Goal: Transaction & Acquisition: Purchase product/service

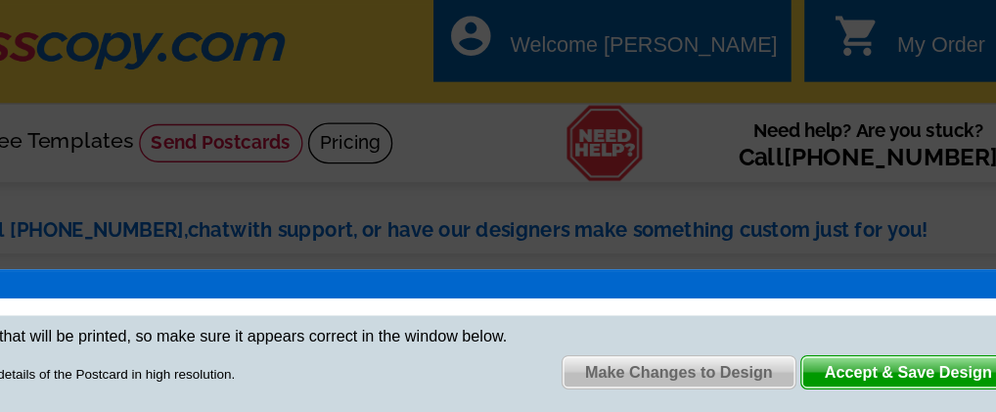
scroll to position [14, 0]
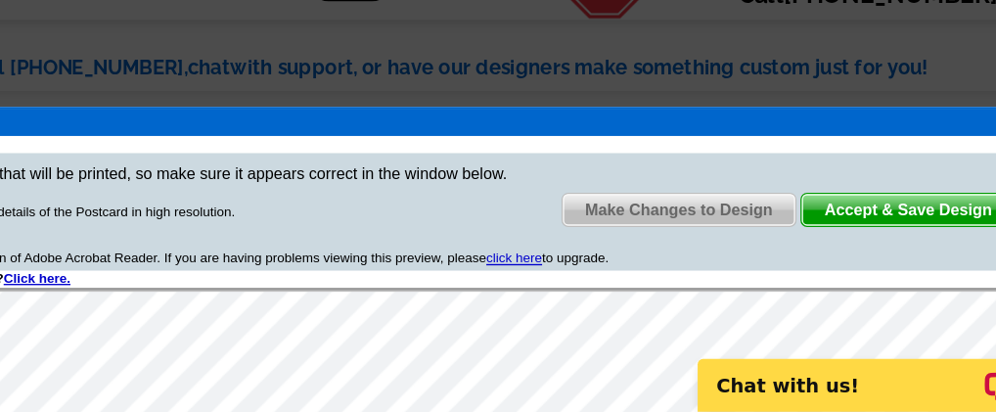
click at [868, 256] on span "Accept & Save Design" at bounding box center [890, 261] width 158 height 23
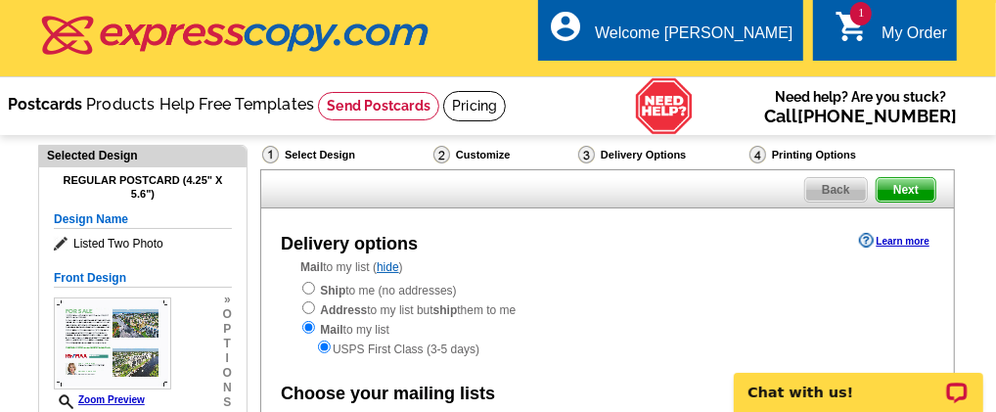
click at [82, 99] on link "Postcards" at bounding box center [45, 104] width 74 height 19
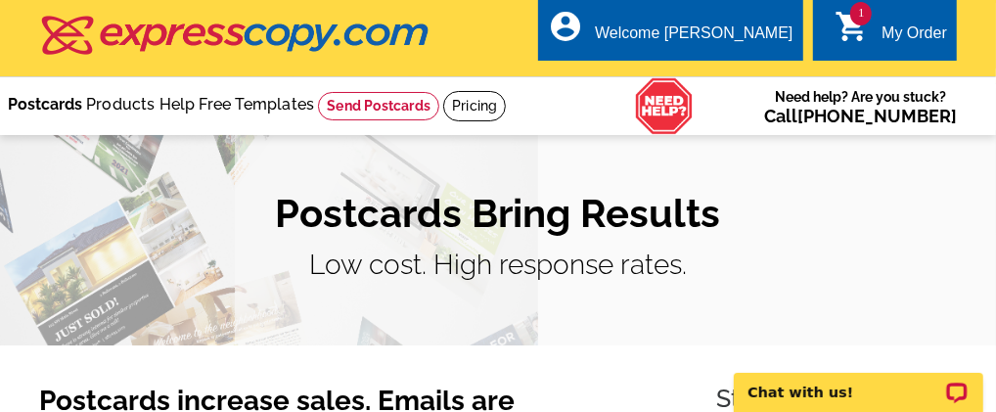
click at [55, 101] on link "Postcards" at bounding box center [45, 104] width 74 height 19
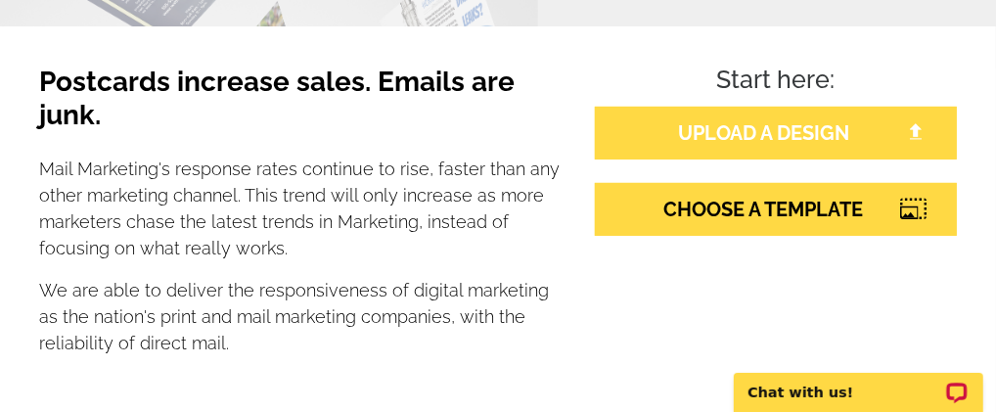
scroll to position [326, 0]
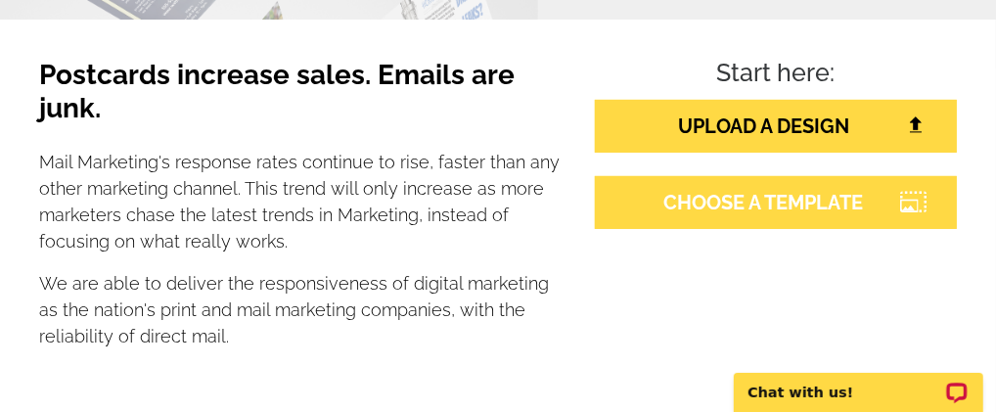
click at [714, 195] on link "CHOOSE A TEMPLATE" at bounding box center [776, 202] width 362 height 53
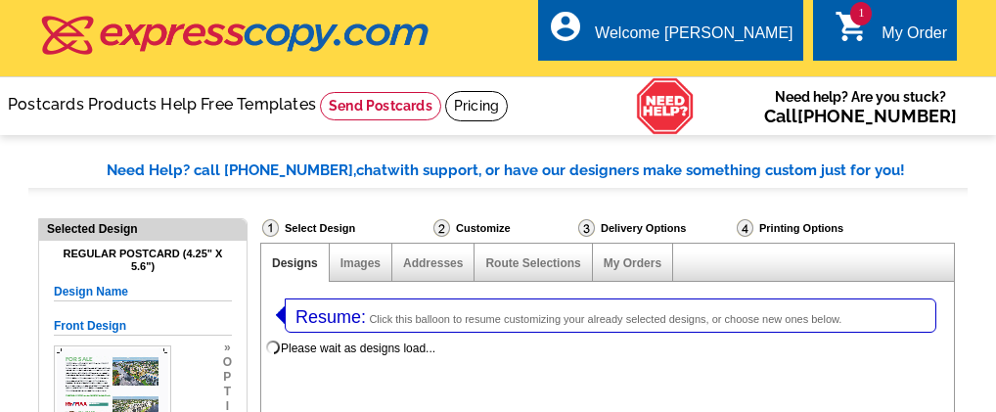
select select "1"
select select "785"
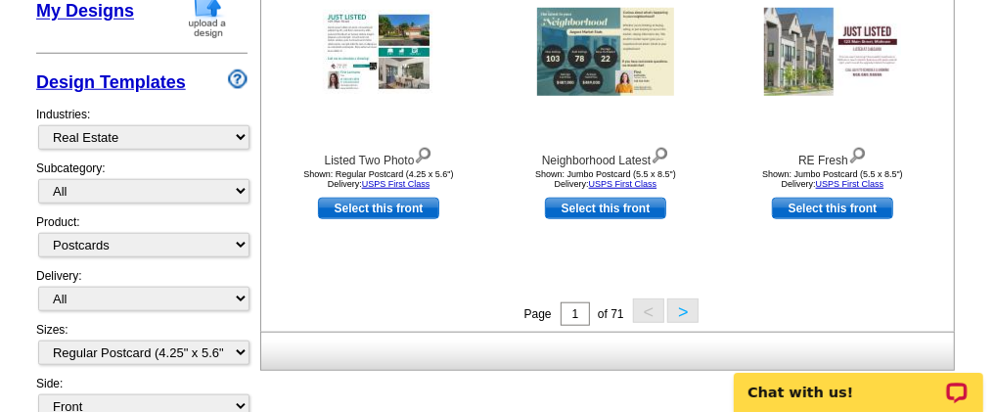
scroll to position [978, 0]
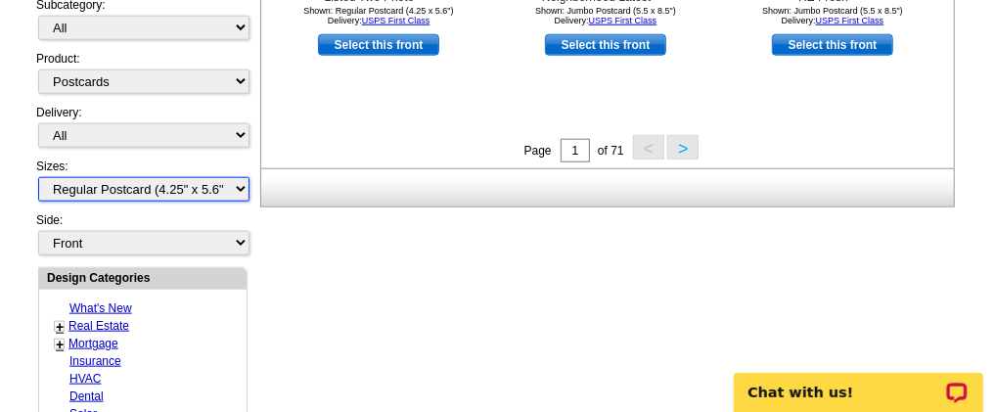
click at [227, 187] on select "All Jumbo Postcard (5.5" x 8.5") Regular Postcard (4.25" x 5.6") Panoramic Post…" at bounding box center [143, 189] width 211 height 24
select select "2"
click at [38, 177] on select "All Jumbo Postcard (5.5" x 8.5") Regular Postcard (4.25" x 5.6") Panoramic Post…" at bounding box center [143, 189] width 211 height 24
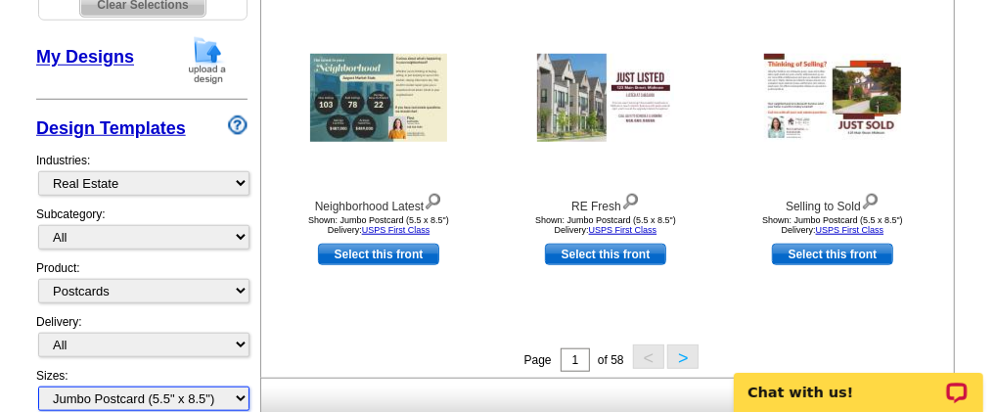
scroll to position [790, 0]
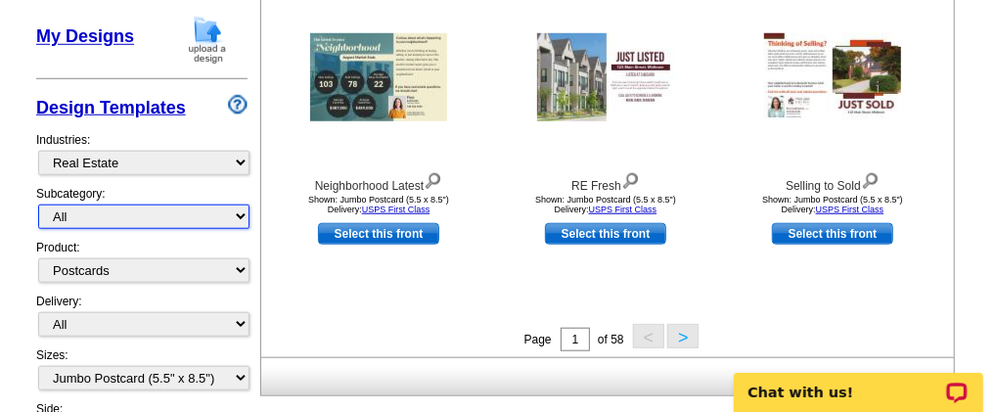
click at [204, 220] on select "All RE/MAX® Referrals Keller Williams® Berkshire Hathaway Home Services Century…" at bounding box center [143, 216] width 211 height 24
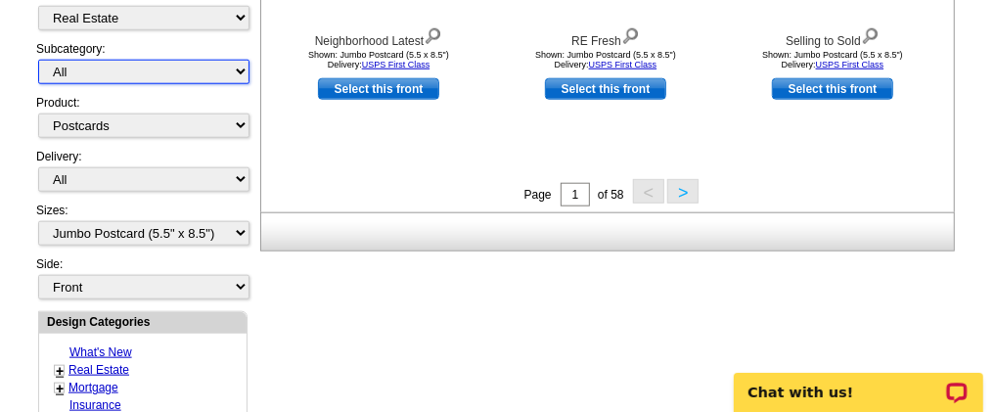
scroll to position [953, 0]
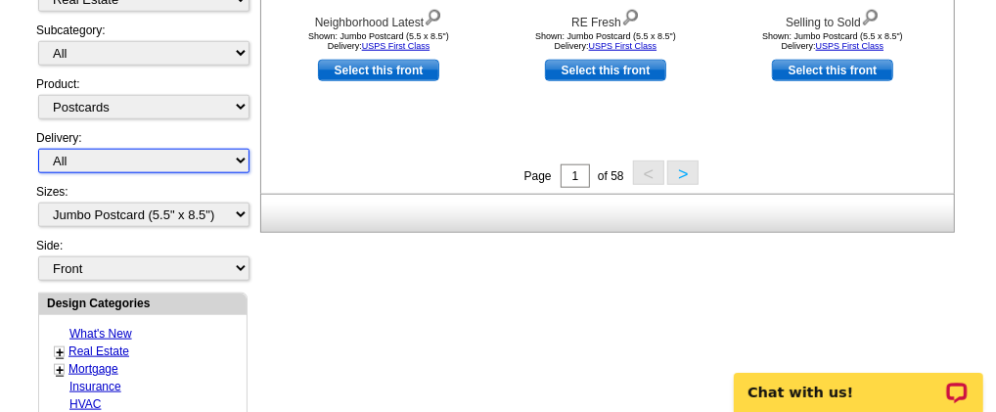
click at [205, 156] on select "All First Class Mail Shipped to Me EDDM Save 66% on Postage" at bounding box center [143, 161] width 211 height 24
select select "1"
click at [38, 149] on select "All First Class Mail Shipped to Me EDDM Save 66% on Postage" at bounding box center [143, 161] width 211 height 24
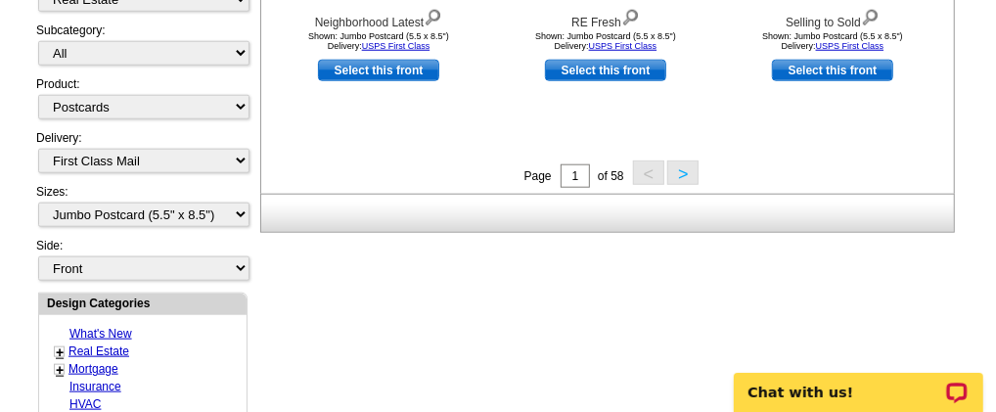
click at [674, 179] on button ">" at bounding box center [682, 172] width 31 height 24
click at [679, 179] on button ">" at bounding box center [682, 172] width 31 height 24
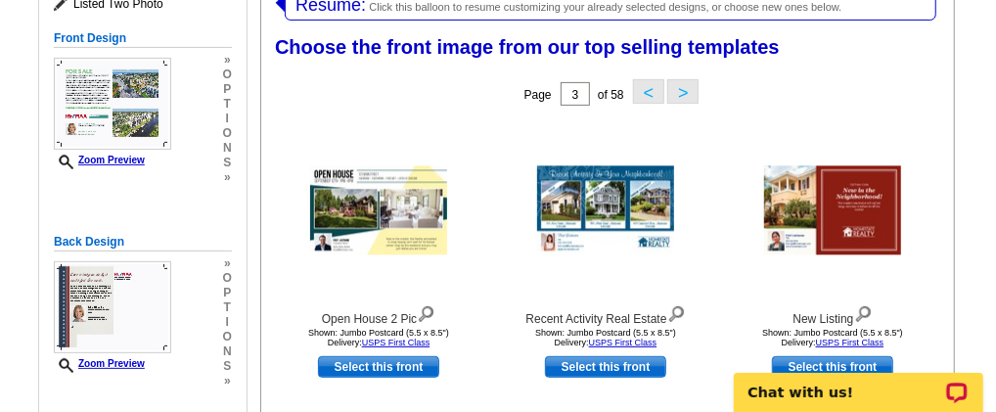
scroll to position [300, 0]
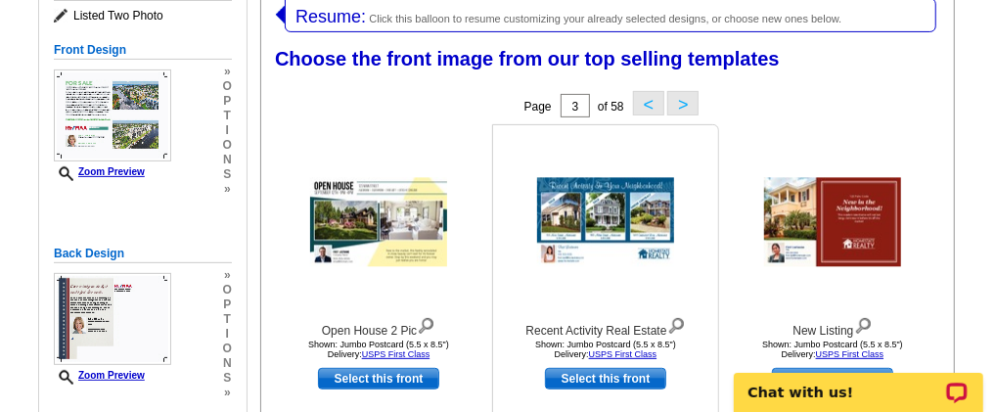
click at [594, 383] on link "Select this front" at bounding box center [605, 379] width 121 height 22
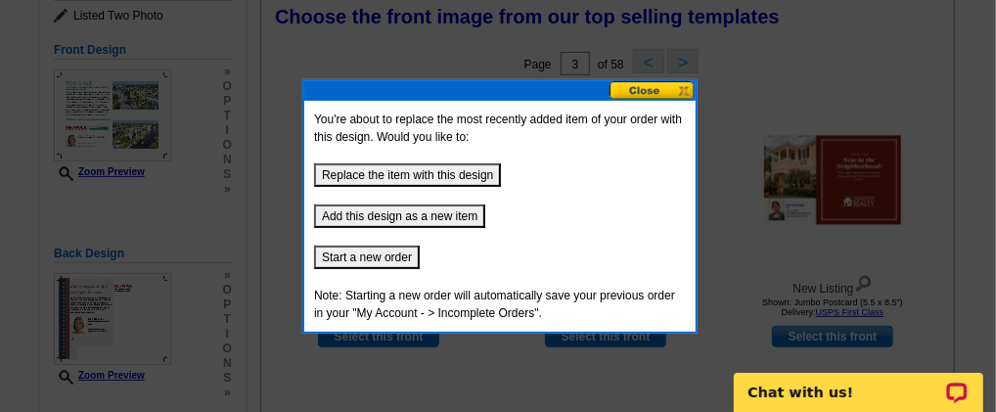
click at [430, 211] on button "Add this design as a new item" at bounding box center [399, 215] width 171 height 23
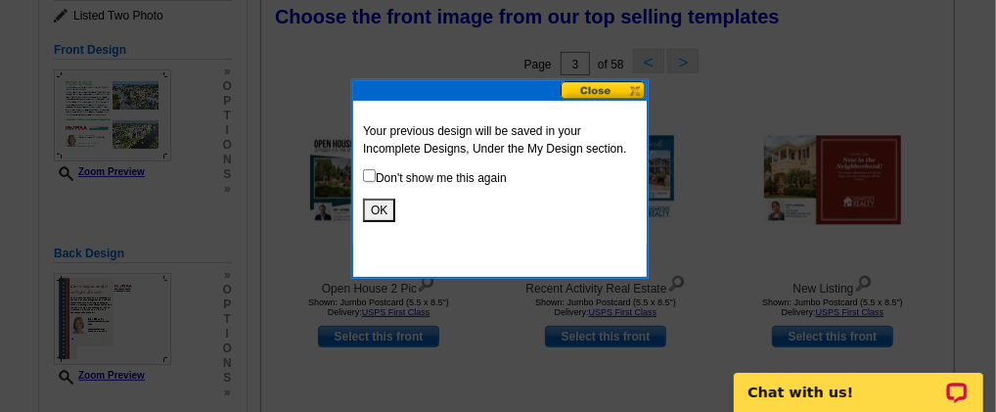
click at [373, 205] on button "OK" at bounding box center [379, 210] width 32 height 23
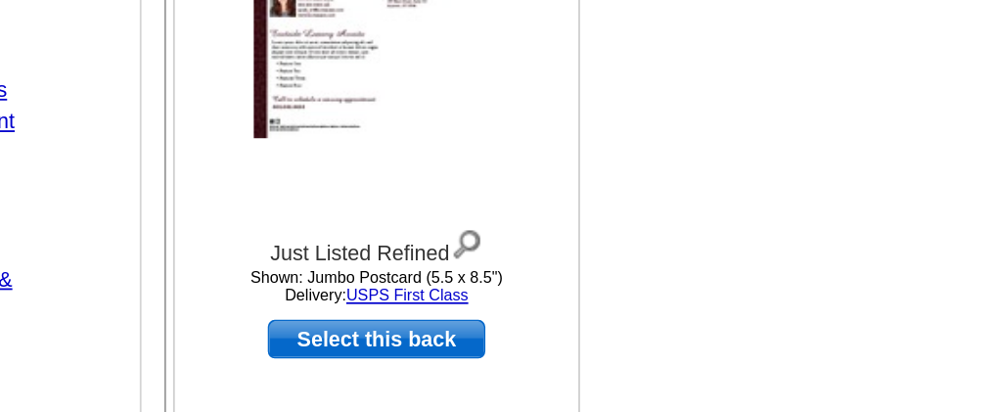
scroll to position [985, 0]
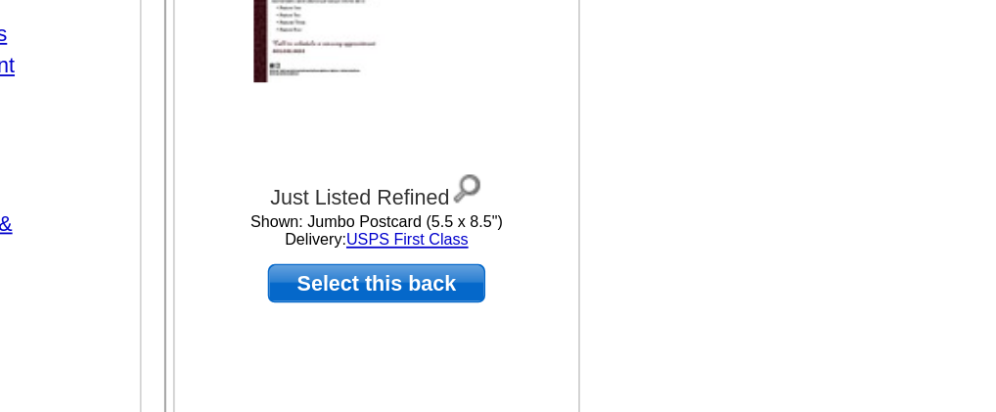
click at [384, 344] on link "Select this back" at bounding box center [378, 341] width 121 height 22
select select "front"
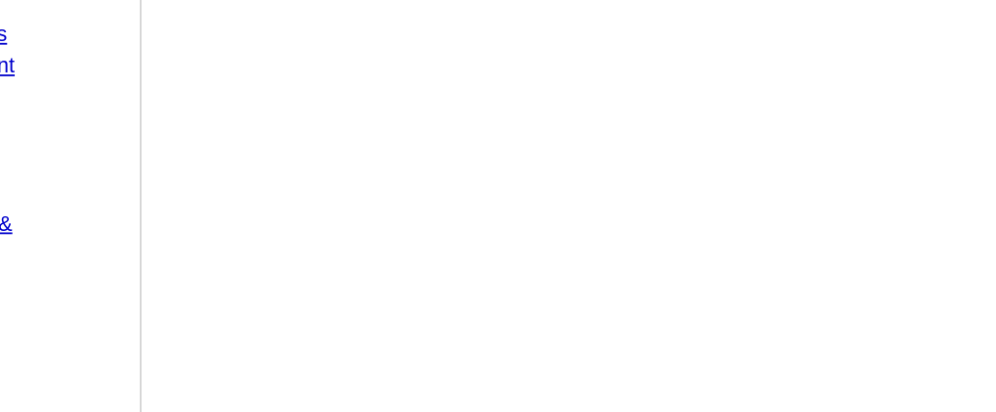
scroll to position [0, 0]
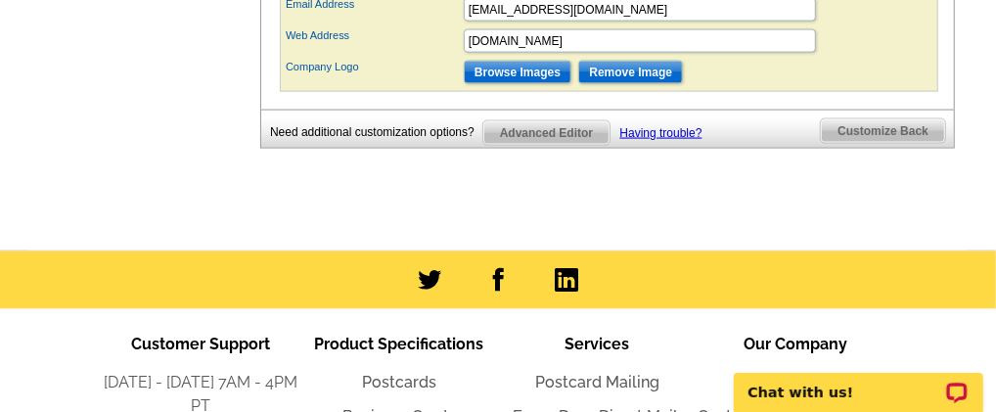
scroll to position [1468, 0]
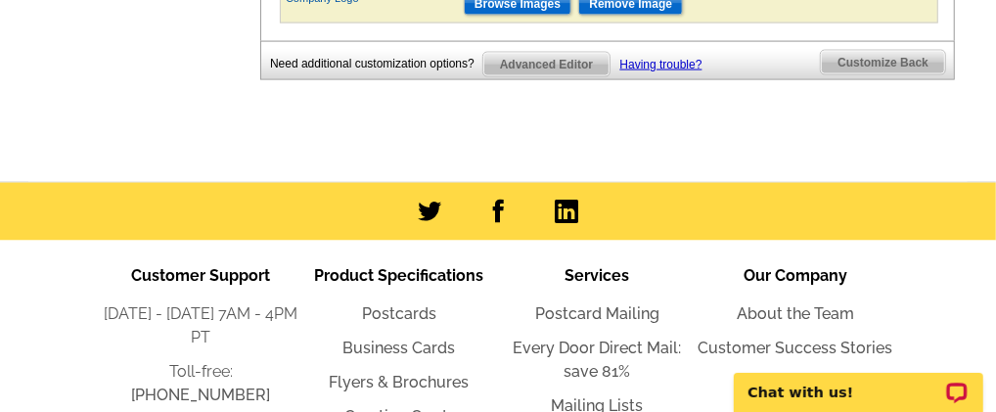
click at [890, 72] on span "Customize Back" at bounding box center [883, 62] width 124 height 23
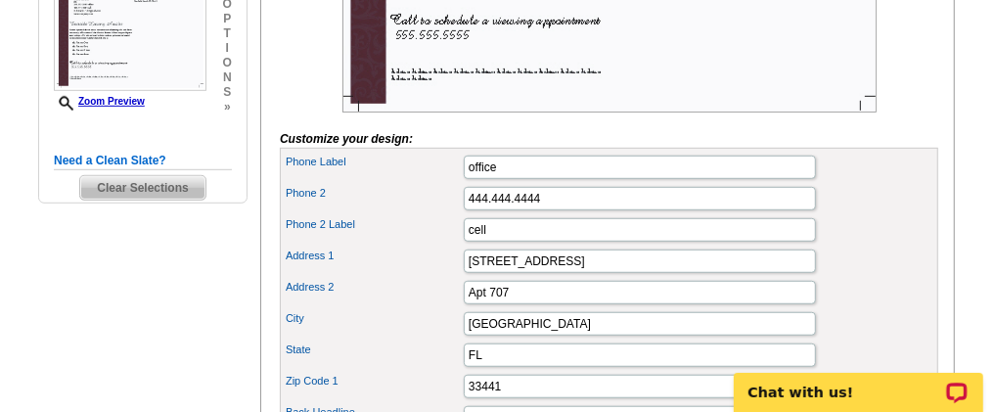
scroll to position [765, 0]
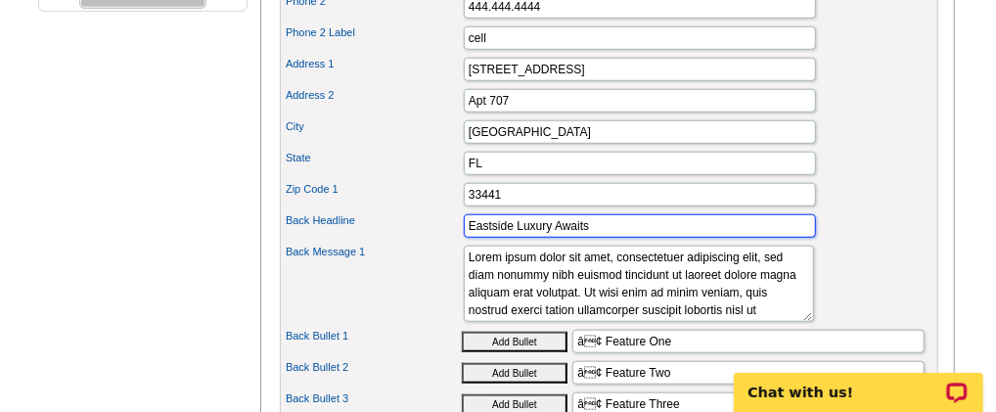
click at [618, 238] on input "Eastside Luxury Awaits" at bounding box center [640, 225] width 352 height 23
type input "E"
type input "My recent activity"
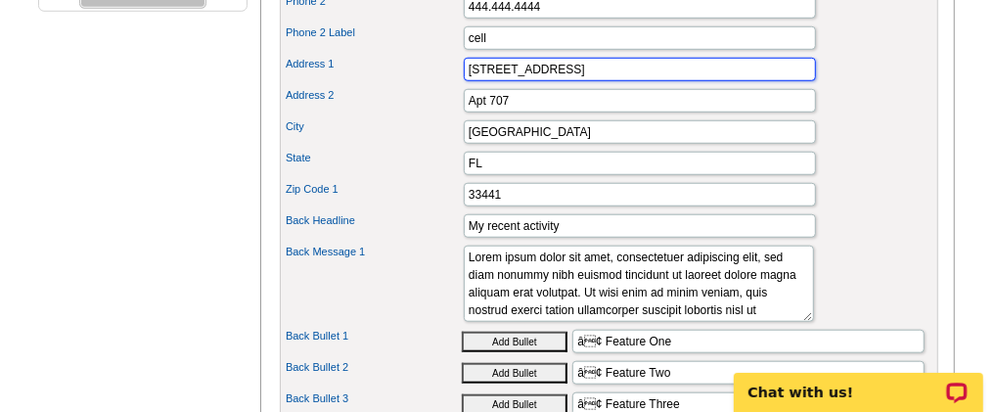
click at [591, 81] on input "[STREET_ADDRESS]" at bounding box center [640, 69] width 352 height 23
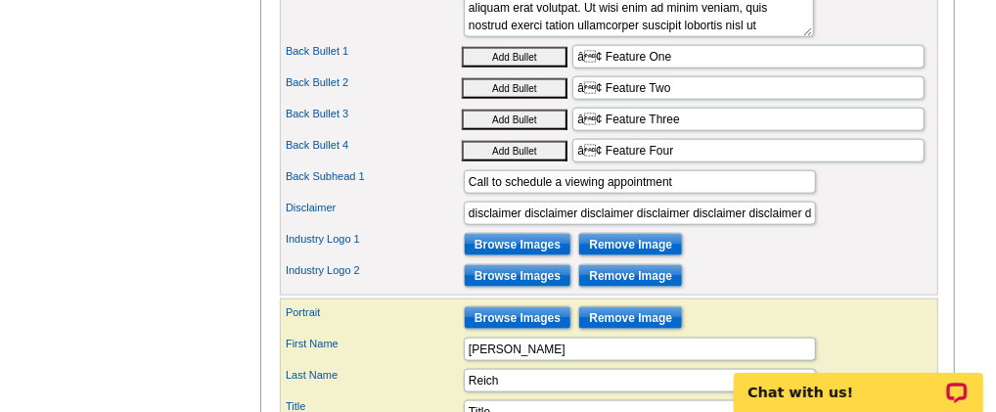
scroll to position [1092, 0]
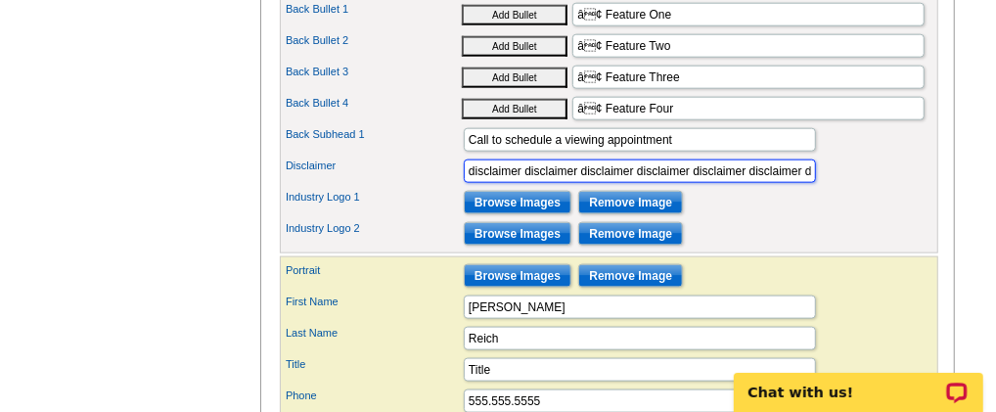
click at [809, 183] on input "disclaimer disclaimer disclaimer disclaimer disclaimer disclaimer disclaimer di…" at bounding box center [640, 170] width 352 height 23
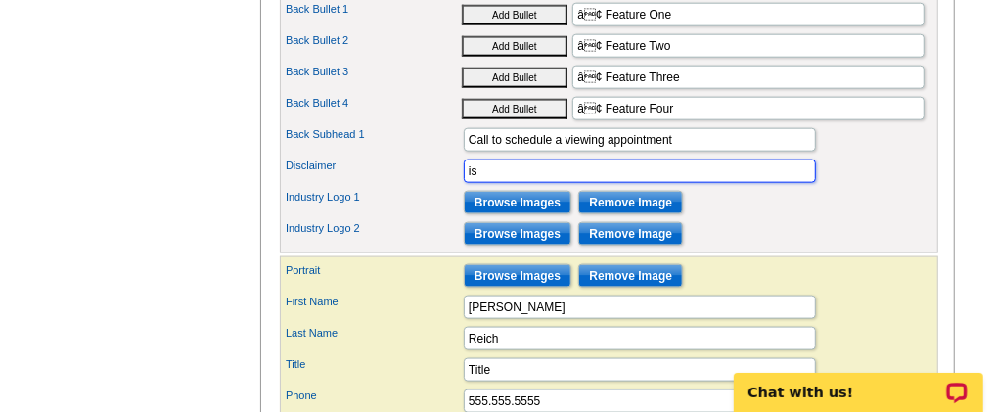
type input "i"
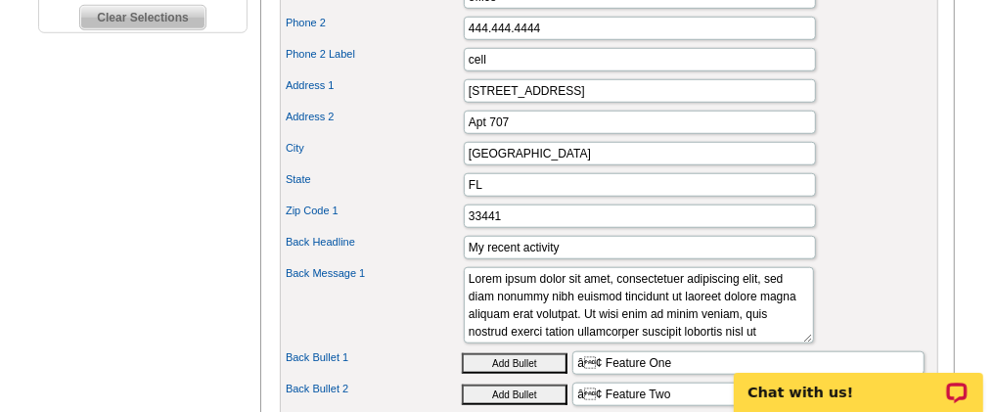
scroll to position [765, 0]
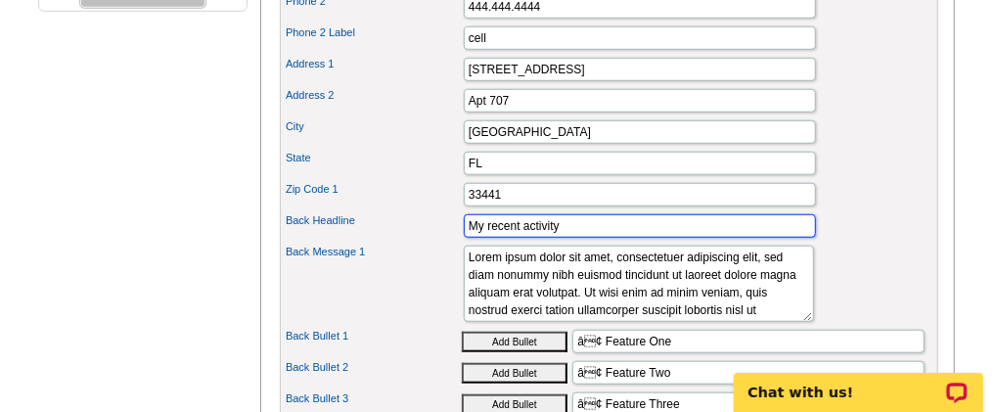
click at [596, 238] on input "My recent activity" at bounding box center [640, 225] width 352 height 23
type input "M"
type input "MY ACTIVE & PENDING PROPERTIES"
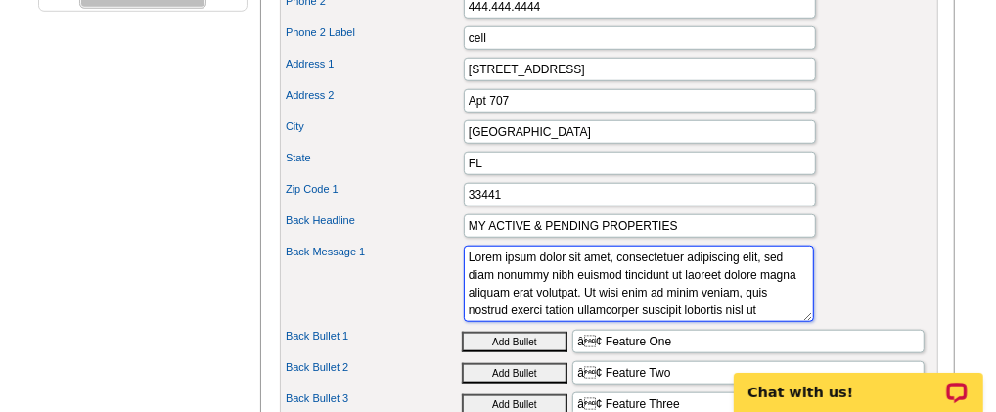
click at [727, 322] on textarea "Lorem ipsum dolor sit amet, consectetuer adipiscing elit, sed diam nonummy nibh…" at bounding box center [639, 284] width 350 height 76
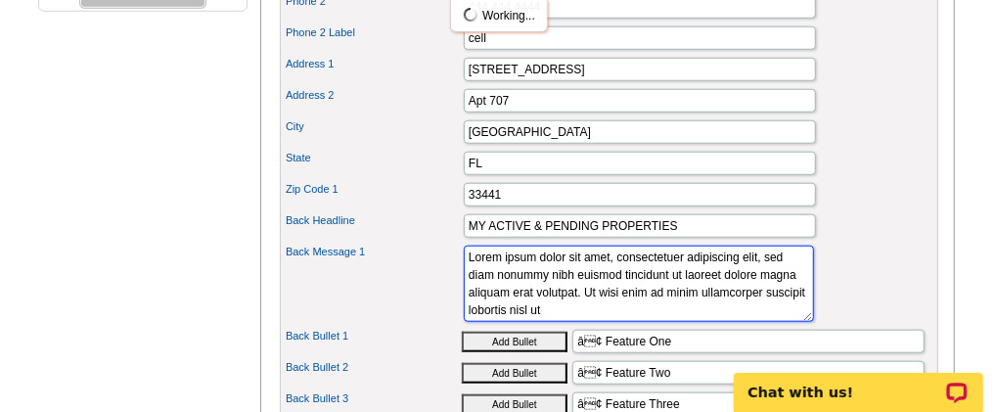
scroll to position [0, 0]
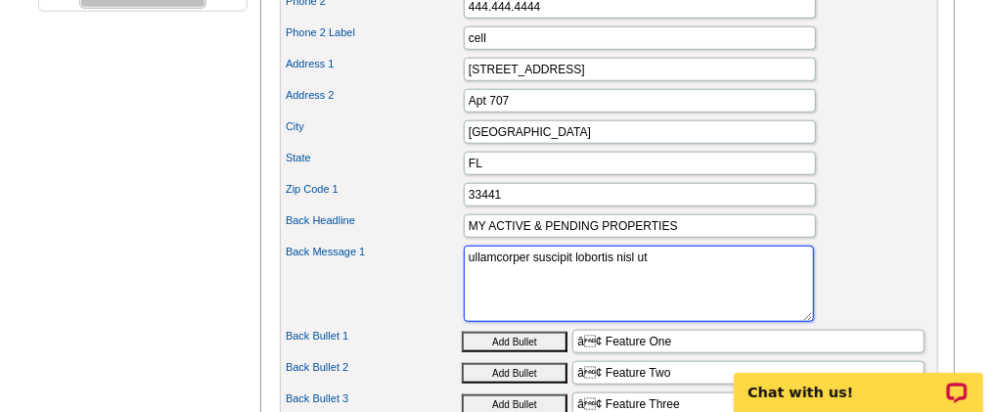
click at [670, 284] on textarea "Lorem ipsum dolor sit amet, consectetuer adipiscing elit, sed diam nonummy nibh…" at bounding box center [639, 284] width 350 height 76
type textarea "u"
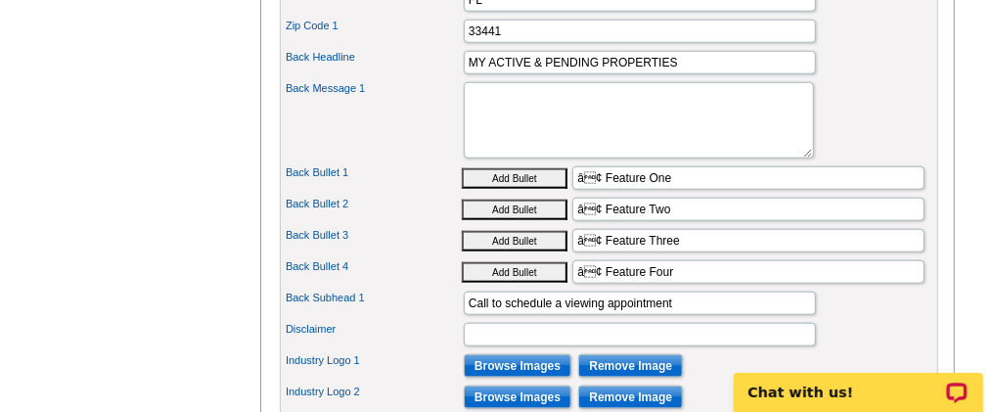
click at [527, 189] on button "Add Bullet" at bounding box center [515, 178] width 106 height 21
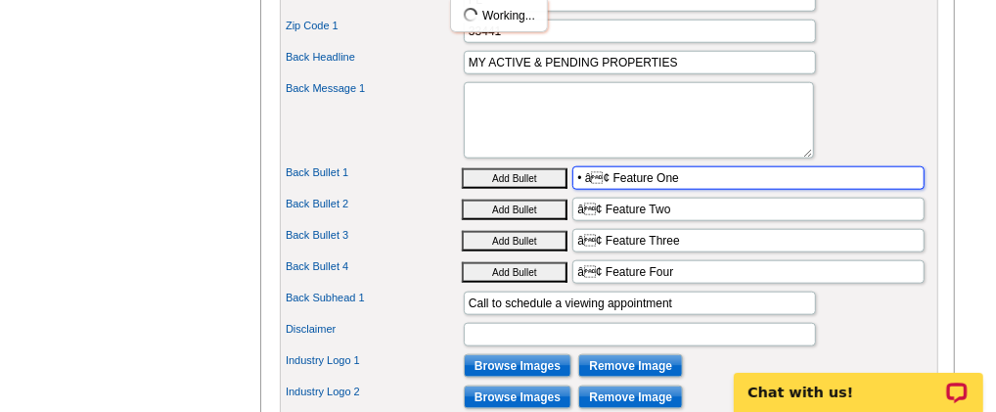
click at [690, 190] on input "• â¢ Feature One" at bounding box center [748, 177] width 352 height 23
type input "•"
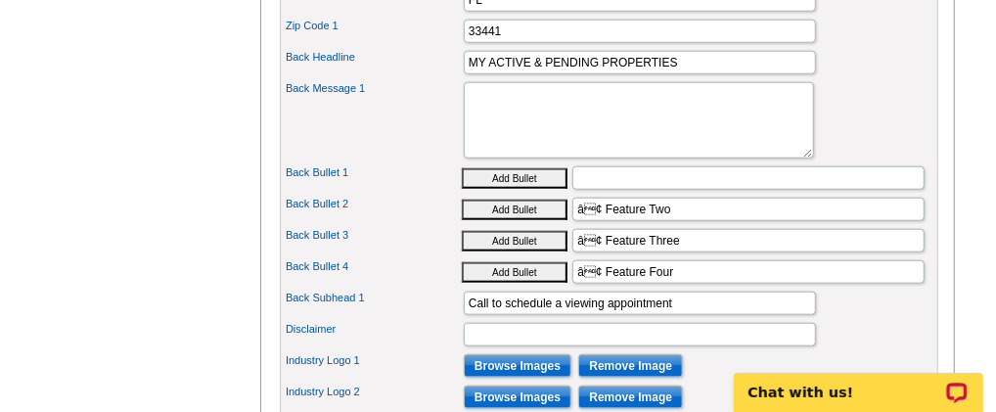
click at [525, 189] on button "Add Bullet" at bounding box center [515, 178] width 106 height 21
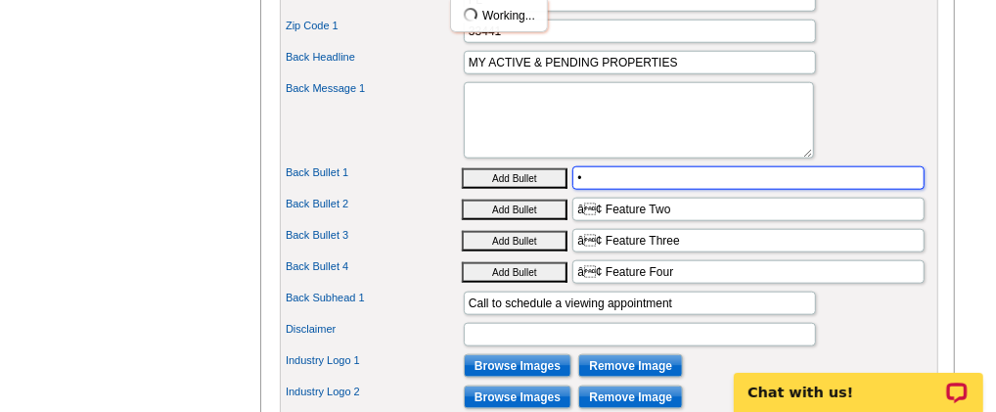
click at [610, 190] on input "•" at bounding box center [748, 177] width 352 height 23
type input "• Active-"
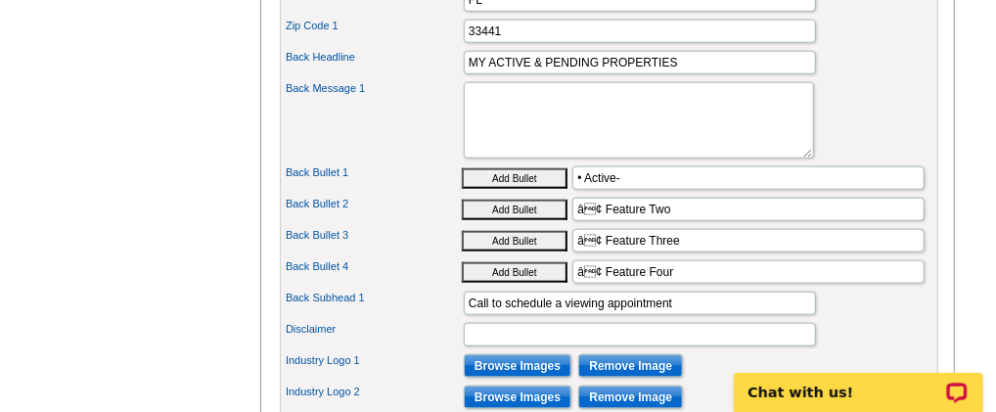
click at [539, 220] on button "Add Bullet" at bounding box center [515, 210] width 106 height 21
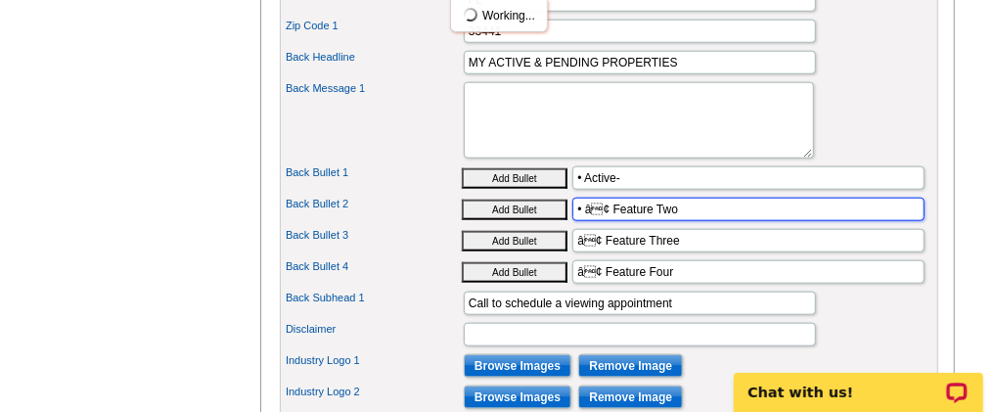
click at [589, 221] on input "• â¢ Feature Two" at bounding box center [748, 209] width 352 height 23
click at [739, 221] on input "• Active-1631 ¢ Feature Two" at bounding box center [748, 209] width 352 height 23
type input "• Active-[STREET_ADDRESS]"
click button "Add Bullet" at bounding box center [0, 0] width 0 height 0
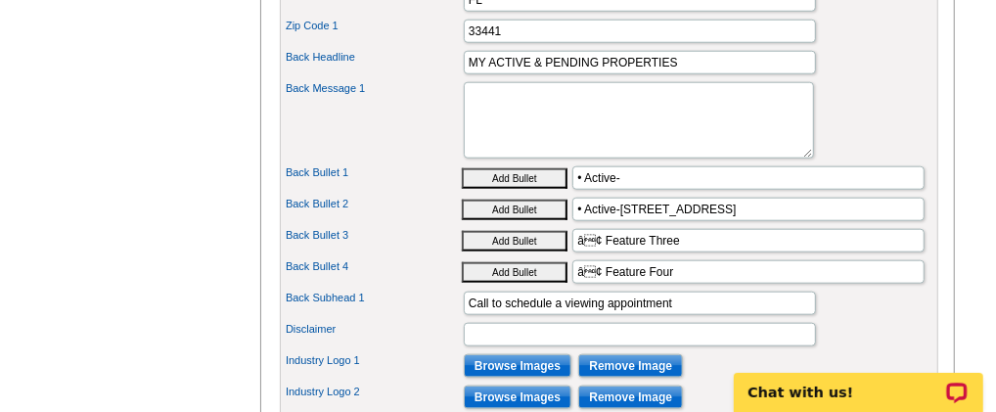
click at [524, 251] on button "Add Bullet" at bounding box center [515, 241] width 106 height 21
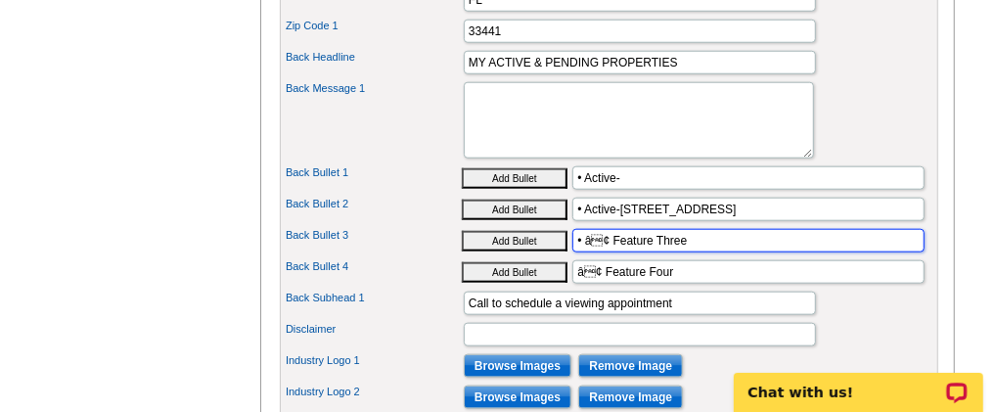
click at [703, 252] on input "• â¢ Feature Three" at bounding box center [748, 240] width 352 height 23
type input "• Active-[STREET_ADDRESS]"
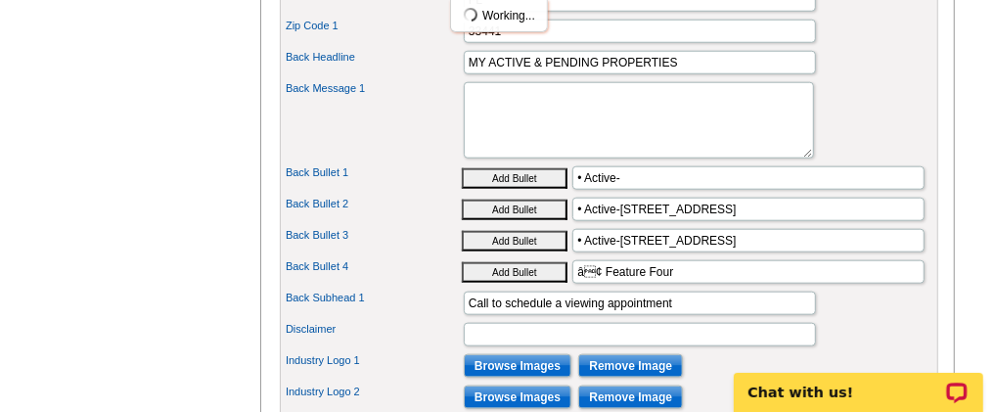
click at [520, 283] on button "Add Bullet" at bounding box center [515, 272] width 106 height 21
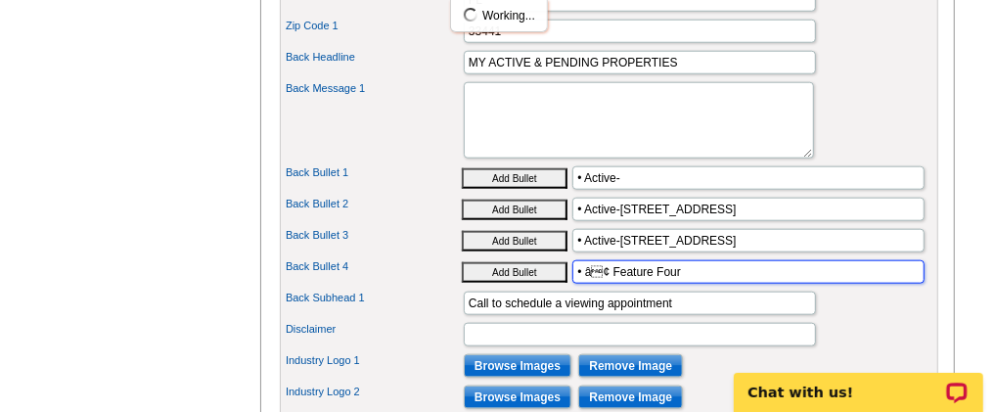
click at [681, 284] on input "• â¢ Feature Four" at bounding box center [748, 271] width 352 height 23
type input "• PENDING-[STREET_ADDRESS]"
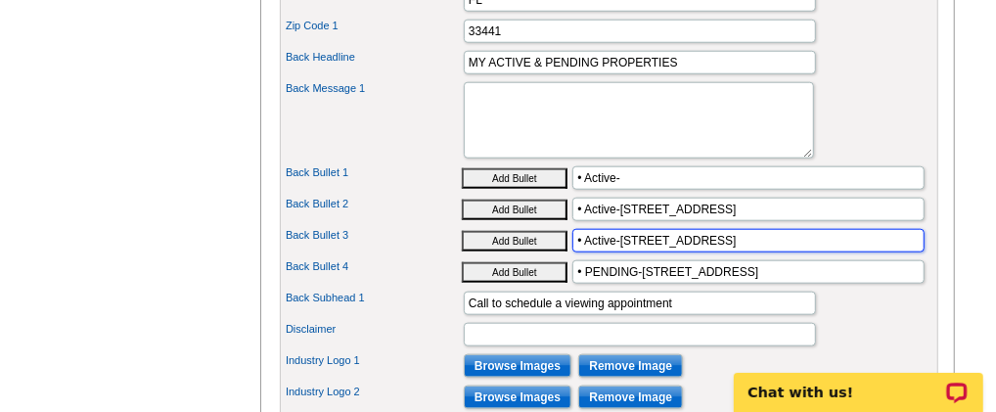
click at [616, 252] on input "• Active-[STREET_ADDRESS]" at bounding box center [748, 240] width 352 height 23
type input "• ACTIVE-[STREET_ADDRESS]"
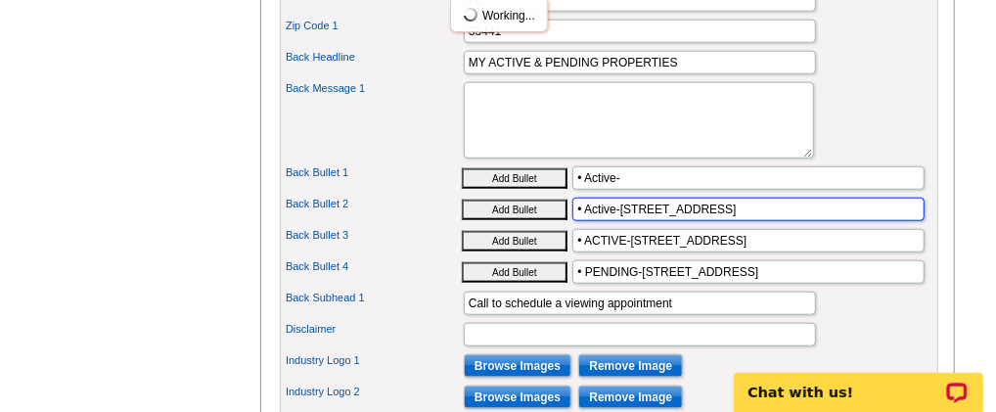
click at [620, 221] on input "• Active-[STREET_ADDRESS]" at bounding box center [748, 209] width 352 height 23
type input "• ACTIVE-[STREET_ADDRESS]"
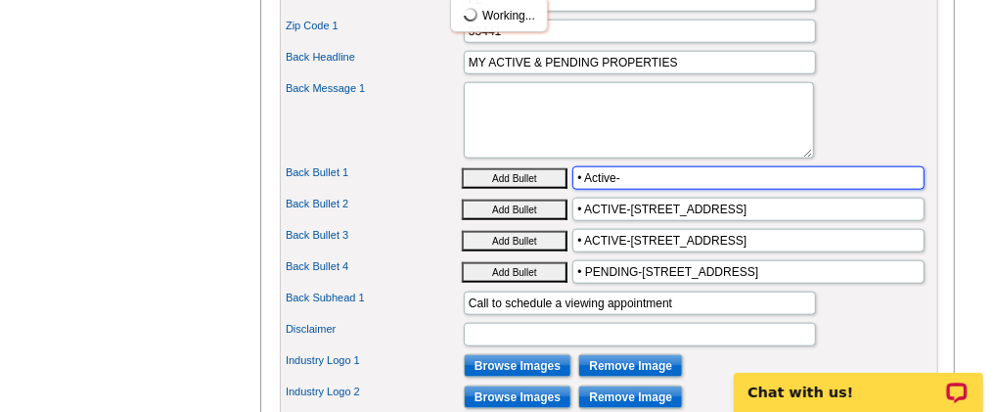
click at [629, 190] on input "• Active-" at bounding box center [748, 177] width 352 height 23
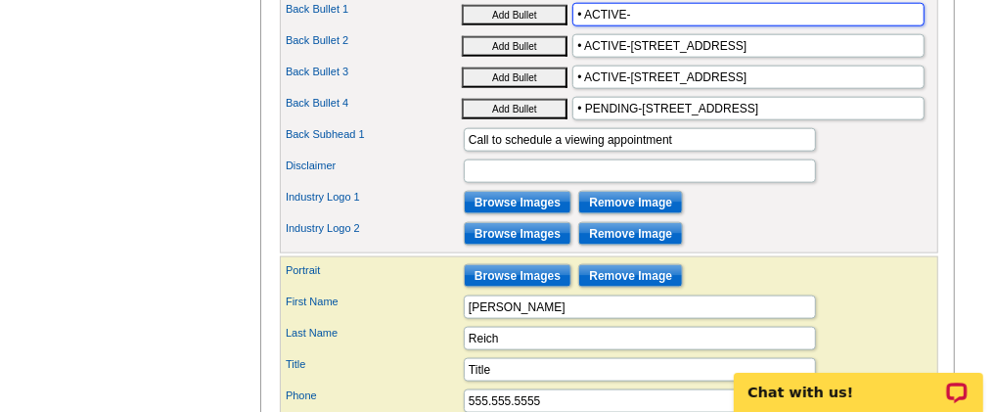
type input "• ACTIVE-"
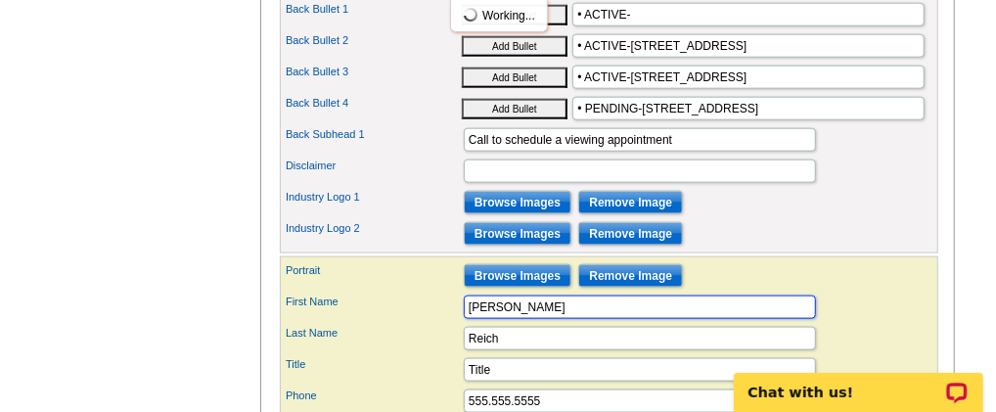
click at [502, 319] on input "[PERSON_NAME]" at bounding box center [640, 306] width 352 height 23
type input "R"
type input "j"
type input "[PERSON_NAME]"
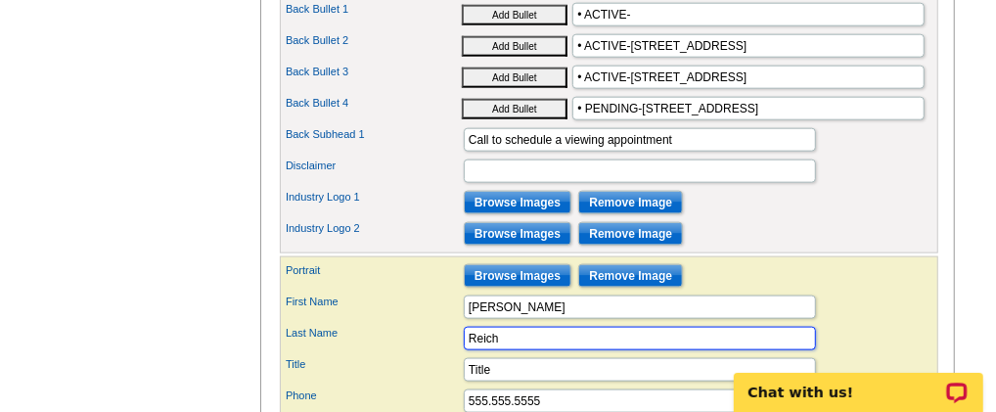
click at [504, 350] on input "Reich" at bounding box center [640, 338] width 352 height 23
type input "R"
type input "[PERSON_NAME]r"
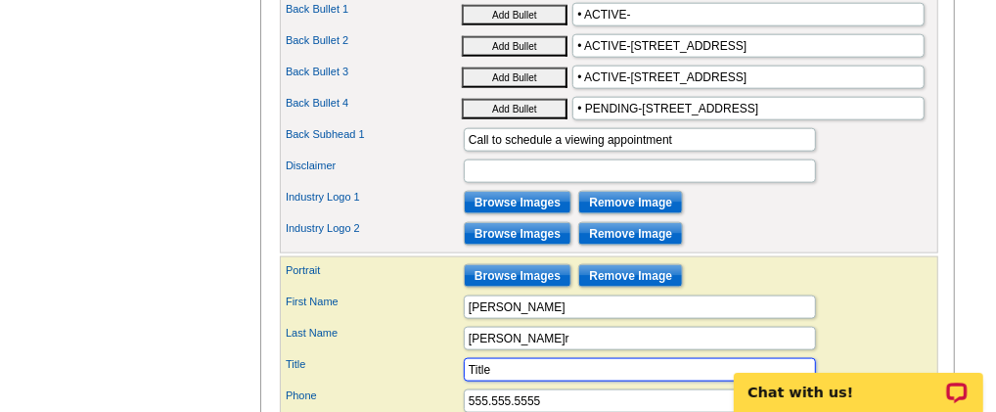
click at [506, 382] on input "Title" at bounding box center [640, 369] width 352 height 23
type input "T"
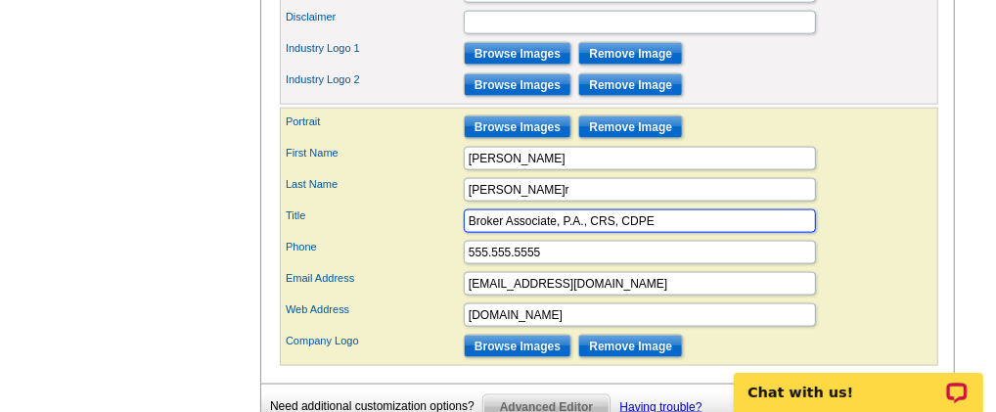
scroll to position [1254, 0]
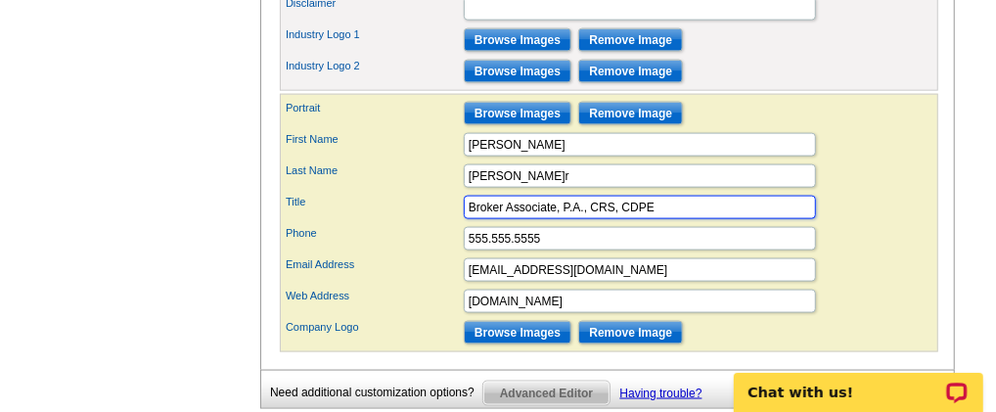
type input "Broker Associate, P.A., CRS, CDPE"
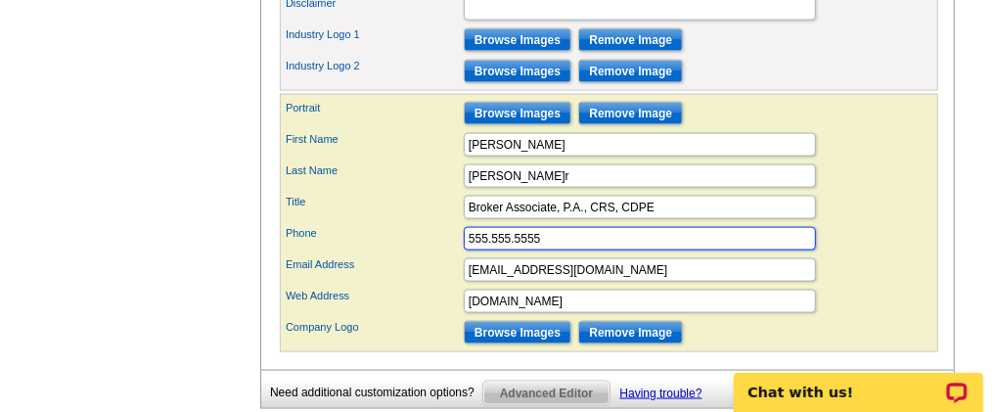
click at [553, 250] on input "555.555.5555" at bounding box center [640, 238] width 352 height 23
type input "5"
type input "[PHONE_NUMBER]"
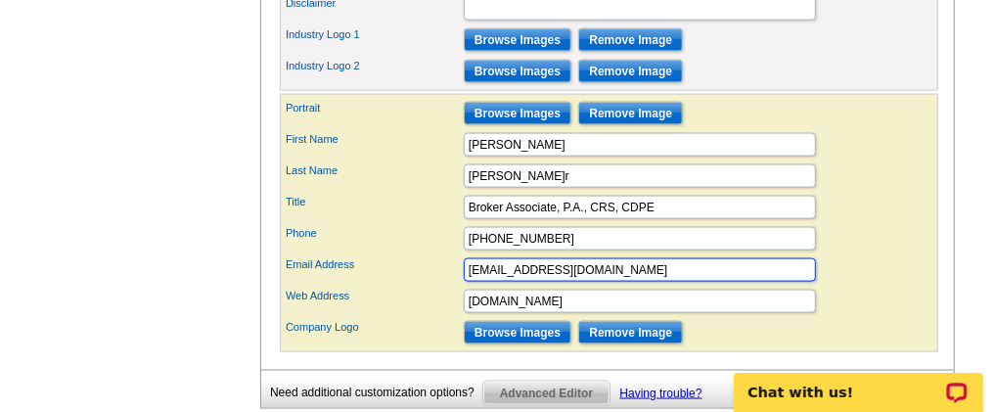
click at [622, 282] on input "[EMAIL_ADDRESS][DOMAIN_NAME]" at bounding box center [640, 269] width 352 height 23
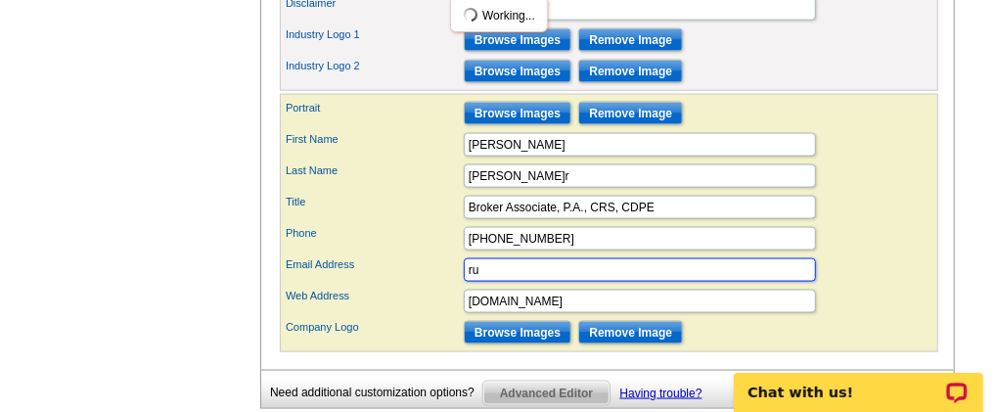
type input "r"
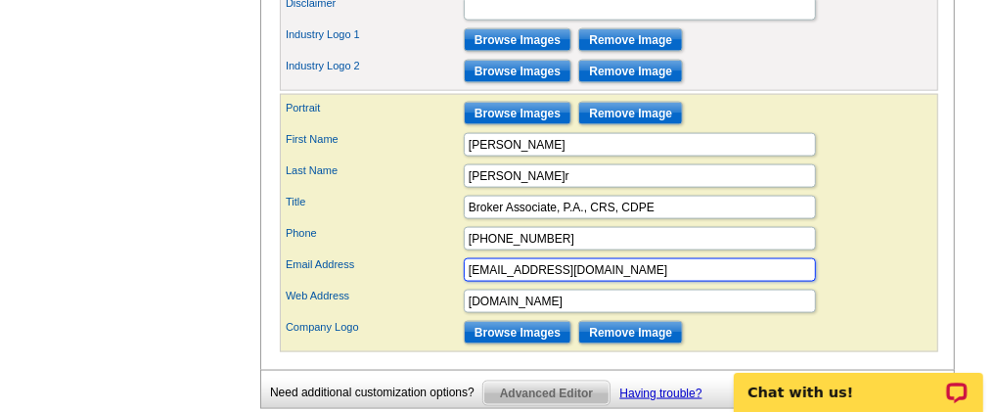
type input "[EMAIL_ADDRESS][DOMAIN_NAME]"
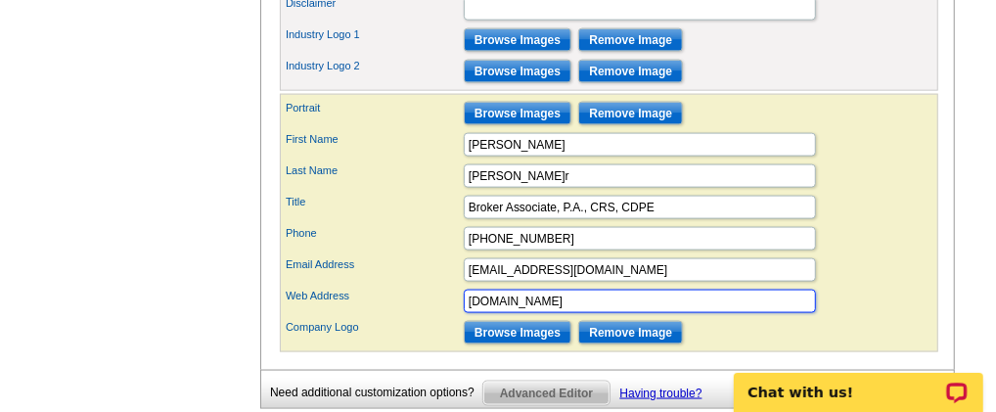
click at [574, 313] on input "[DOMAIN_NAME]" at bounding box center [640, 301] width 352 height 23
type input "w"
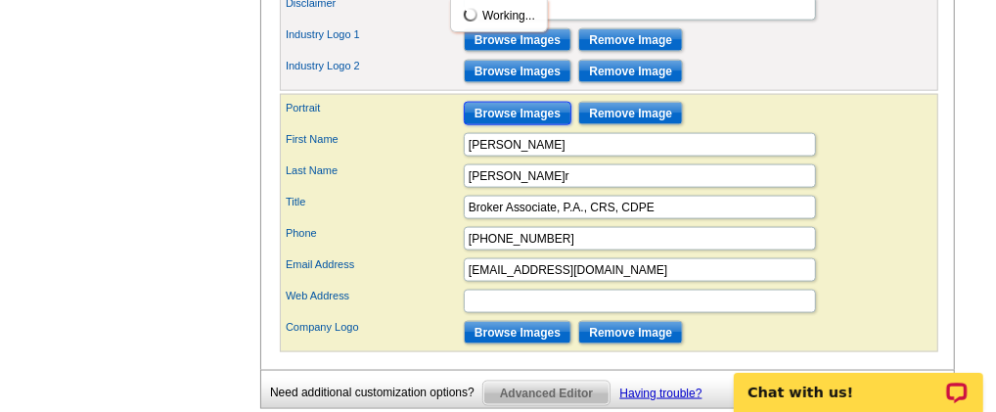
click at [499, 124] on input "Browse Images" at bounding box center [518, 113] width 108 height 23
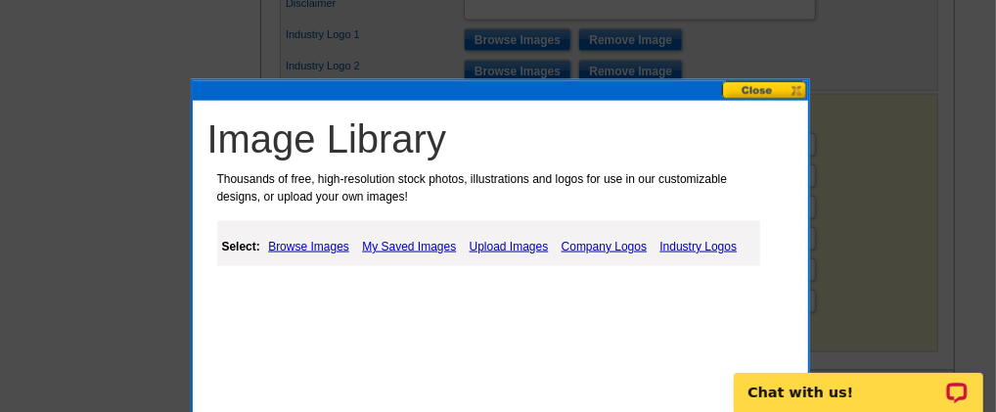
click at [408, 235] on link "My Saved Images" at bounding box center [409, 246] width 104 height 23
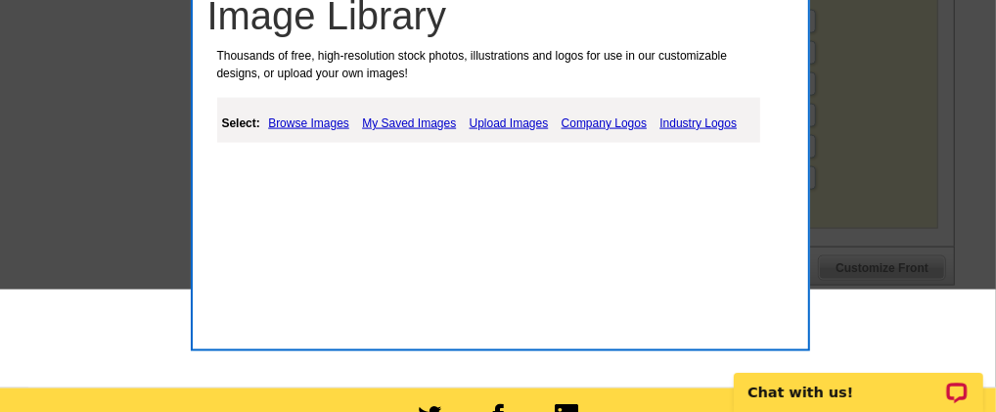
scroll to position [1418, 0]
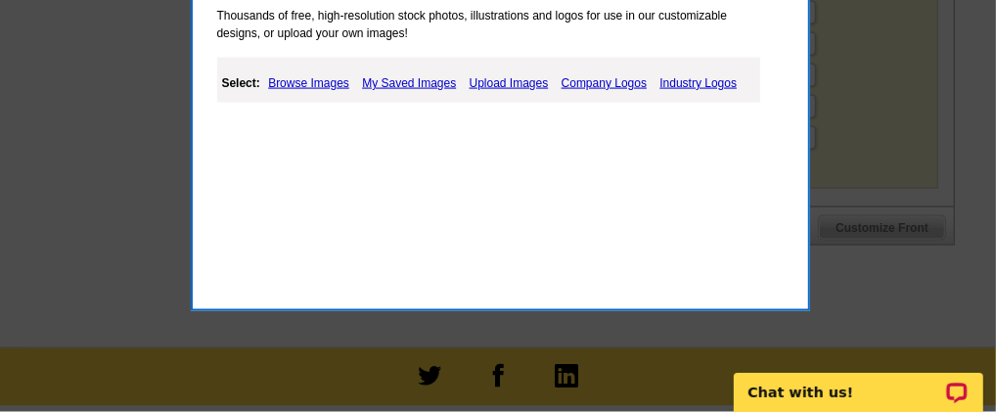
click at [418, 85] on link "My Saved Images" at bounding box center [409, 82] width 104 height 23
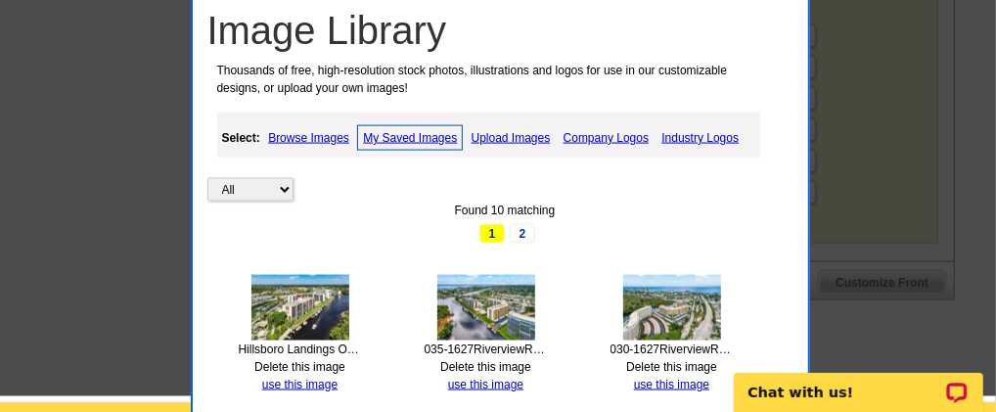
scroll to position [1511, 0]
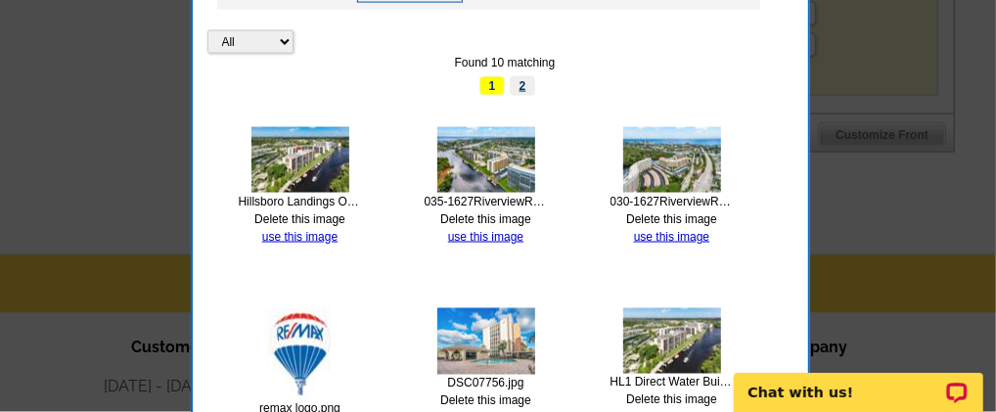
click at [517, 84] on link "2" at bounding box center [522, 86] width 25 height 20
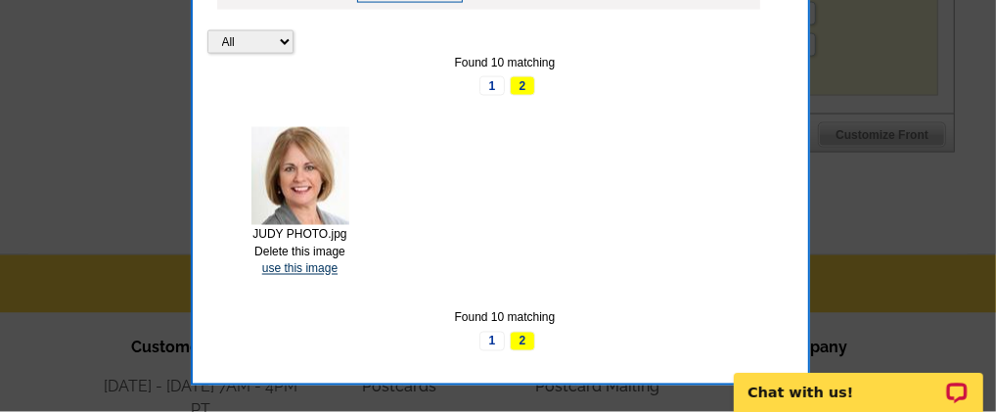
click at [294, 264] on link "use this image" at bounding box center [299, 269] width 75 height 14
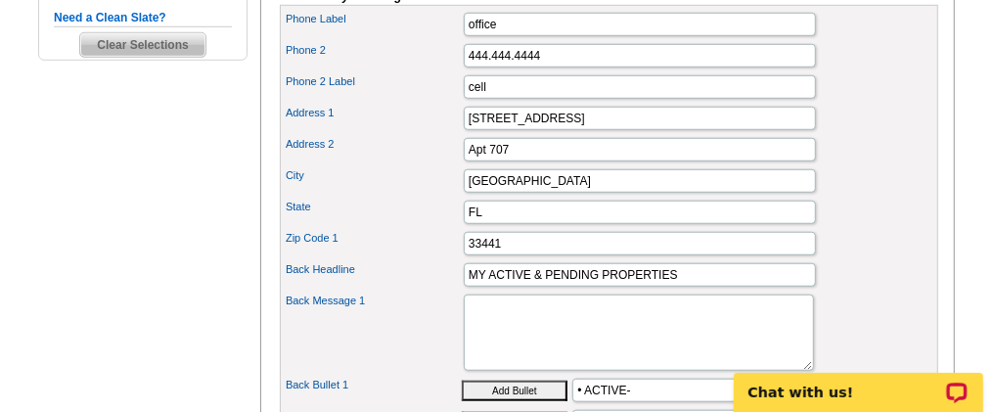
scroll to position [815, 0]
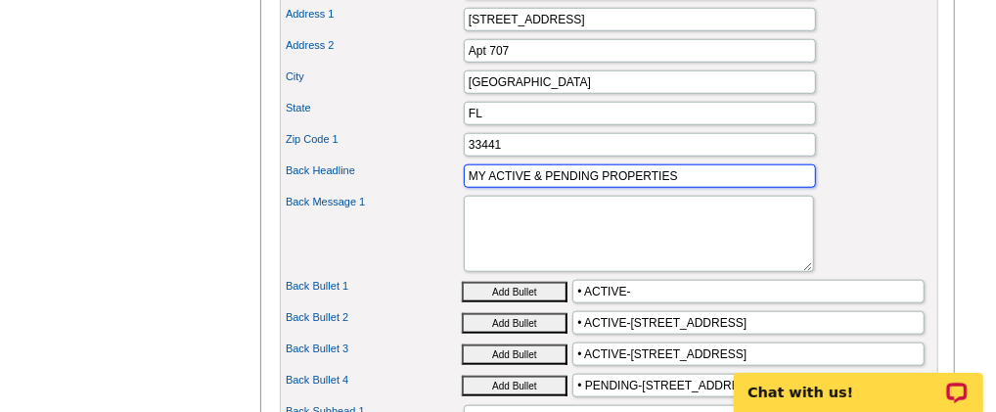
click at [686, 188] on input "MY ACTIVE & PENDING PROPERTIES" at bounding box center [640, 175] width 352 height 23
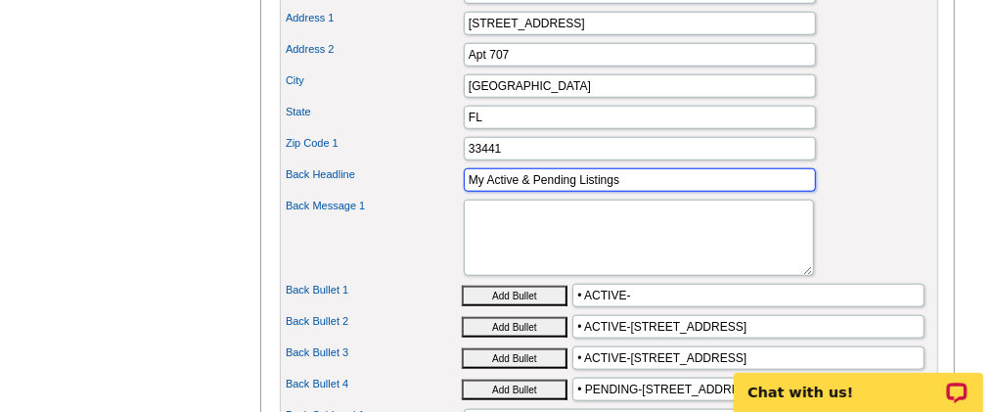
scroll to position [652, 0]
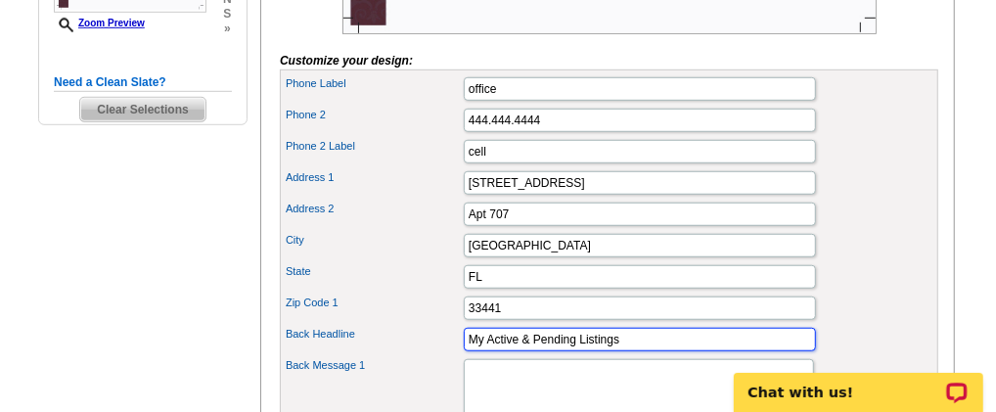
type input "My Active & Pending Listings"
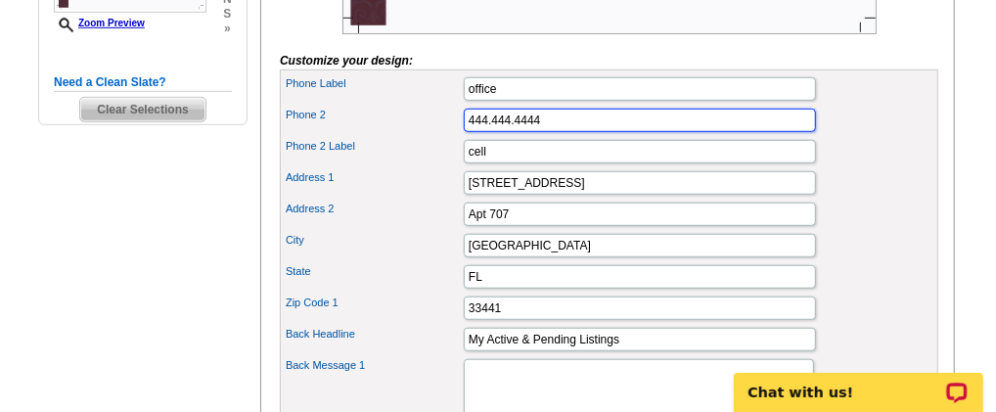
click at [543, 132] on input "444.444.4444" at bounding box center [640, 120] width 352 height 23
type input "4"
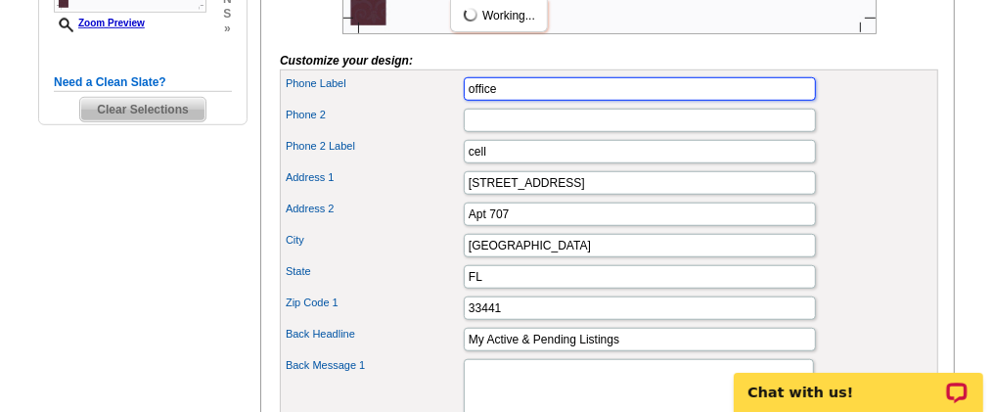
click at [529, 101] on input "office" at bounding box center [640, 88] width 352 height 23
type input "o"
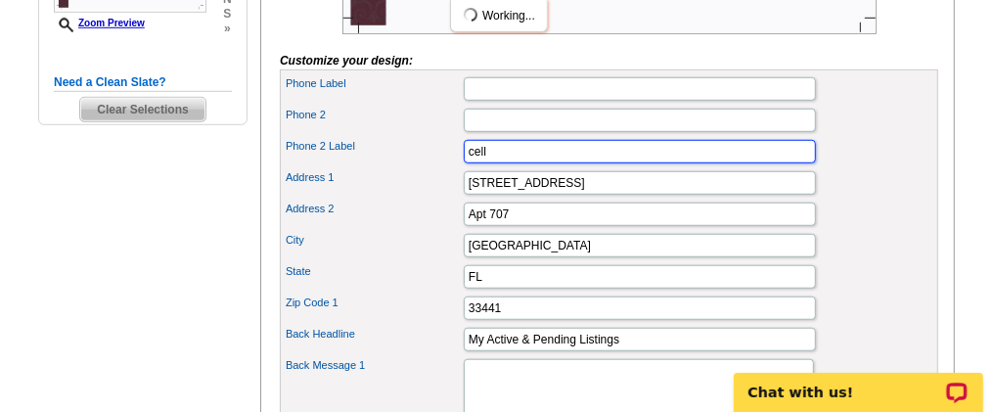
click at [498, 163] on input "cell" at bounding box center [640, 151] width 352 height 23
type input "c"
type input "Cell"
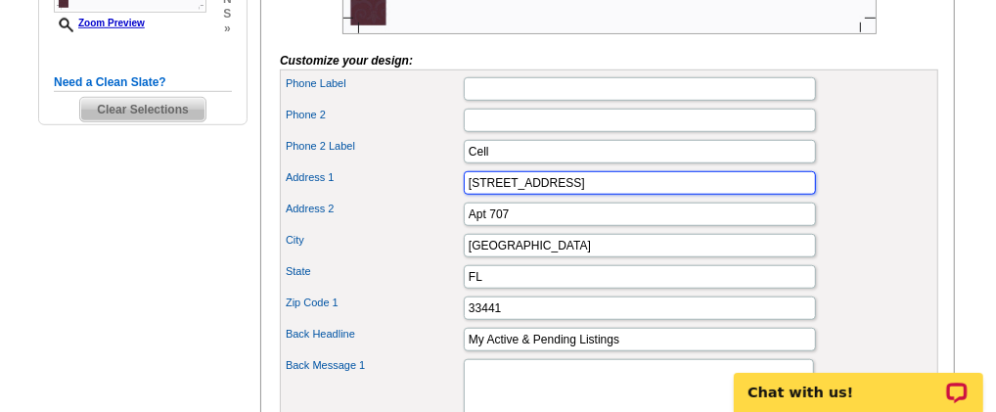
click at [600, 195] on input "[STREET_ADDRESS]" at bounding box center [640, 182] width 352 height 23
type input "1"
type input "[STREET_ADDRESS]"
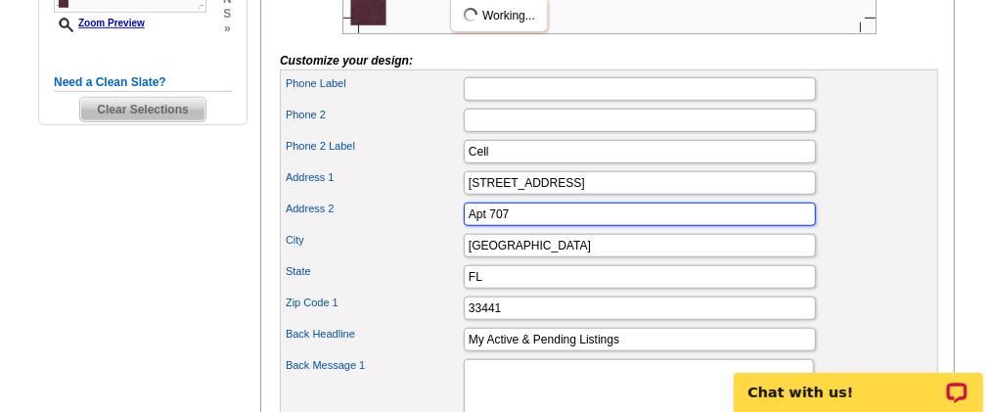
click at [562, 226] on input "Apt 707" at bounding box center [640, 214] width 352 height 23
type input "A"
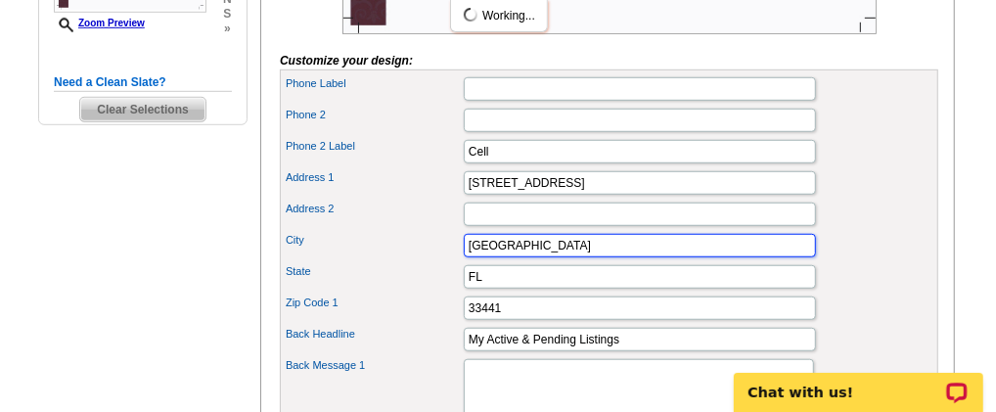
click at [558, 257] on input "[GEOGRAPHIC_DATA]" at bounding box center [640, 245] width 352 height 23
type input "D"
type input "Boca Raton"
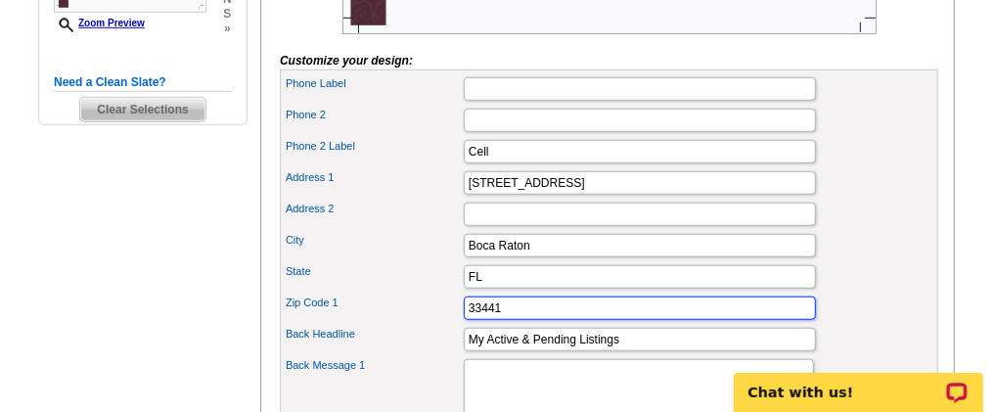
click at [520, 320] on input "33441" at bounding box center [640, 307] width 352 height 23
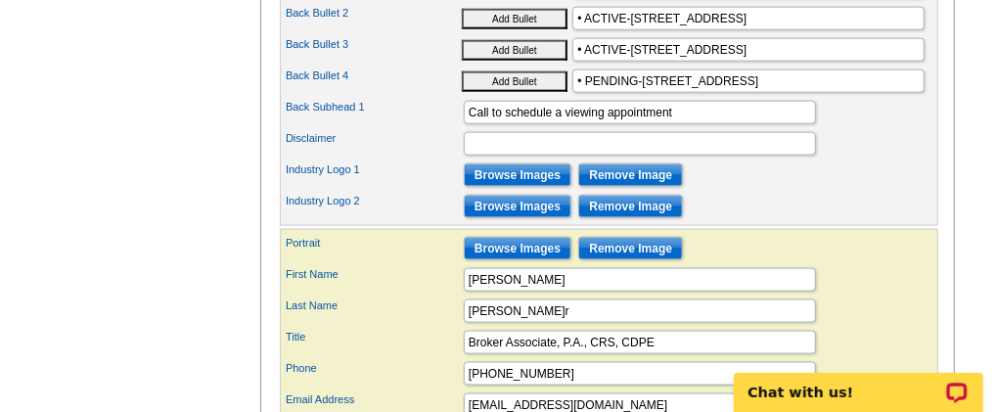
scroll to position [1141, 0]
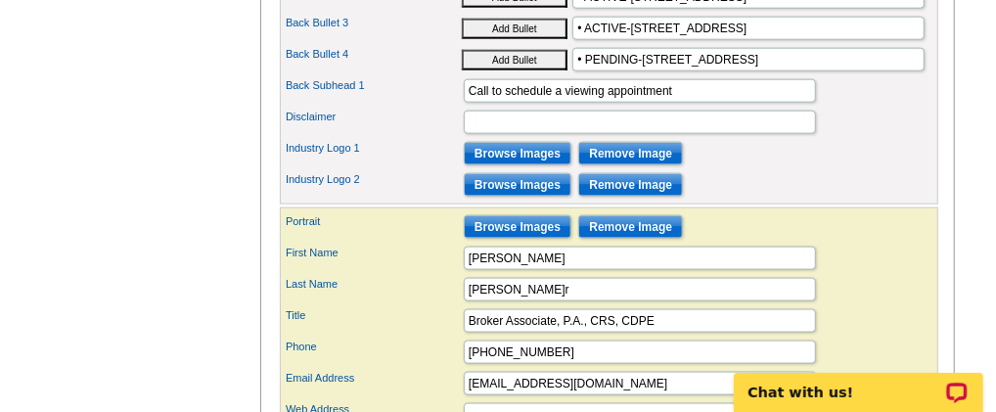
type input "33433"
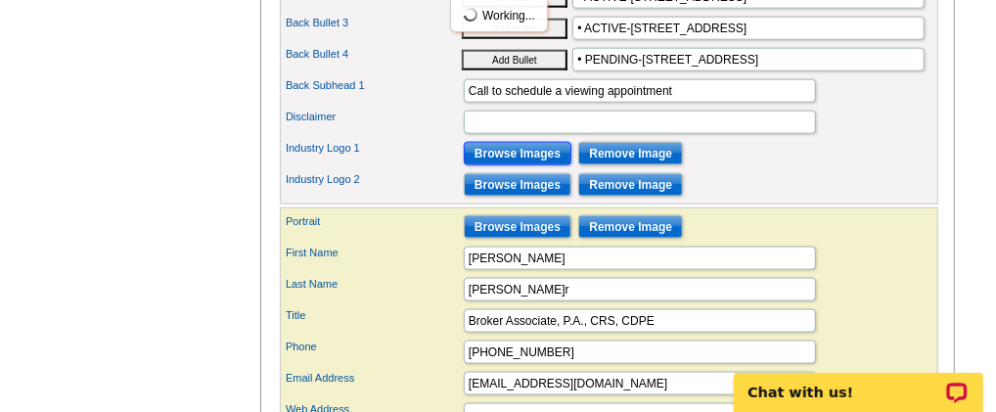
click at [504, 165] on input "Browse Images" at bounding box center [518, 153] width 108 height 23
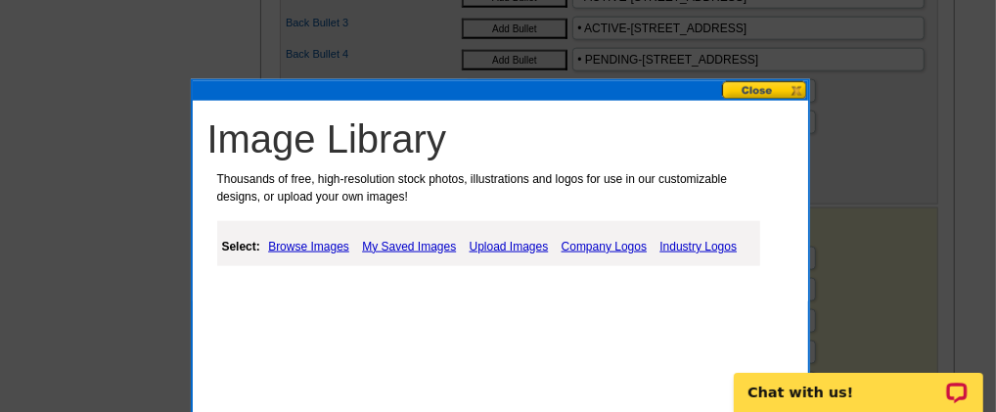
click at [328, 246] on link "Browse Images" at bounding box center [308, 246] width 91 height 23
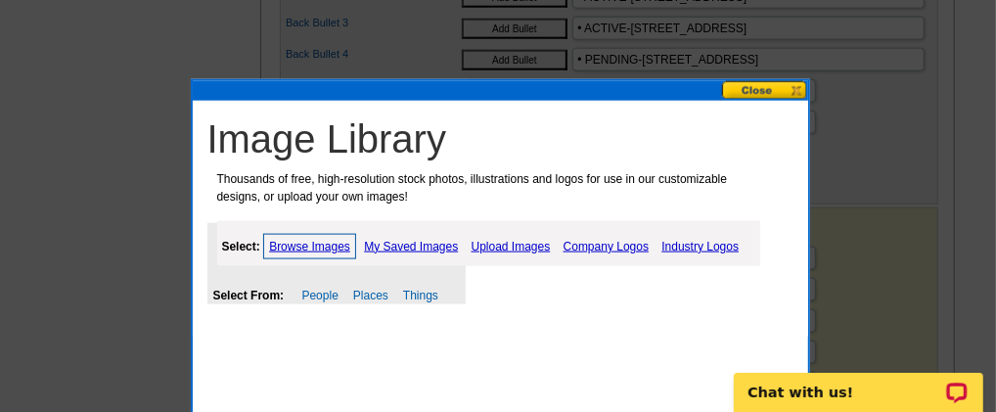
click at [595, 243] on link "Company Logos" at bounding box center [606, 246] width 95 height 23
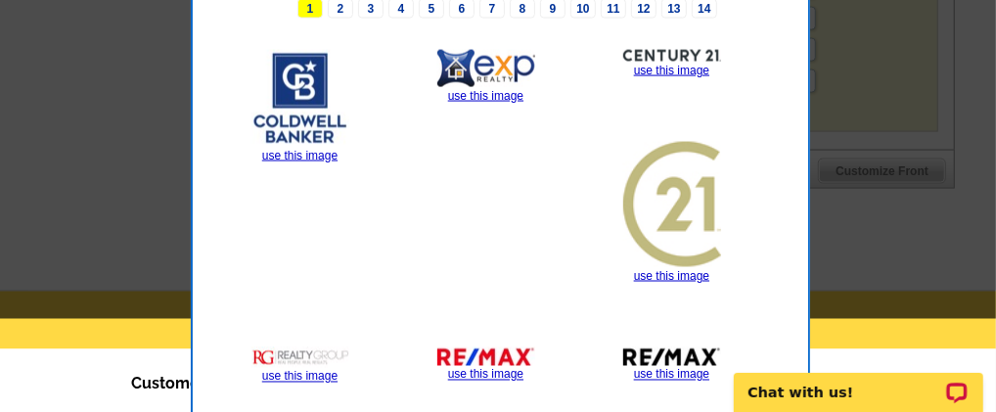
scroll to position [1311, 0]
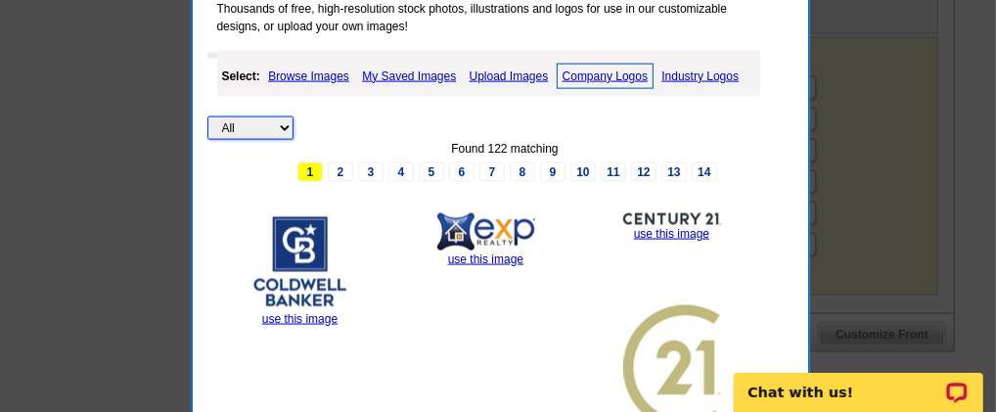
click at [279, 121] on select "All Property" at bounding box center [250, 127] width 86 height 23
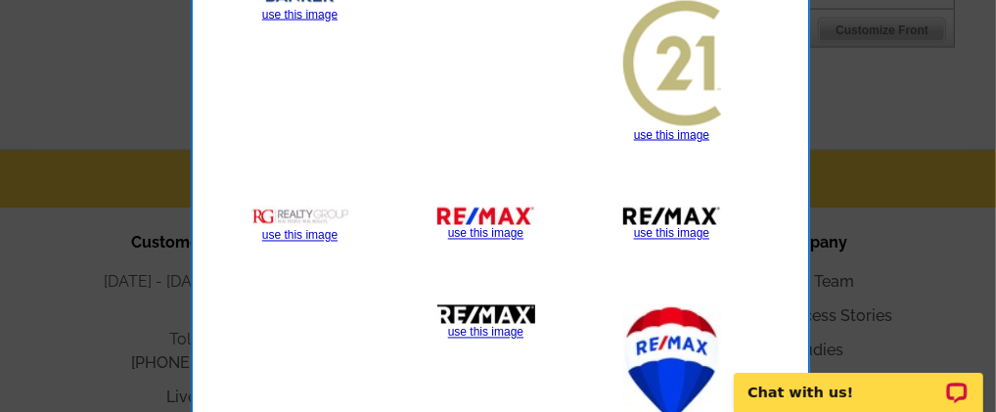
scroll to position [1638, 0]
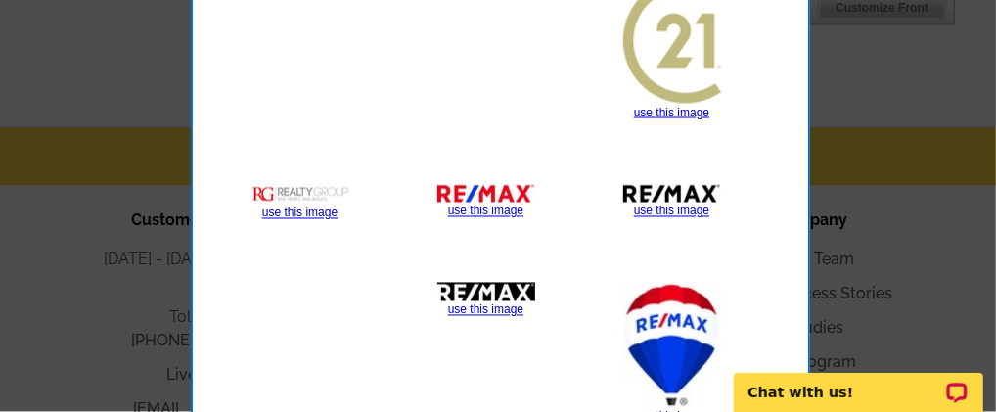
click at [664, 317] on img at bounding box center [672, 345] width 98 height 125
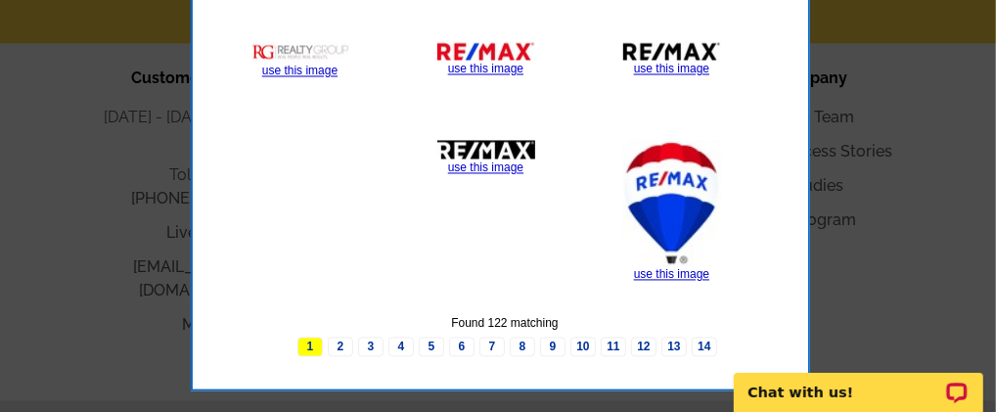
scroll to position [1800, 0]
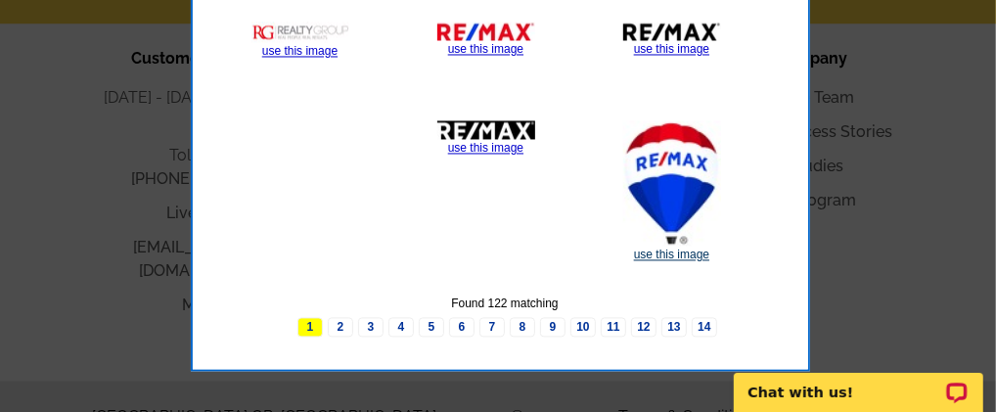
click at [664, 249] on link "use this image" at bounding box center [671, 255] width 75 height 14
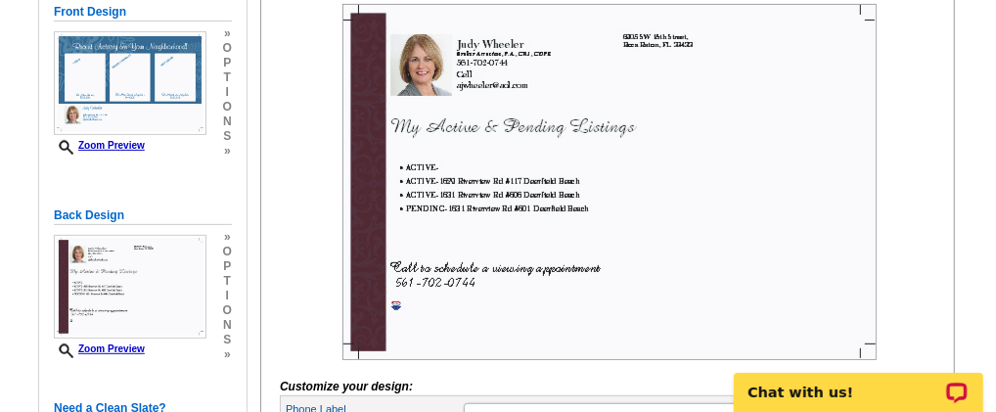
scroll to position [489, 0]
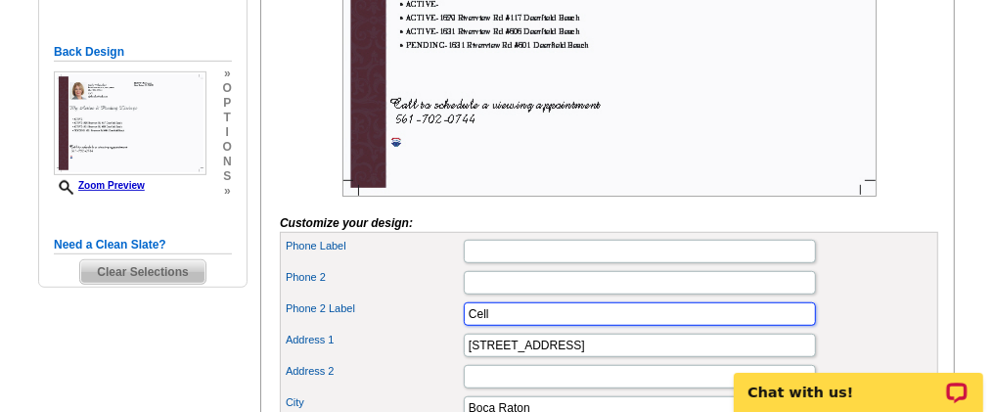
click at [500, 326] on input "Cell" at bounding box center [640, 313] width 352 height 23
type input "C"
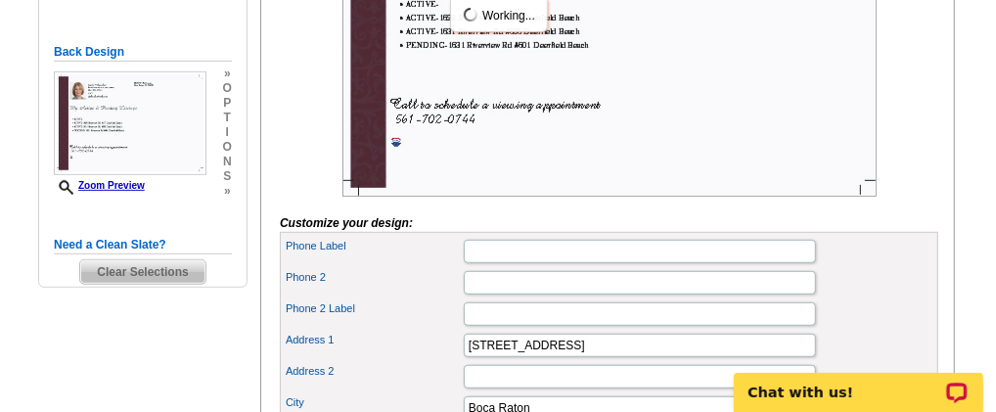
click at [843, 267] on div "Phone Label" at bounding box center [609, 251] width 651 height 31
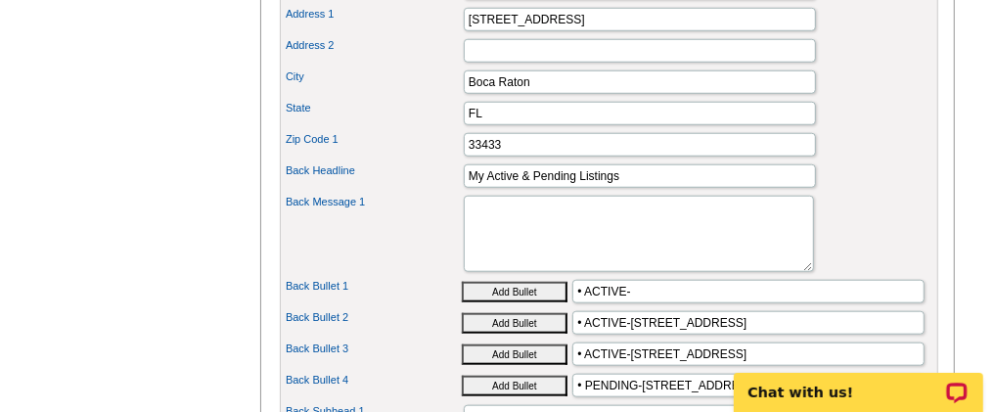
scroll to position [652, 0]
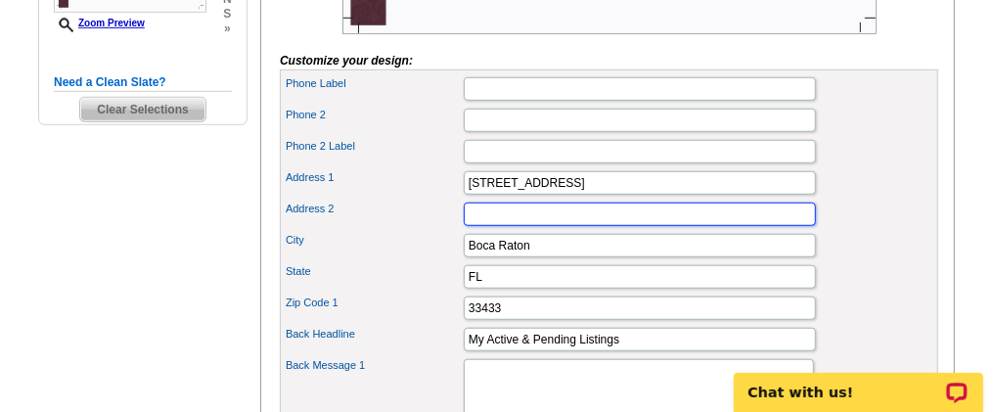
click at [502, 226] on input "Address 2" at bounding box center [640, 214] width 352 height 23
click button "Add Bullet" at bounding box center [0, 0] width 0 height 0
type input "6"
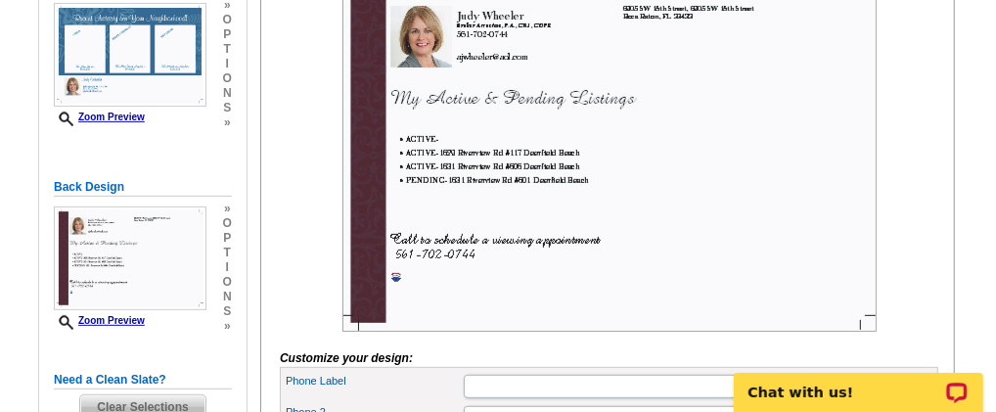
scroll to position [162, 0]
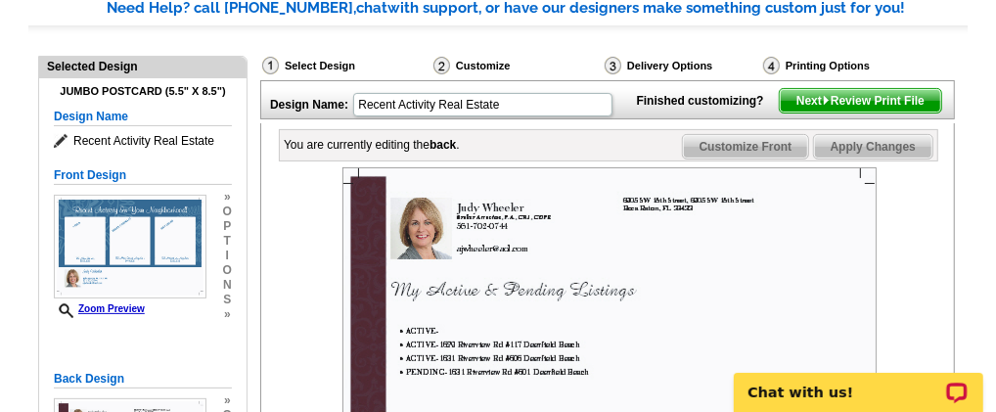
click at [888, 158] on span "Apply Changes" at bounding box center [873, 146] width 118 height 23
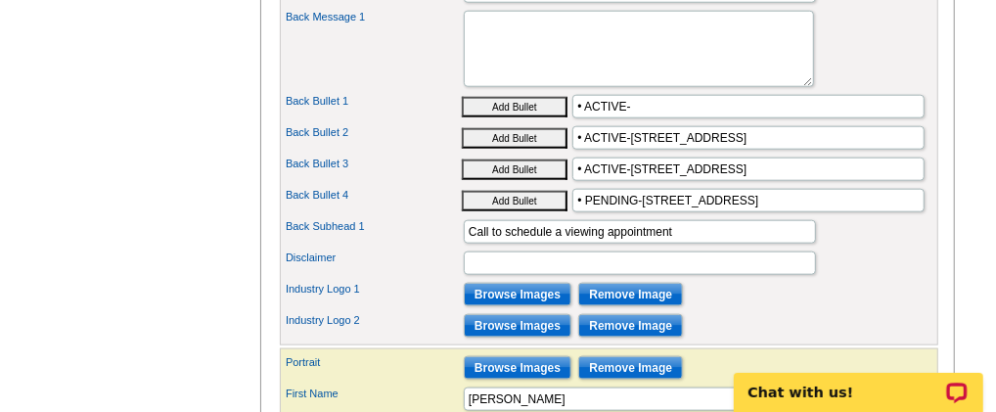
scroll to position [978, 0]
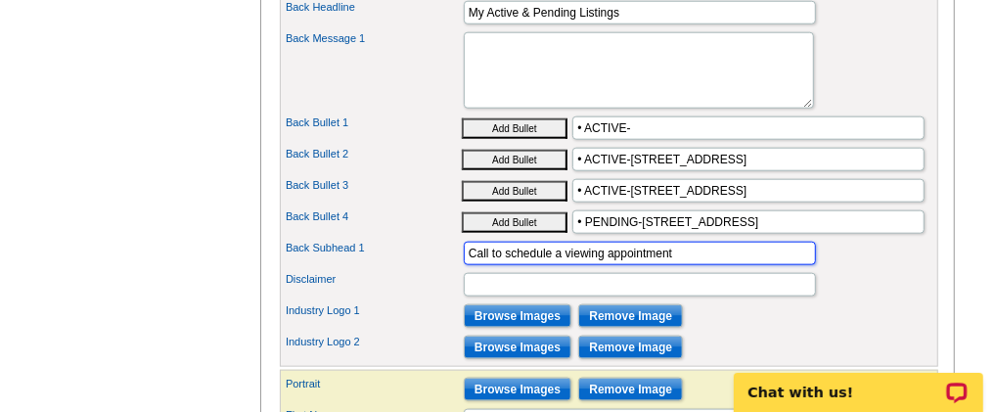
click at [686, 265] on input "Call to schedule a viewing appointment" at bounding box center [640, 253] width 352 height 23
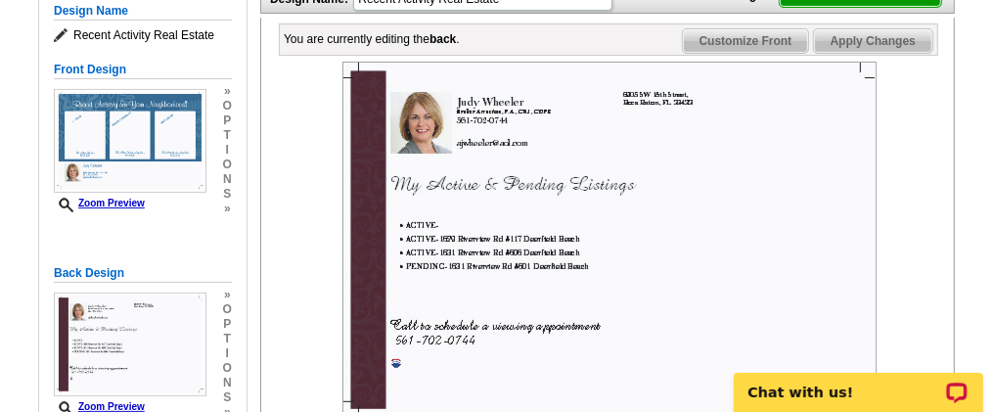
scroll to position [162, 0]
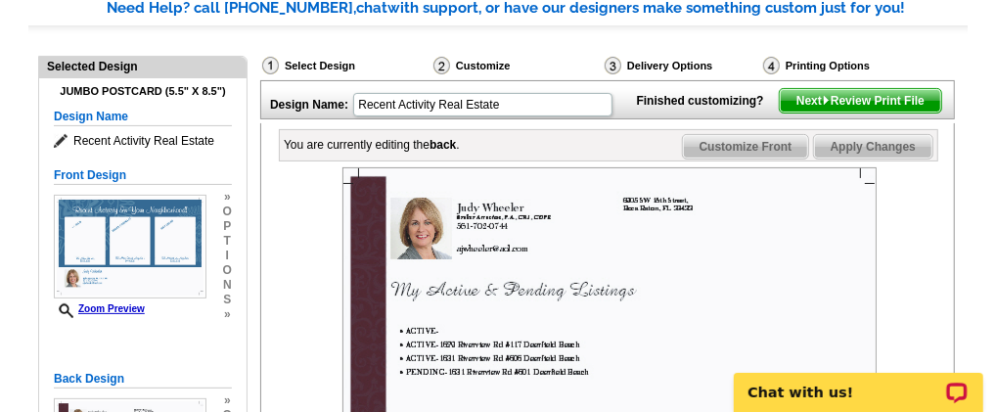
type input "Call to schedule a viewing appointment or a complimentary market analysis of yo…"
click at [883, 158] on span "Apply Changes" at bounding box center [873, 146] width 118 height 23
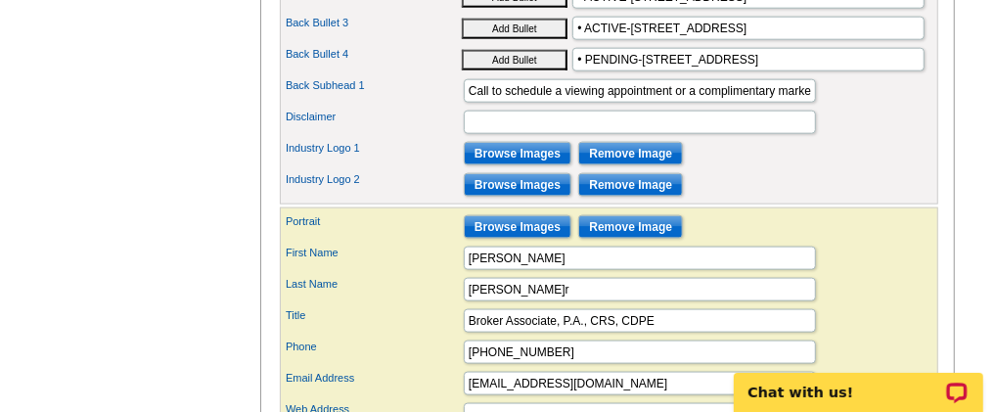
scroll to position [1304, 0]
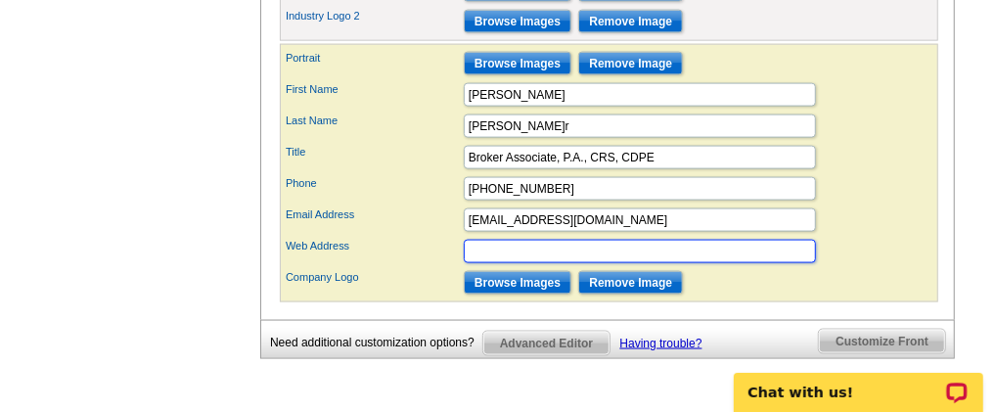
click at [518, 263] on input "Web Address" at bounding box center [640, 251] width 352 height 23
type input "[EMAIL_ADDRESS][DOMAIN_NAME]"
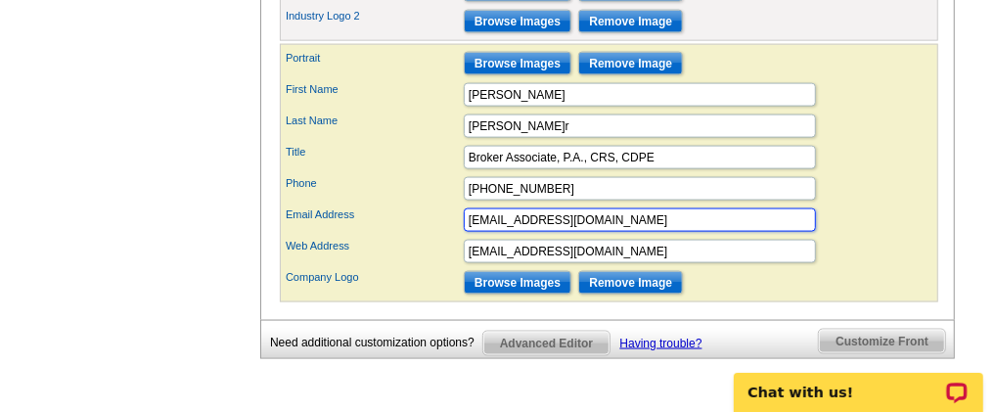
click at [584, 232] on input "[EMAIL_ADDRESS][DOMAIN_NAME]" at bounding box center [640, 219] width 352 height 23
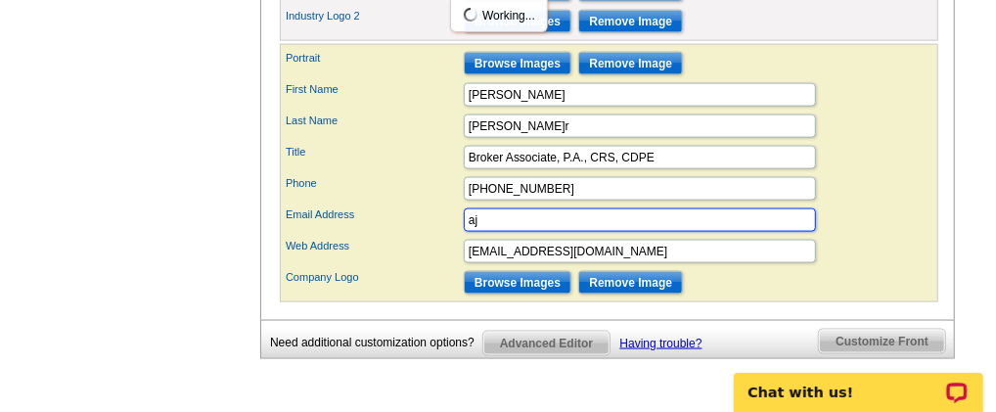
type input "a"
type input "[PHONE_NUMBER]"
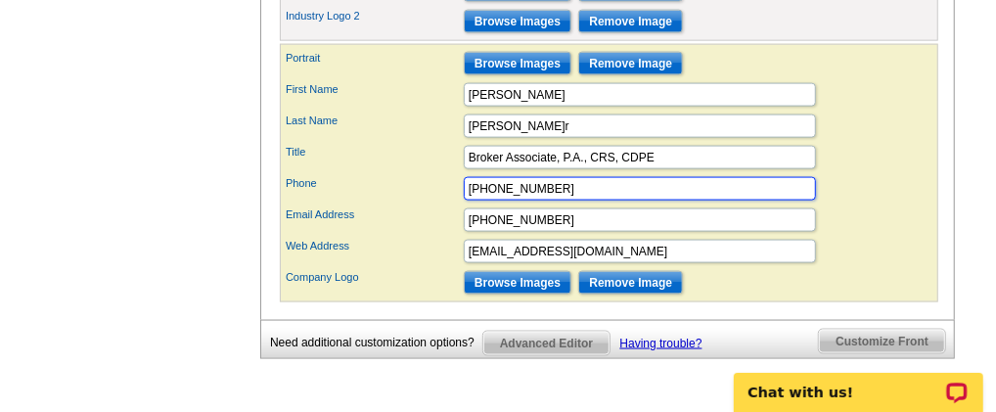
click at [555, 199] on input "[PHONE_NUMBER]" at bounding box center [640, 188] width 352 height 23
type input "5"
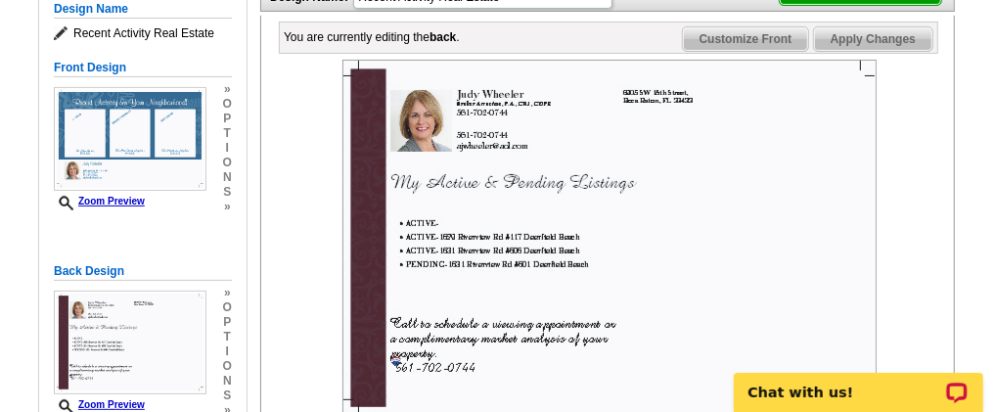
scroll to position [162, 0]
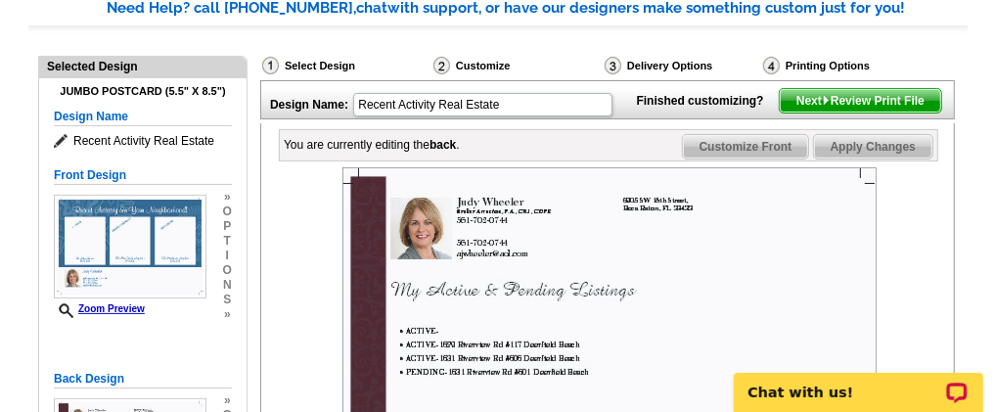
type input "ReMax Select Group"
click at [850, 158] on span "Apply Changes" at bounding box center [873, 146] width 118 height 23
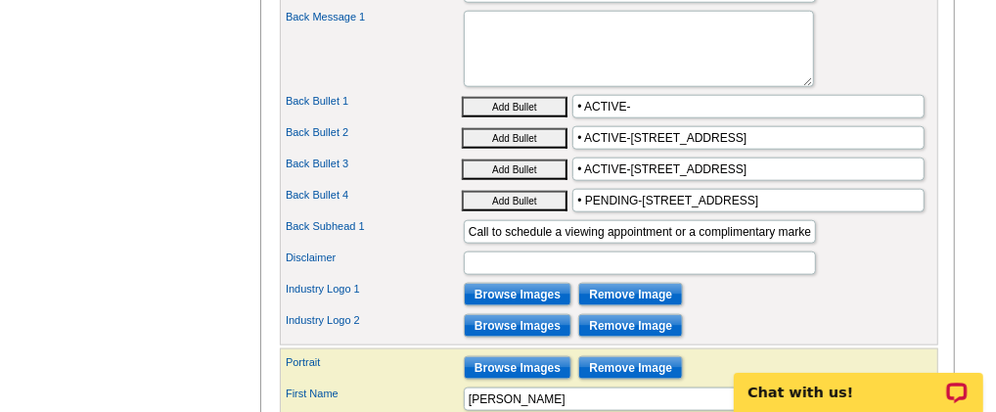
scroll to position [978, 0]
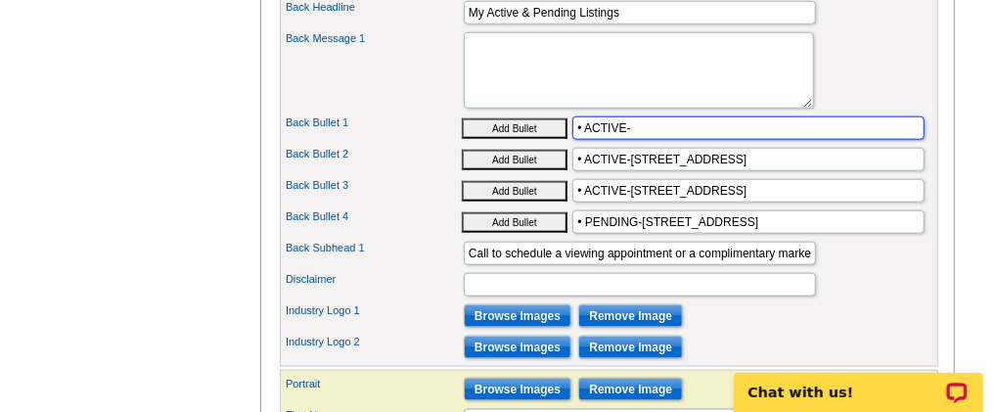
click at [642, 140] on input "• ACTIVE-" at bounding box center [748, 127] width 352 height 23
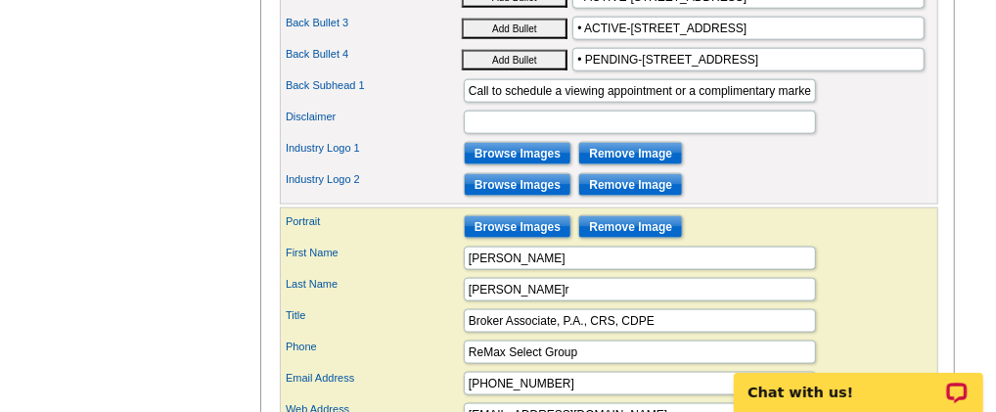
type input "• ACTIVE-[STREET_ADDRESS]"
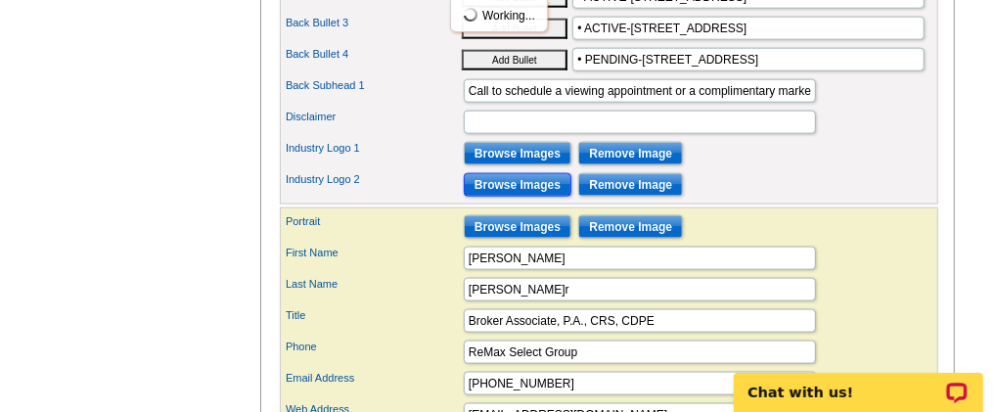
click at [526, 197] on input "Browse Images" at bounding box center [518, 184] width 108 height 23
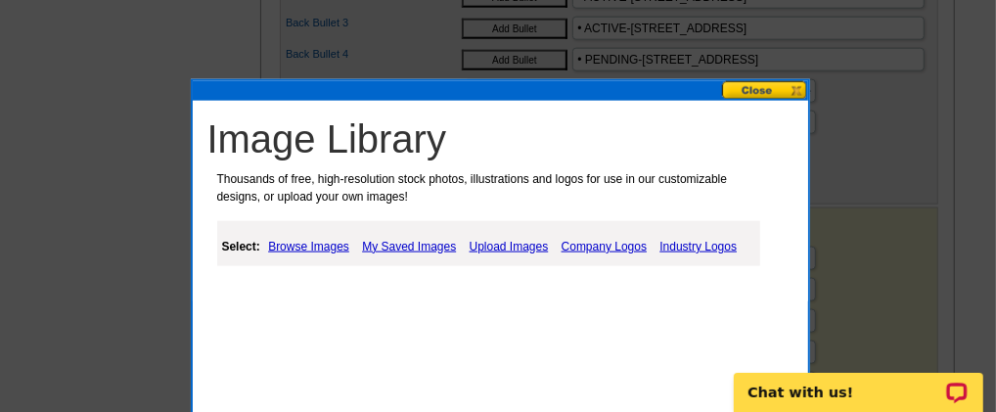
click at [703, 245] on link "Industry Logos" at bounding box center [698, 246] width 87 height 23
click at [686, 239] on link "Industry Logos" at bounding box center [698, 246] width 87 height 23
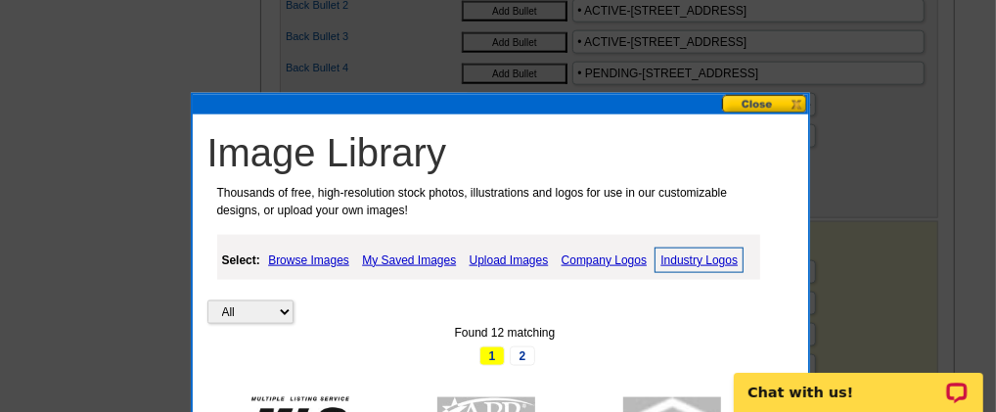
scroll to position [1149, 0]
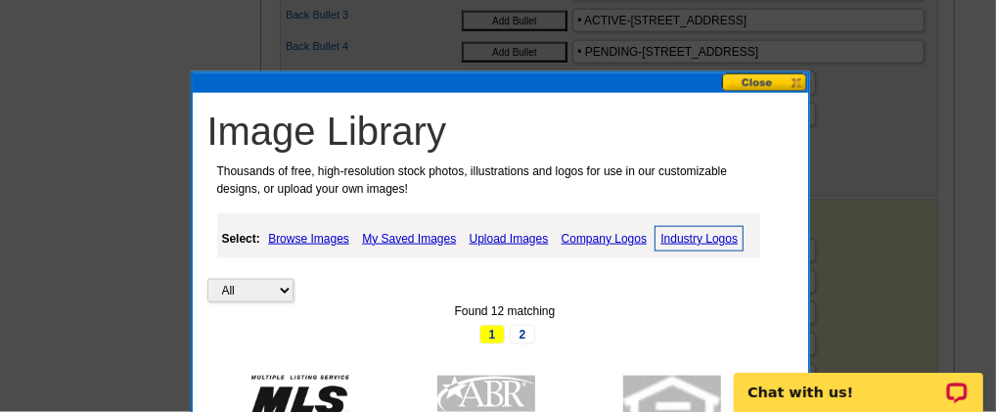
click at [590, 239] on link "Company Logos" at bounding box center [604, 238] width 95 height 23
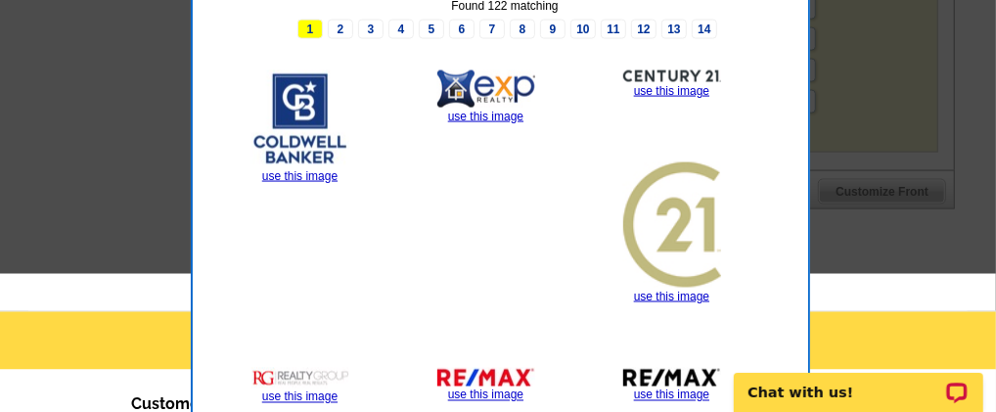
scroll to position [1474, 0]
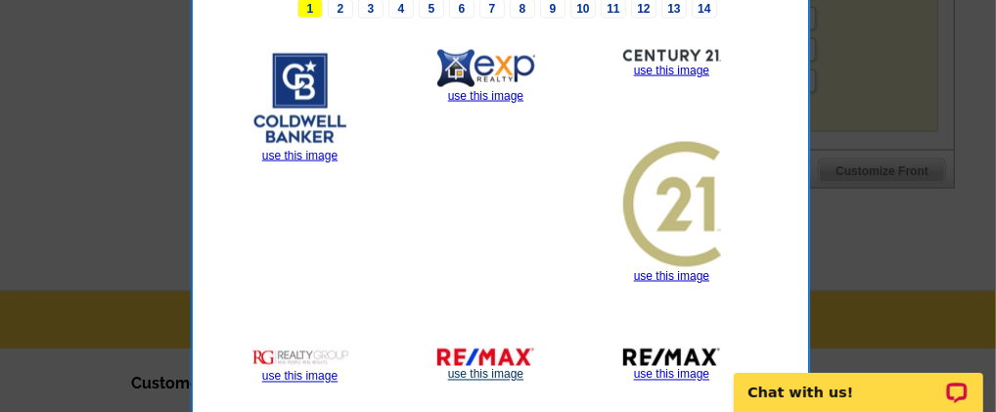
click at [495, 370] on link "use this image" at bounding box center [485, 375] width 75 height 14
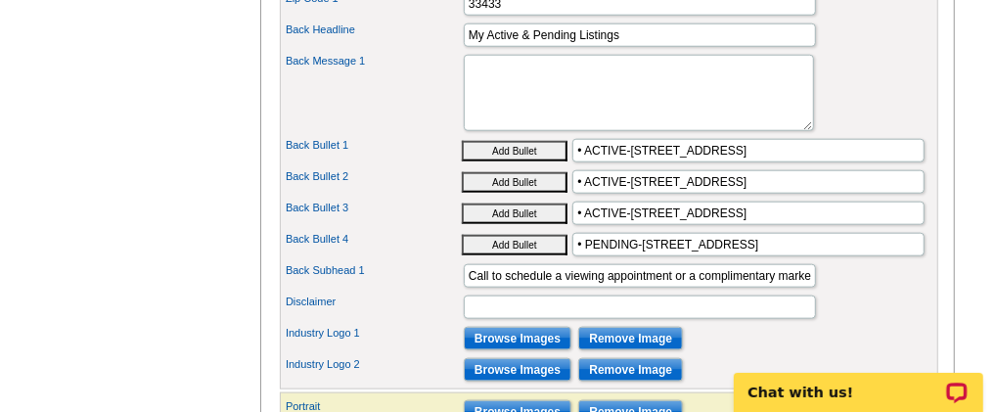
scroll to position [978, 0]
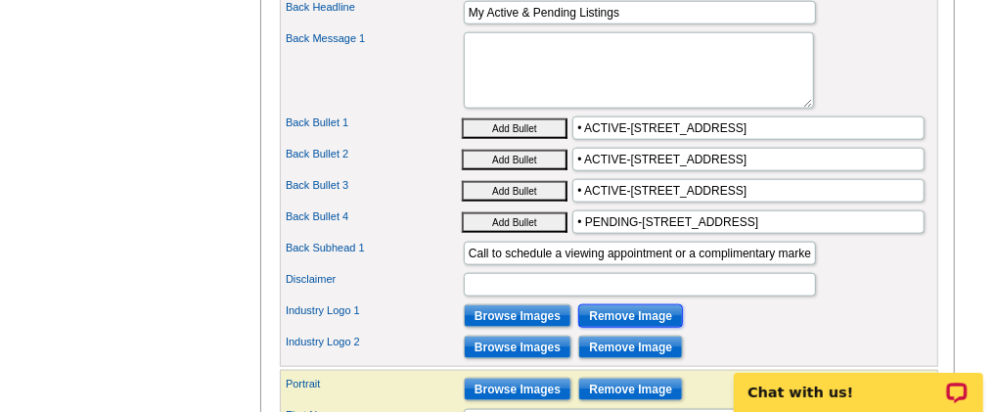
click at [608, 328] on input "Remove Image" at bounding box center [630, 315] width 105 height 23
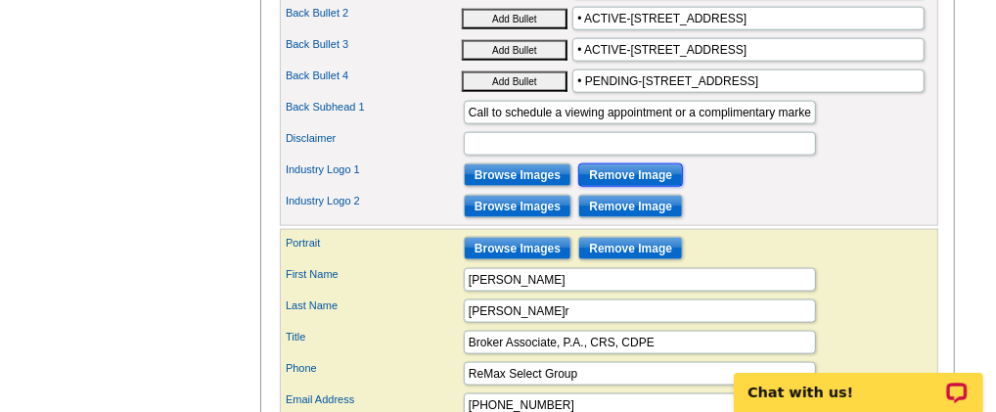
scroll to position [1141, 0]
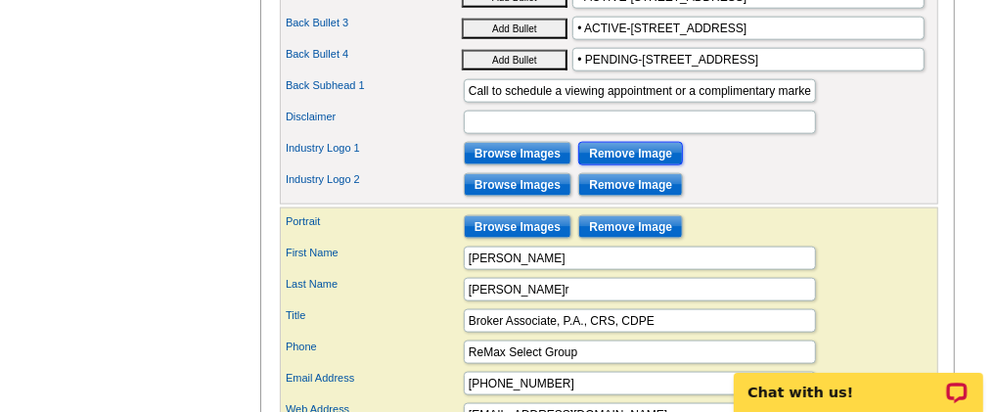
click at [602, 165] on input "Remove Image" at bounding box center [630, 153] width 105 height 23
click at [602, 197] on input "Remove Image" at bounding box center [630, 184] width 105 height 23
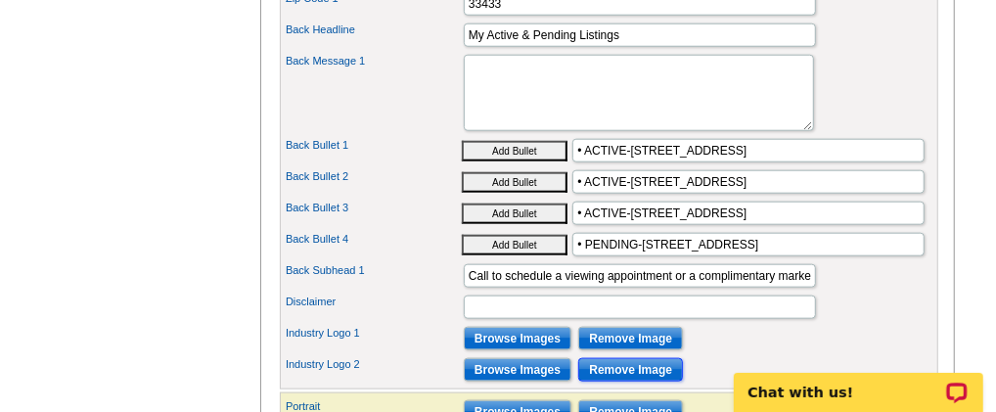
scroll to position [978, 0]
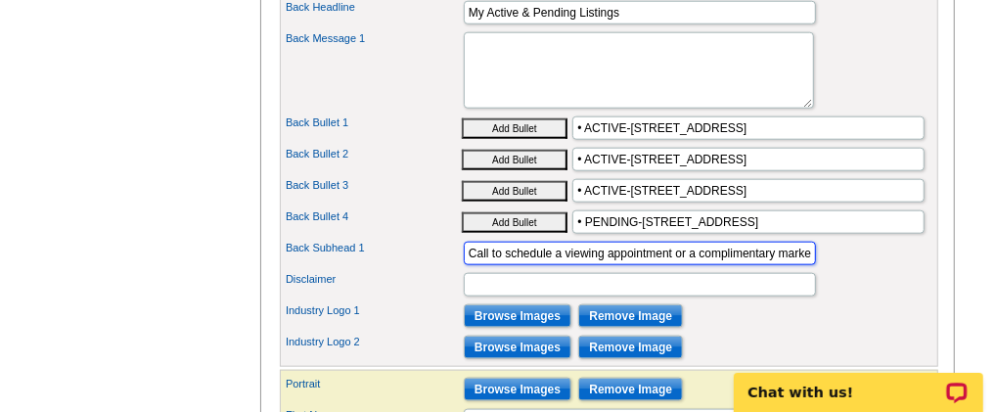
click at [509, 265] on input "Call to schedule a viewing appointment or a complimentary market analysis of yo…" at bounding box center [640, 253] width 352 height 23
click at [653, 265] on input "Schedule a viewing appointment or a complimentary market analysis of your prope…" at bounding box center [640, 253] width 352 height 23
click at [656, 265] on input "Schedule a viewing appointment or request a complimentary market analysis of yo…" at bounding box center [640, 253] width 352 height 23
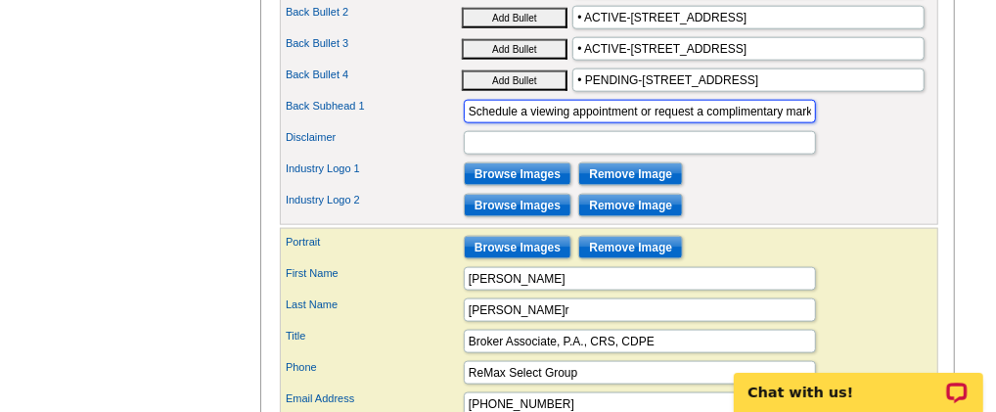
scroll to position [1141, 0]
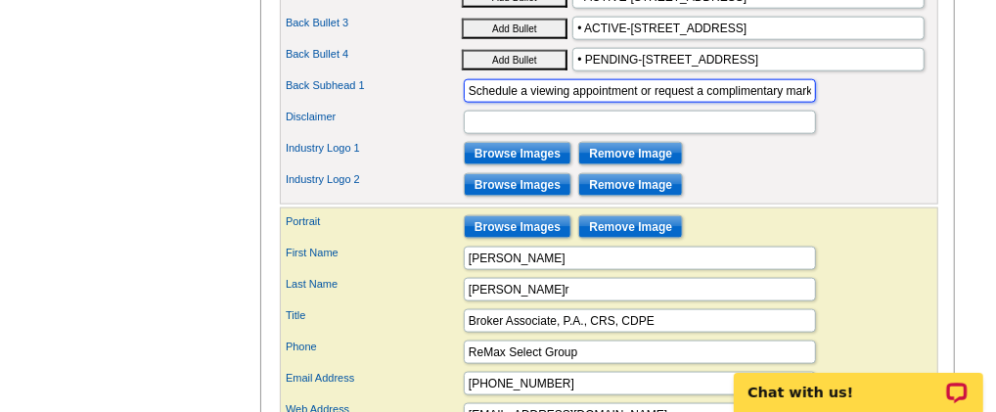
type input "Schedule a viewing appointment or request a complimentary market analysis of yo…"
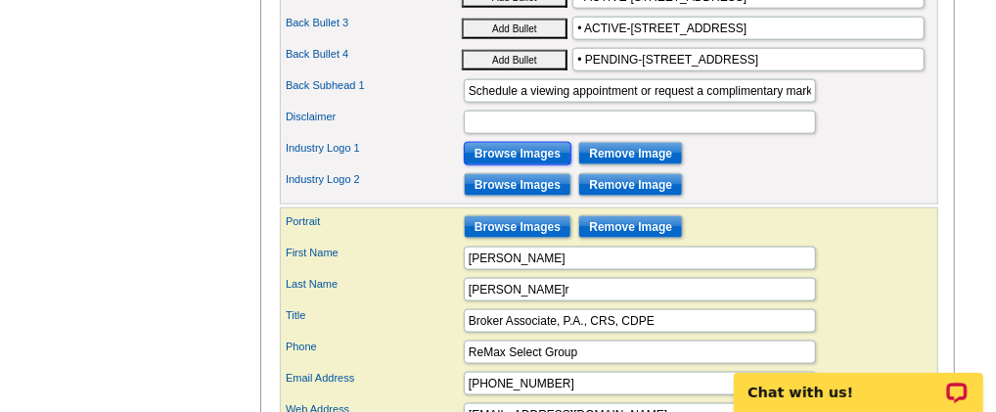
click at [493, 165] on input "Browse Images" at bounding box center [518, 153] width 108 height 23
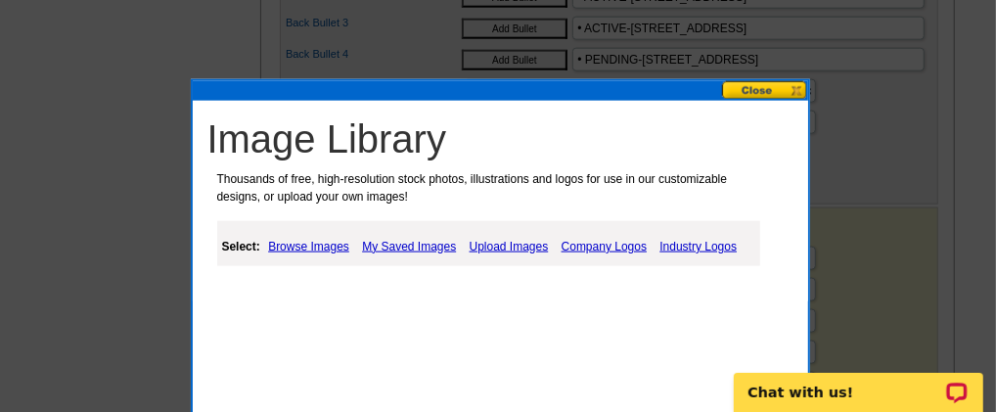
click at [598, 241] on link "Company Logos" at bounding box center [604, 246] width 95 height 23
click at [583, 243] on link "Company Logos" at bounding box center [604, 246] width 95 height 23
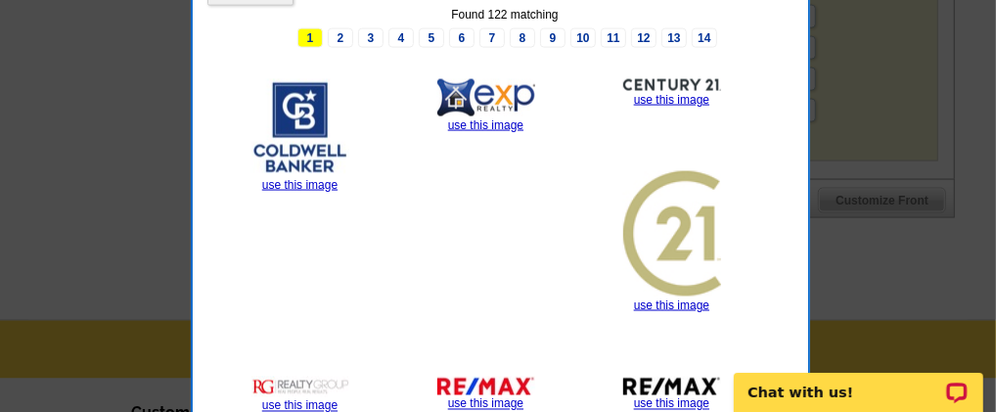
scroll to position [1468, 0]
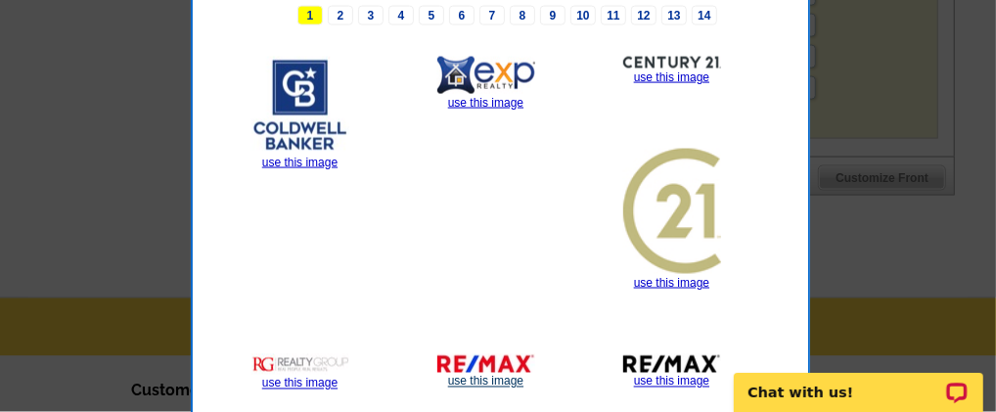
click at [471, 375] on link "use this image" at bounding box center [485, 382] width 75 height 14
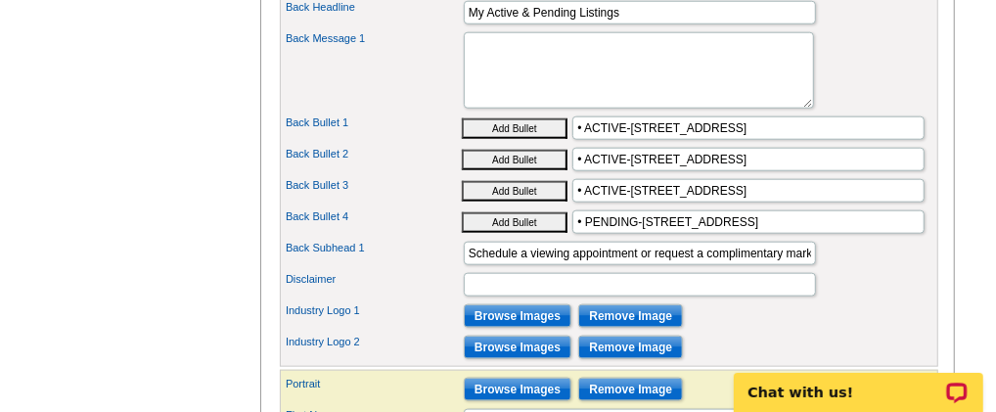
scroll to position [815, 0]
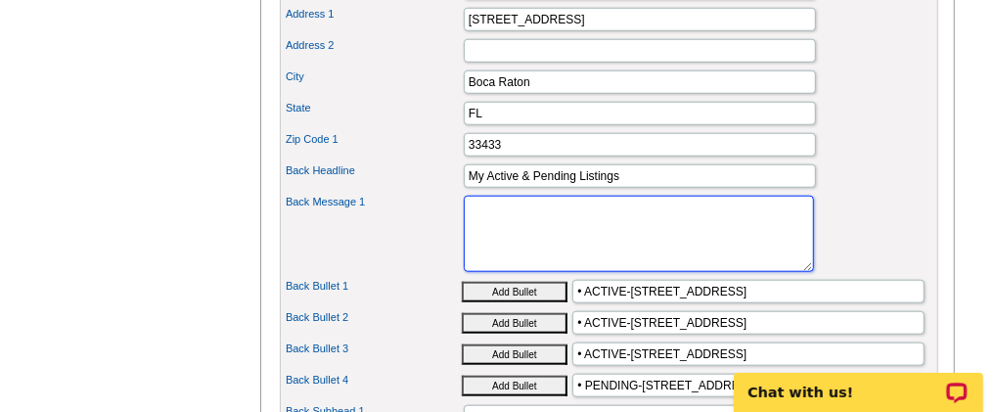
click at [520, 242] on textarea "Lorem ipsum dolor sit amet, consectetuer adipiscing elit, sed diam nonummy nibh…" at bounding box center [639, 234] width 350 height 76
click at [475, 236] on textarea "Lorem ipsum dolor sit amet, consectetuer adipiscing elit, sed diam nonummy nibh…" at bounding box center [639, 234] width 350 height 76
type textarea "l"
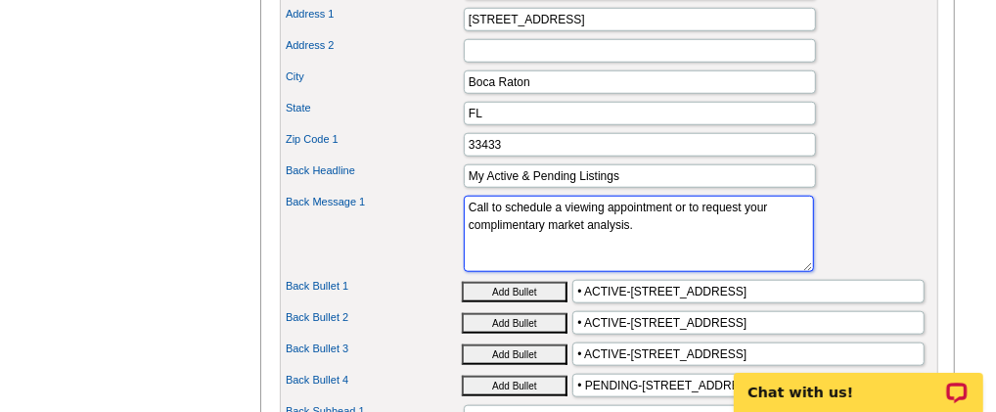
scroll to position [978, 0]
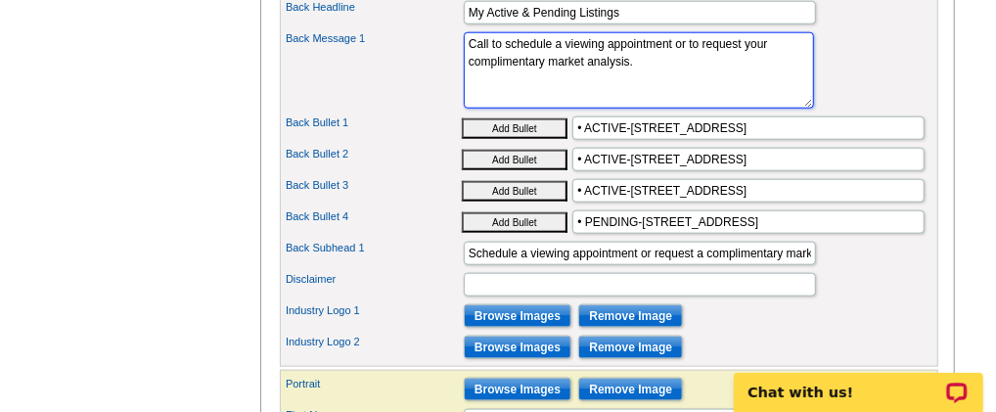
type textarea "Call to schedule a viewing appointment or to request your complimentary market …"
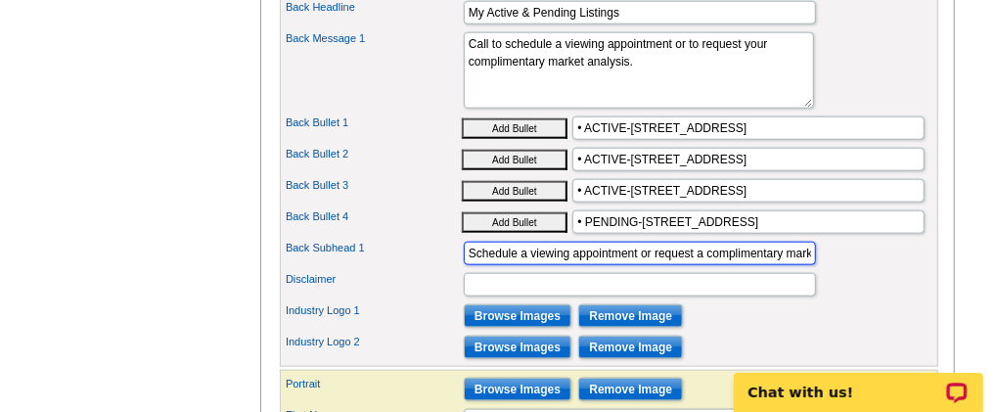
click at [803, 265] on input "Schedule a viewing appointment or request a complimentary market analysis of yo…" at bounding box center [640, 253] width 352 height 23
click at [720, 265] on input "Scheduleket analysis of your property." at bounding box center [640, 253] width 352 height 23
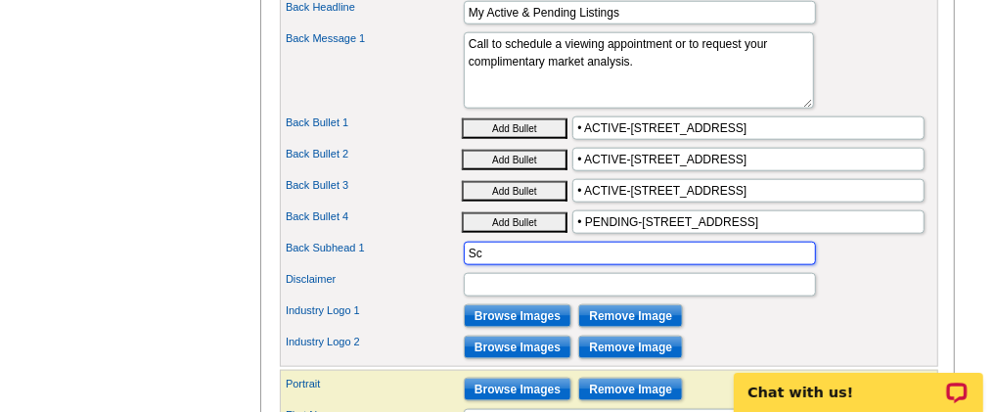
type input "S"
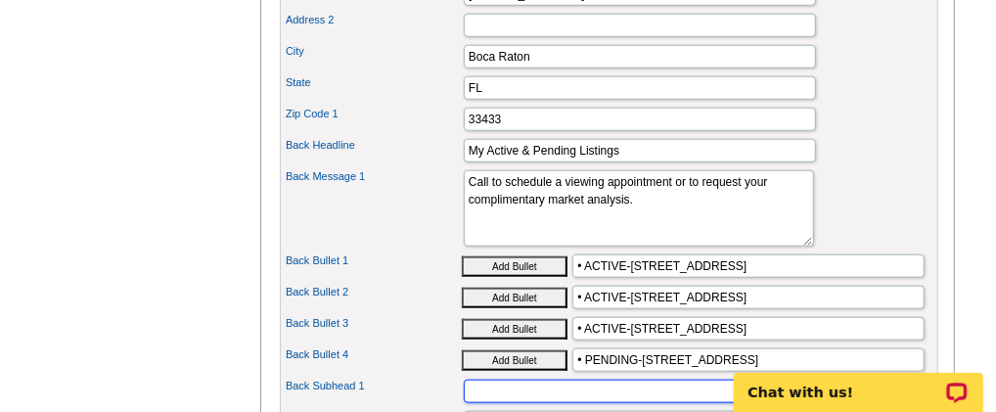
scroll to position [162, 0]
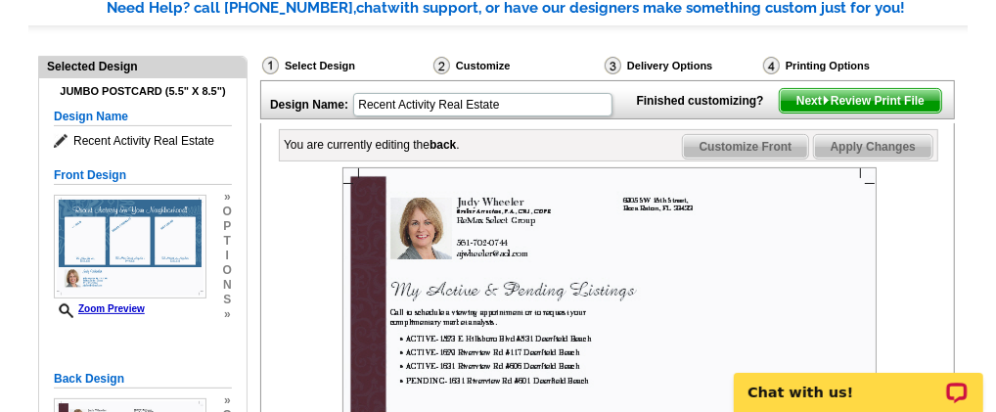
click at [885, 158] on span "Apply Changes" at bounding box center [873, 146] width 118 height 23
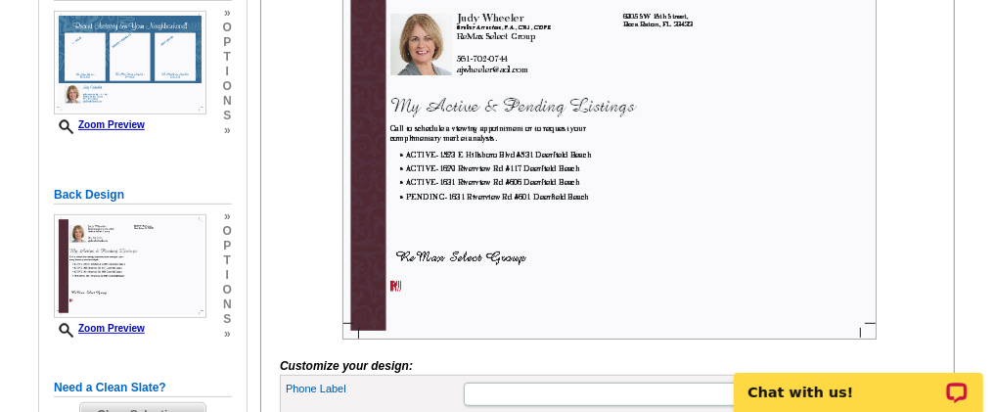
scroll to position [326, 0]
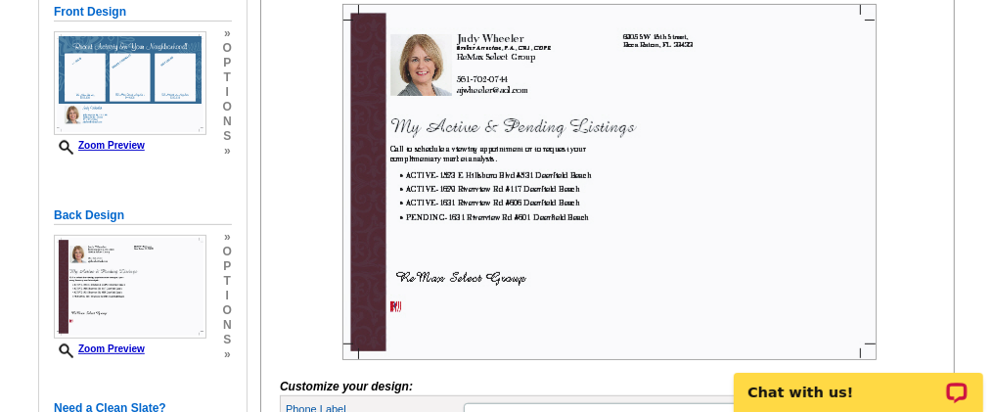
click at [527, 310] on img at bounding box center [609, 182] width 534 height 356
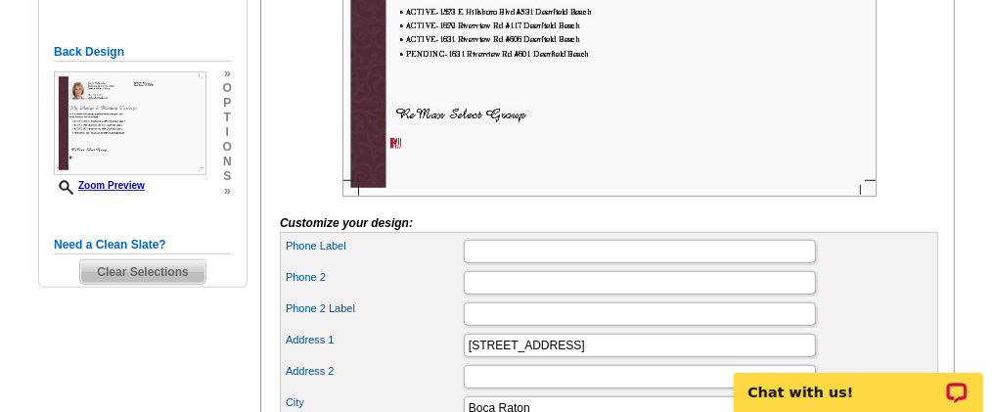
scroll to position [652, 0]
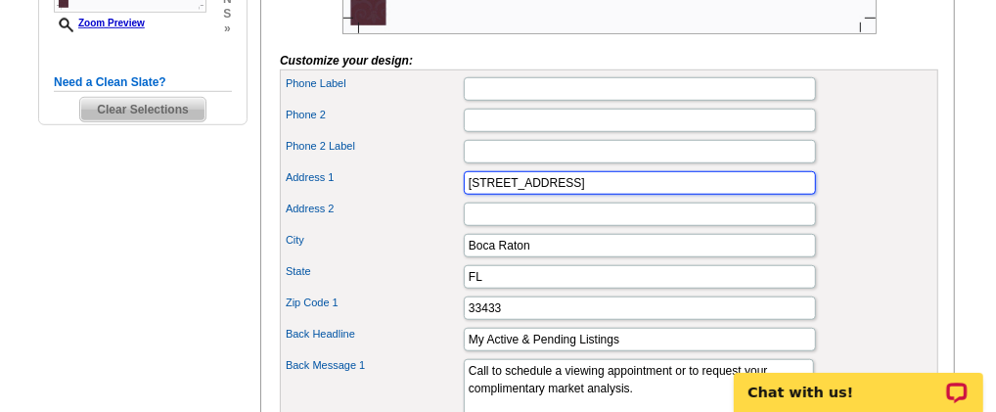
click at [588, 195] on input "[STREET_ADDRESS]" at bounding box center [640, 182] width 352 height 23
type input "6"
type input "ReMax Select Group"
click button "Add Bullet" at bounding box center [0, 0] width 0 height 0
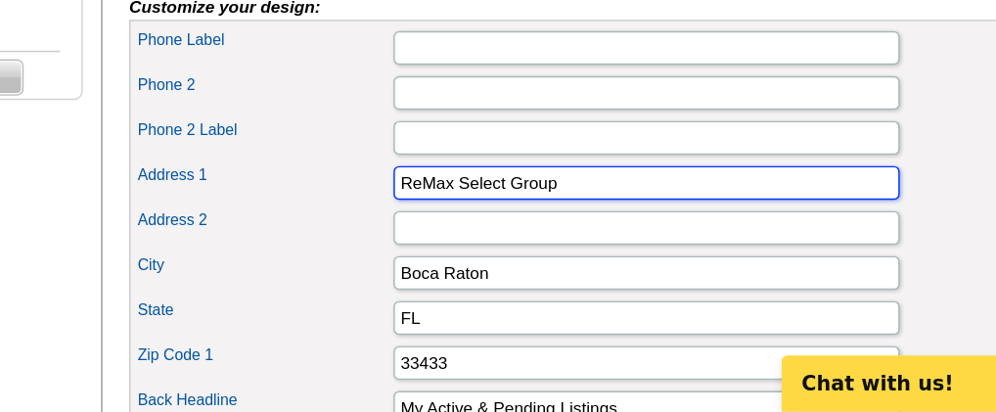
scroll to position [622, 0]
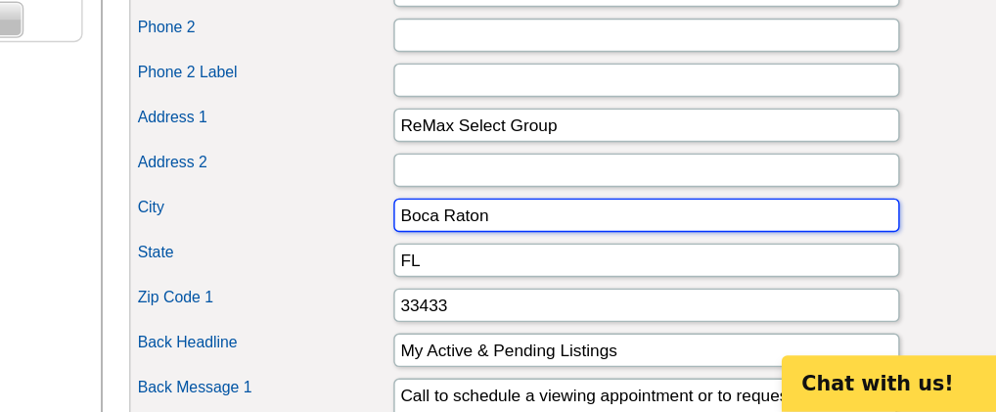
click at [466, 287] on input "Boca Raton" at bounding box center [640, 274] width 352 height 23
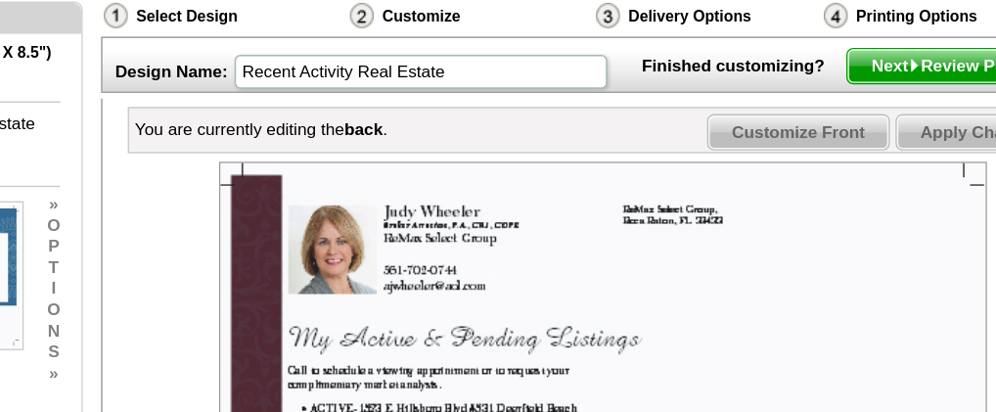
scroll to position [168, 0]
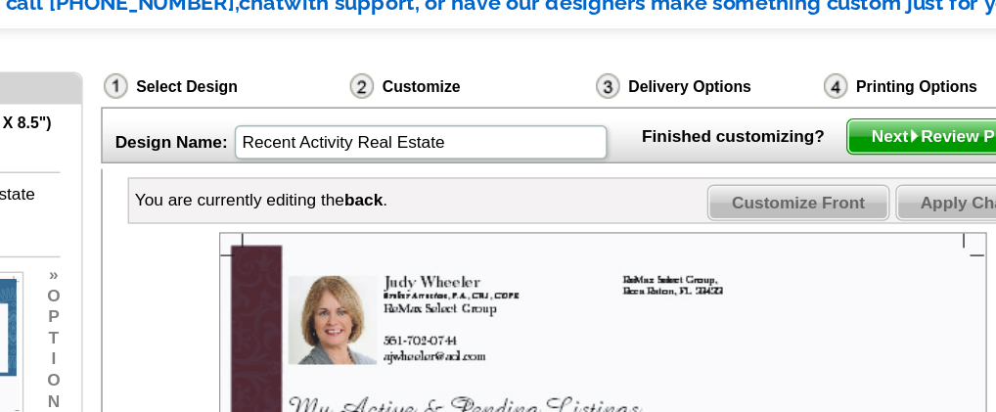
type input "[STREET_ADDRESS]"
click at [846, 153] on span "Apply Changes" at bounding box center [873, 140] width 118 height 23
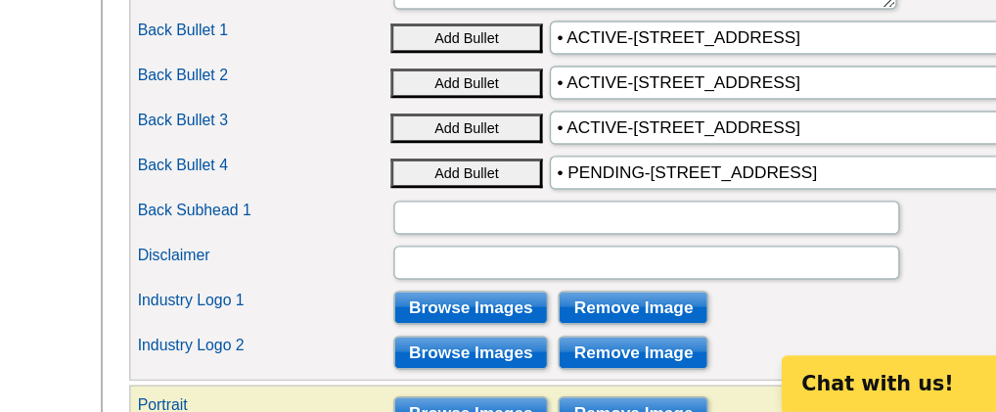
scroll to position [1050, 0]
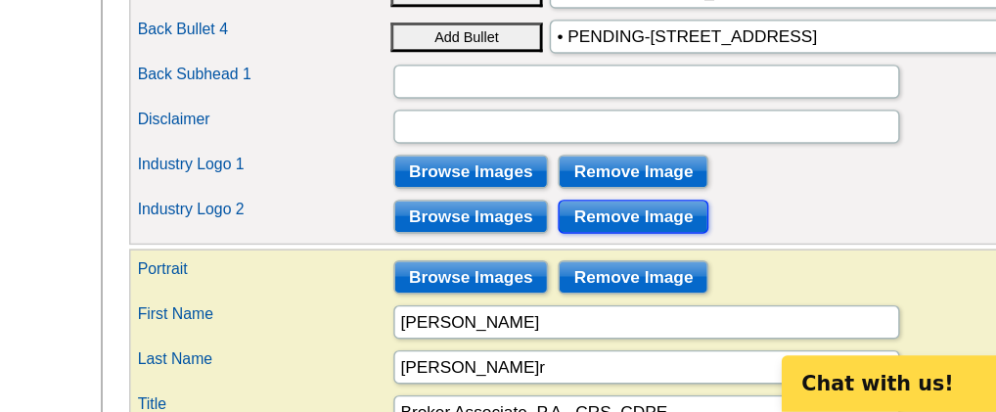
click at [607, 288] on input "Remove Image" at bounding box center [630, 275] width 105 height 23
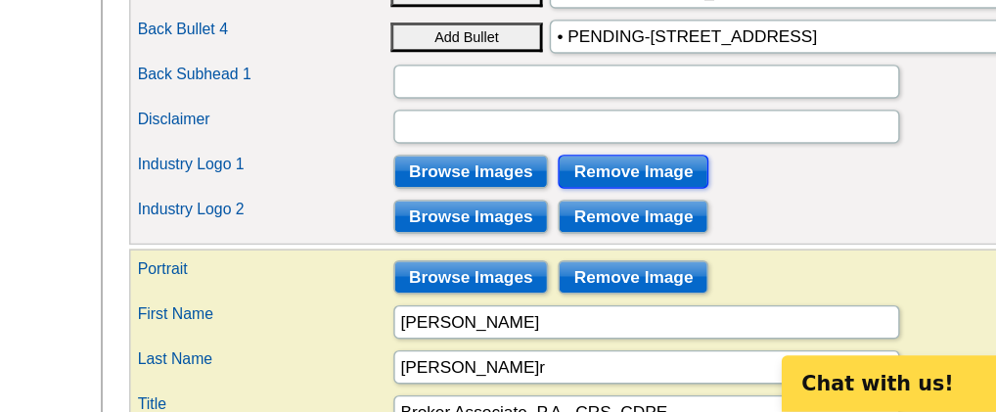
click at [607, 256] on input "Remove Image" at bounding box center [630, 244] width 105 height 23
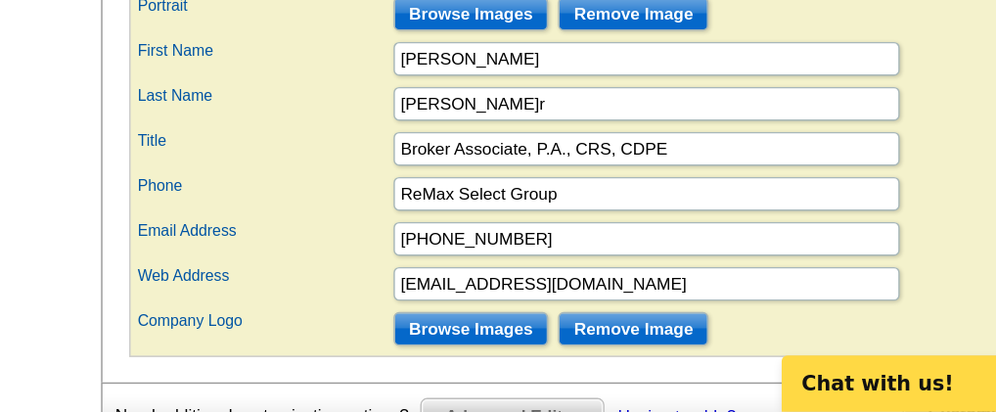
scroll to position [1277, 0]
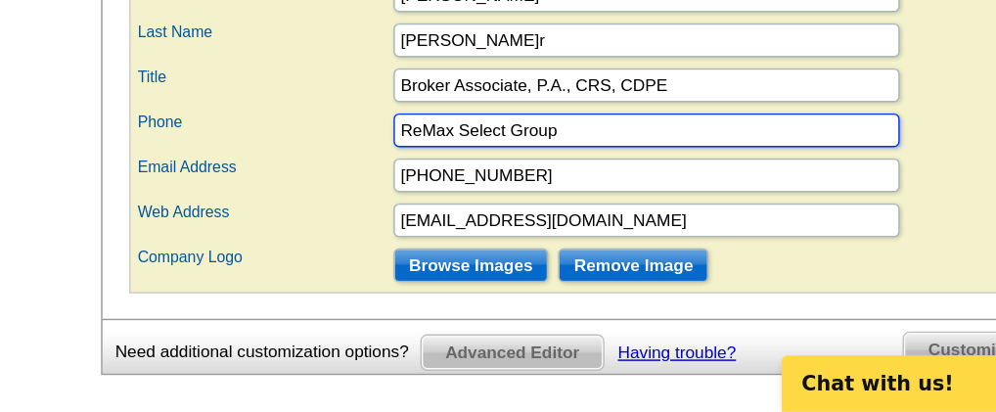
click at [592, 228] on input "ReMax Select Group" at bounding box center [640, 215] width 352 height 23
type input "R"
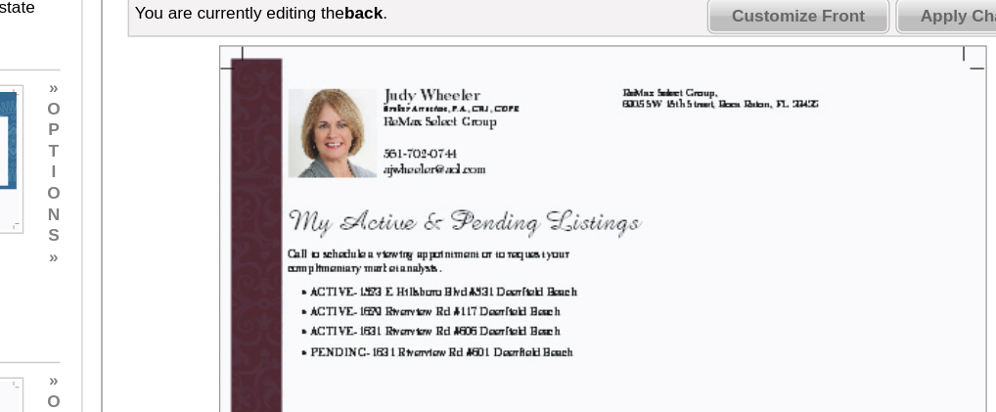
scroll to position [254, 0]
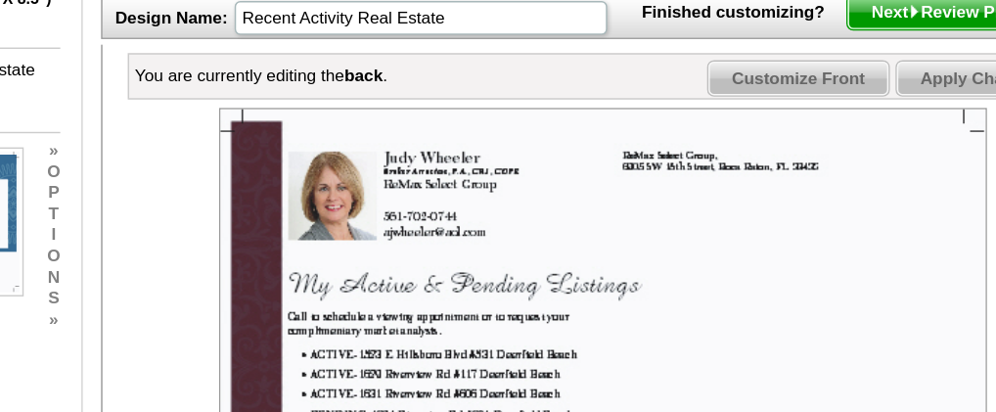
click at [837, 67] on span "Apply Changes" at bounding box center [873, 54] width 118 height 23
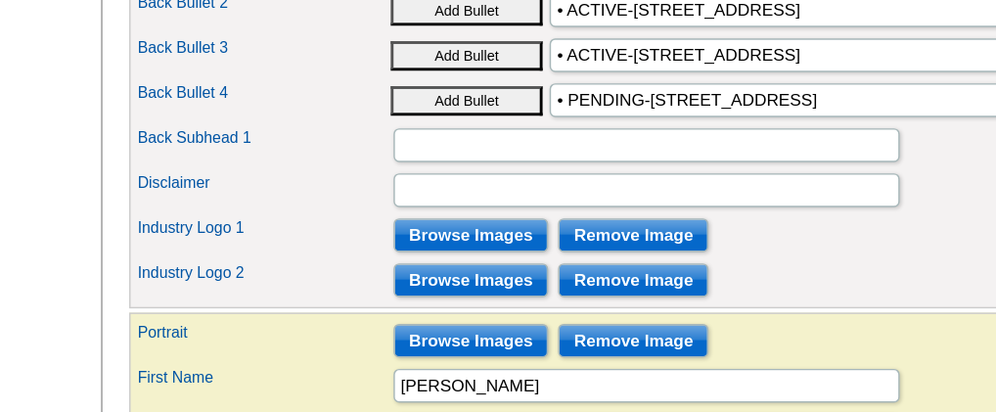
scroll to position [1049, 0]
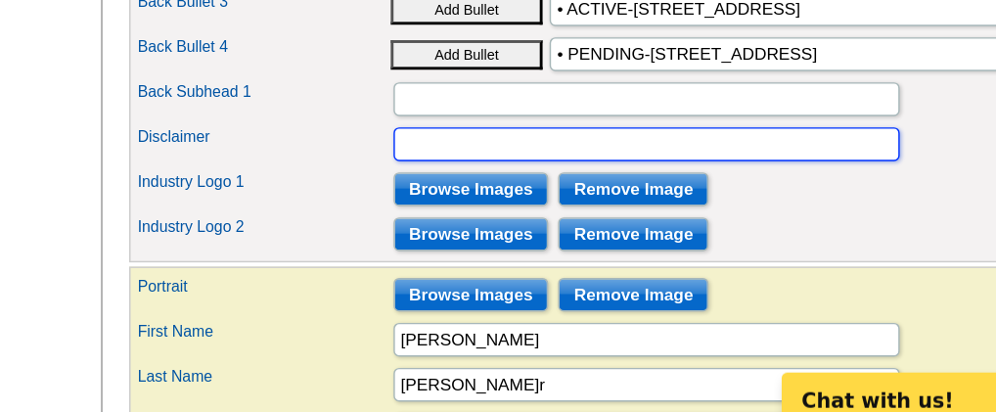
click at [493, 226] on input "Disclaimer" at bounding box center [640, 214] width 352 height 23
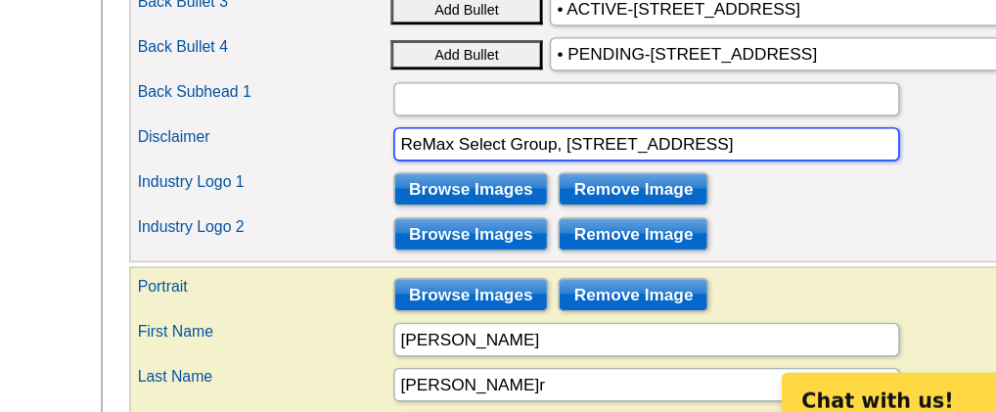
scroll to position [0, 5]
type input "ReMax Select Group, [STREET_ADDRESS]"
click button "Add Bullet" at bounding box center [0, 0] width 0 height 0
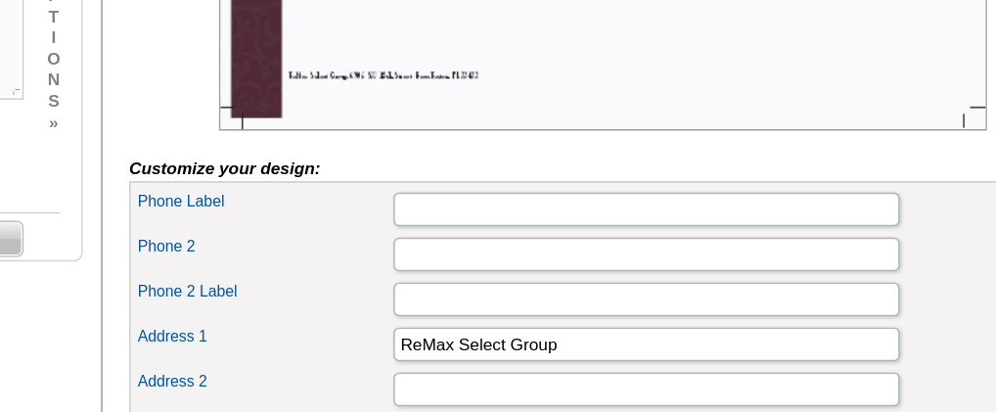
scroll to position [0, 0]
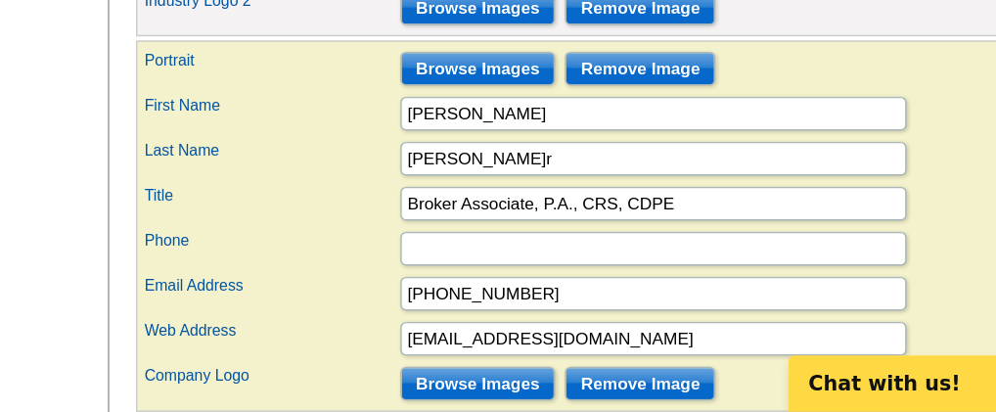
scroll to position [1242, 0]
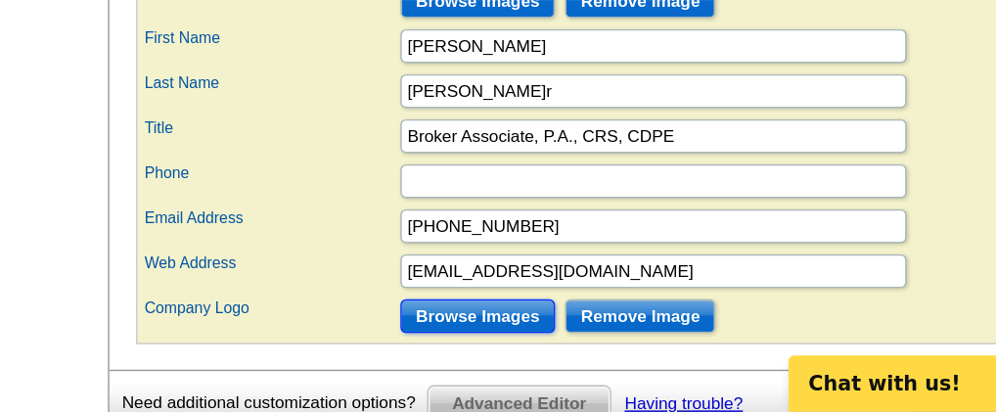
click at [515, 354] on input "Browse Images" at bounding box center [518, 345] width 108 height 23
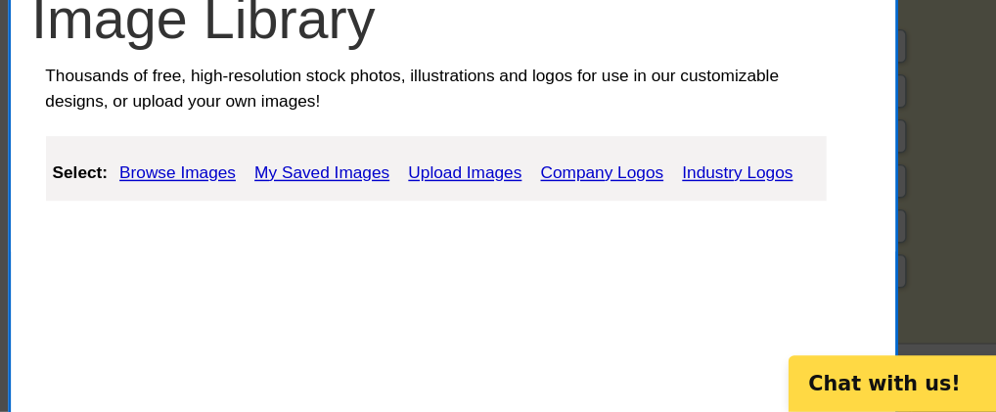
click at [608, 241] on link "Company Logos" at bounding box center [604, 245] width 95 height 23
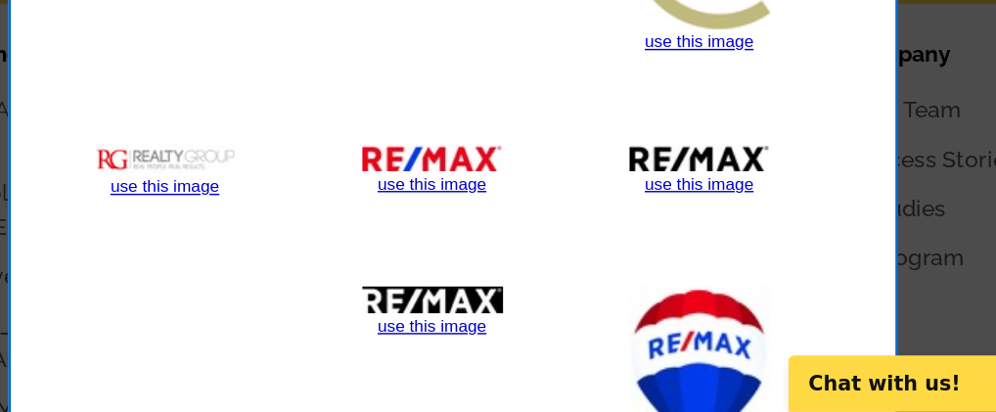
scroll to position [1808, 0]
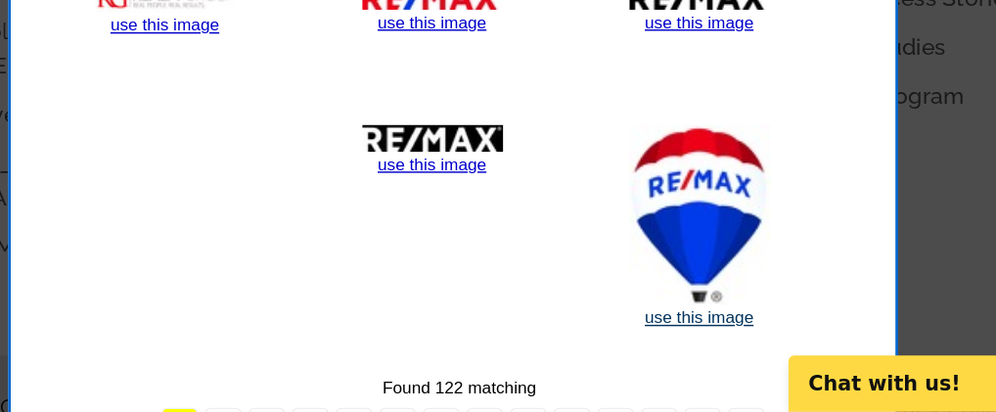
click at [656, 339] on link "use this image" at bounding box center [671, 346] width 75 height 14
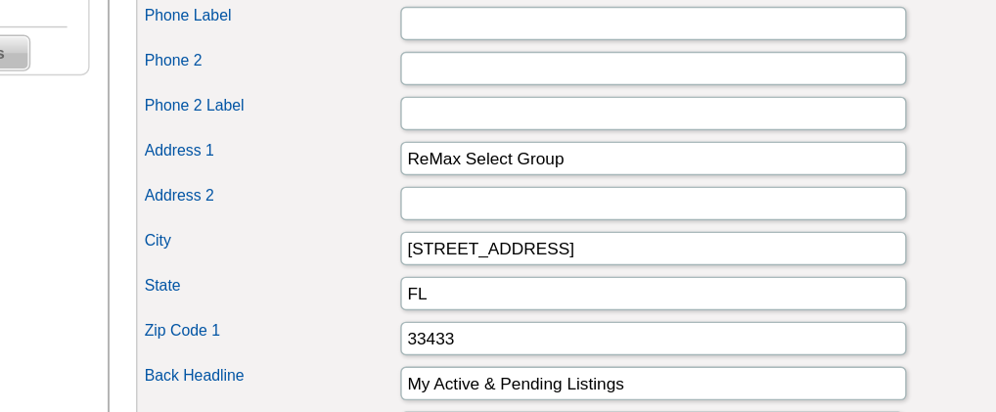
scroll to position [678, 0]
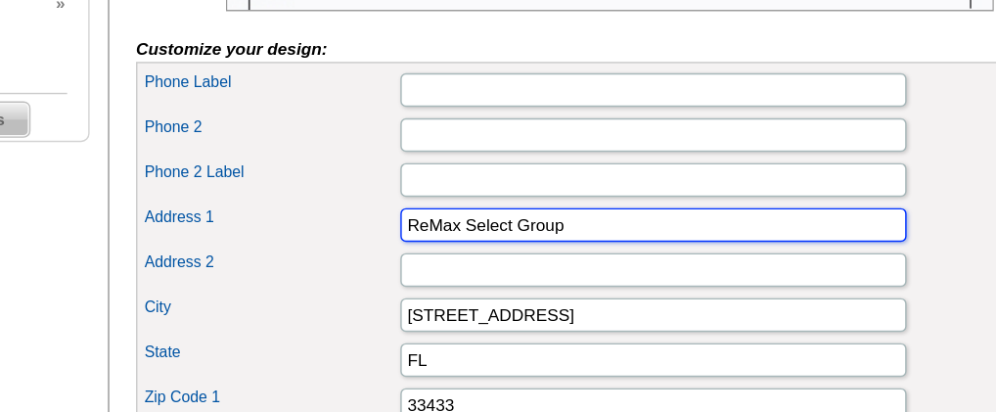
click at [599, 168] on input "ReMax Select Group" at bounding box center [640, 156] width 352 height 23
type input "R"
type input "[STREET_ADDRESS]"
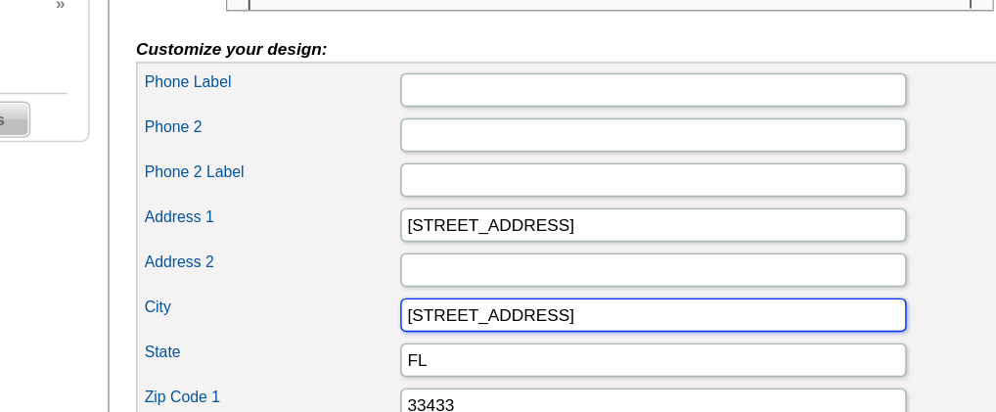
click at [586, 231] on input "[STREET_ADDRESS]" at bounding box center [640, 218] width 352 height 23
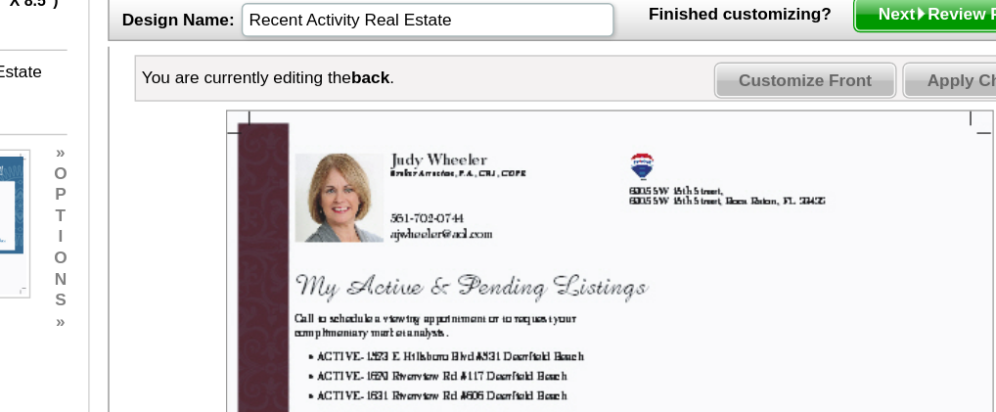
scroll to position [221, 0]
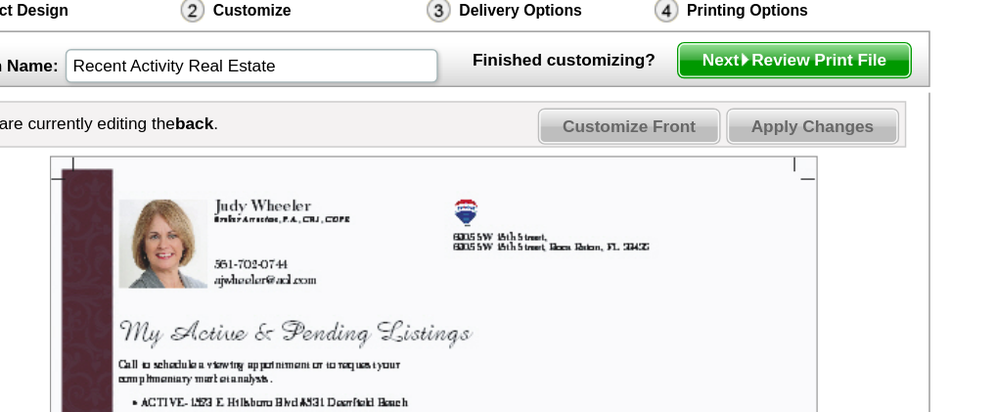
type input "Boca Raton"
click at [902, 100] on span "Apply Changes" at bounding box center [873, 87] width 118 height 23
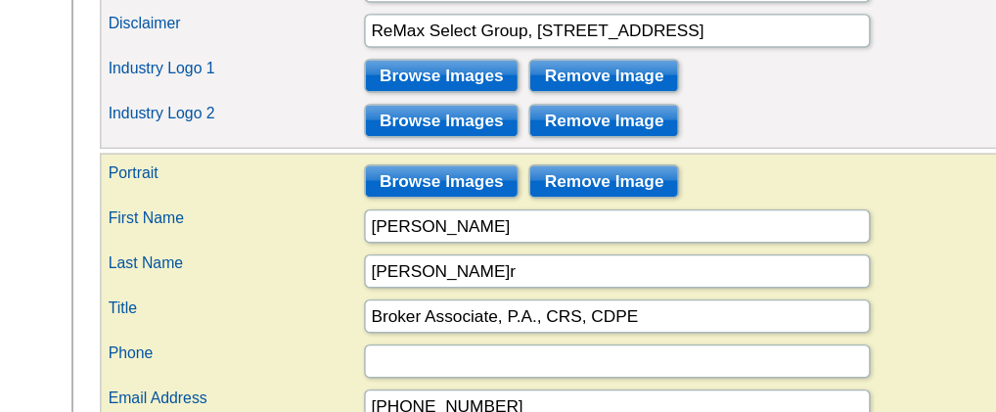
scroll to position [1128, 0]
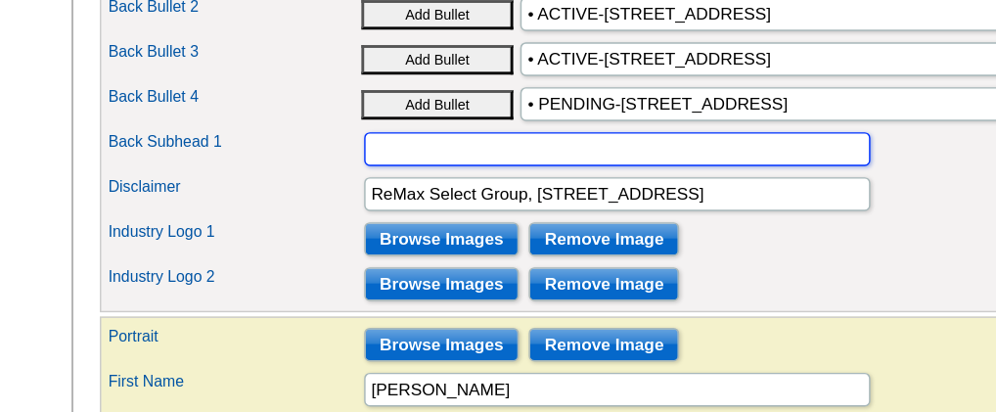
click at [476, 115] on input "Back Subhead 1" at bounding box center [640, 103] width 352 height 23
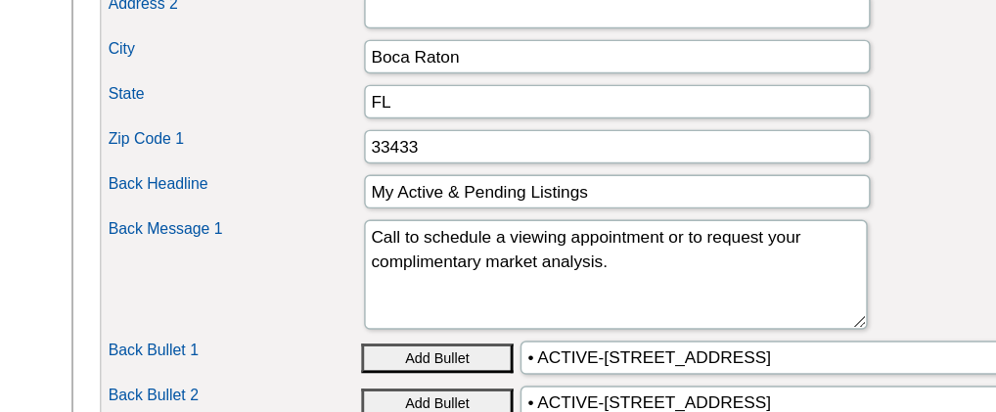
scroll to position [788, 0]
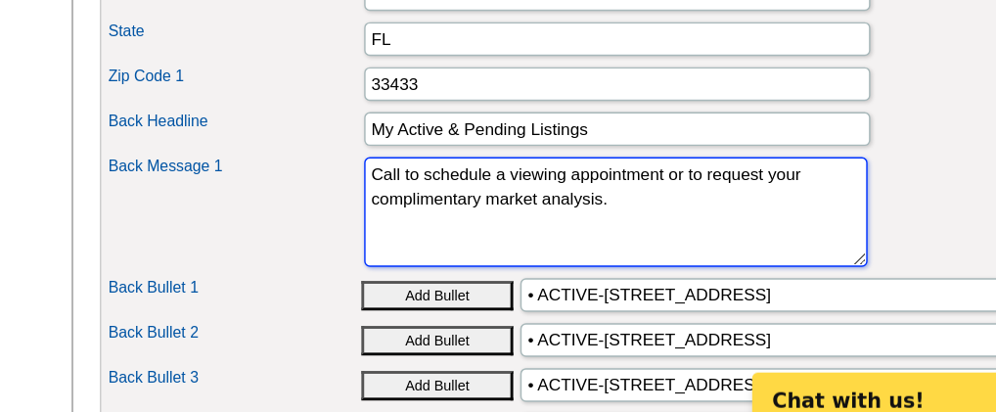
drag, startPoint x: 658, startPoint y: 280, endPoint x: 468, endPoint y: 263, distance: 191.5
click at [468, 263] on textarea "Lorem ipsum dolor sit amet, consectetuer adipiscing elit, sed diam nonummy nibh…" at bounding box center [639, 261] width 350 height 76
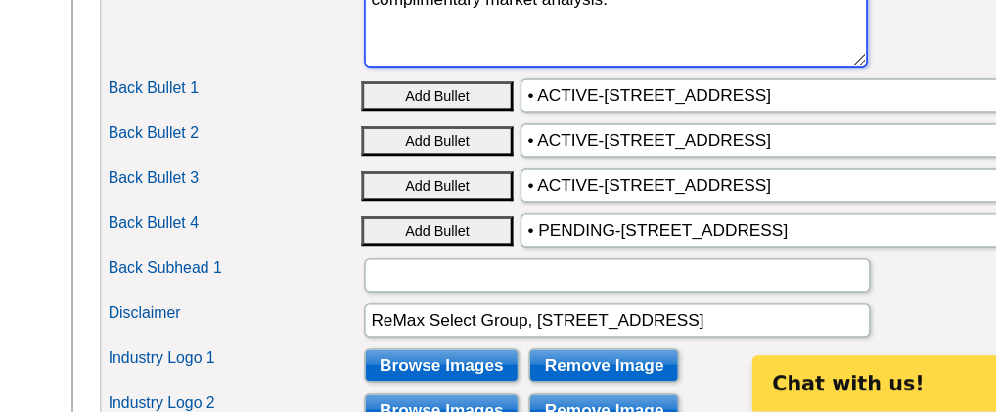
scroll to position [1002, 0]
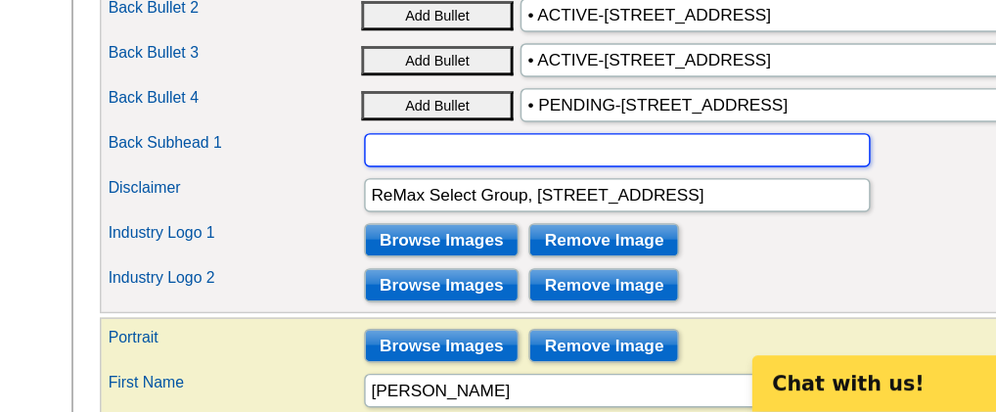
click at [486, 242] on input "Back Subhead 1" at bounding box center [640, 229] width 352 height 23
paste input "Call to schedule a viewing appointment or to request your complimentary market …"
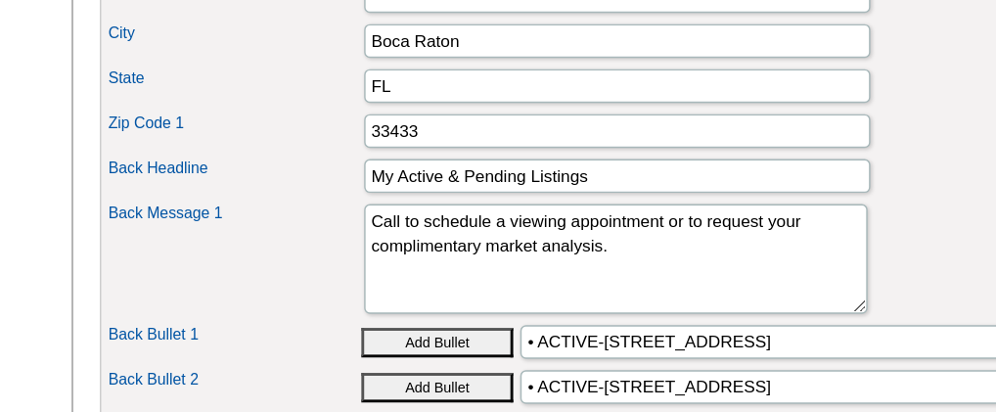
scroll to position [787, 0]
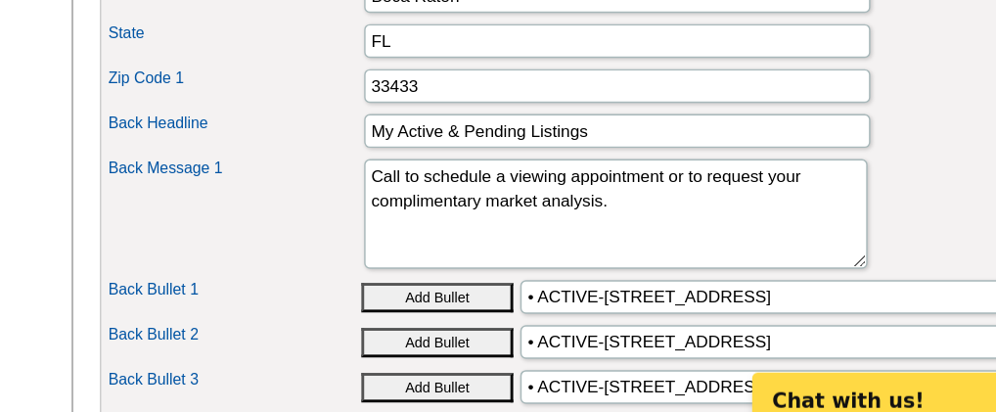
type input "Call to schedule a viewing appointment or to request your complimentary market …"
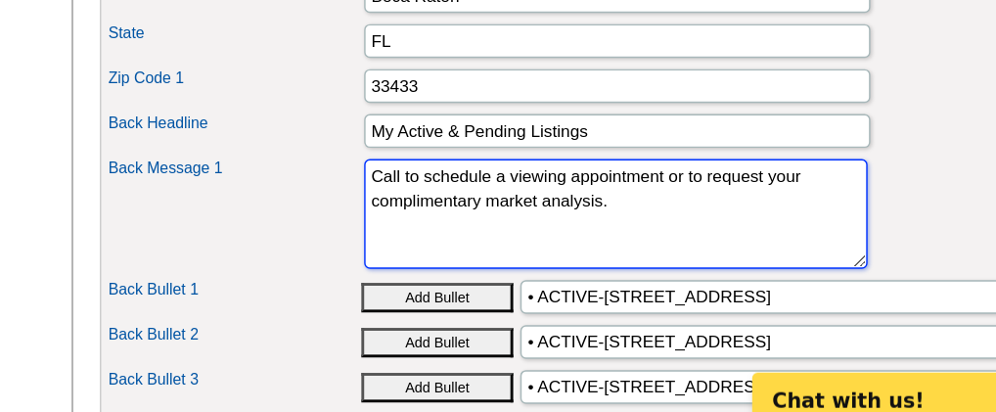
scroll to position [0, 0]
click at [672, 288] on textarea "Lorem ipsum dolor sit amet, consectetuer adipiscing elit, sed diam nonummy nibh…" at bounding box center [639, 262] width 350 height 76
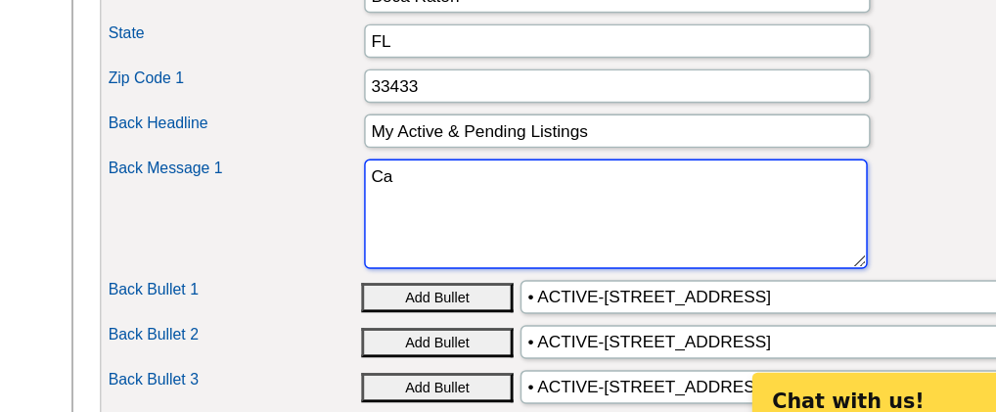
type textarea "C"
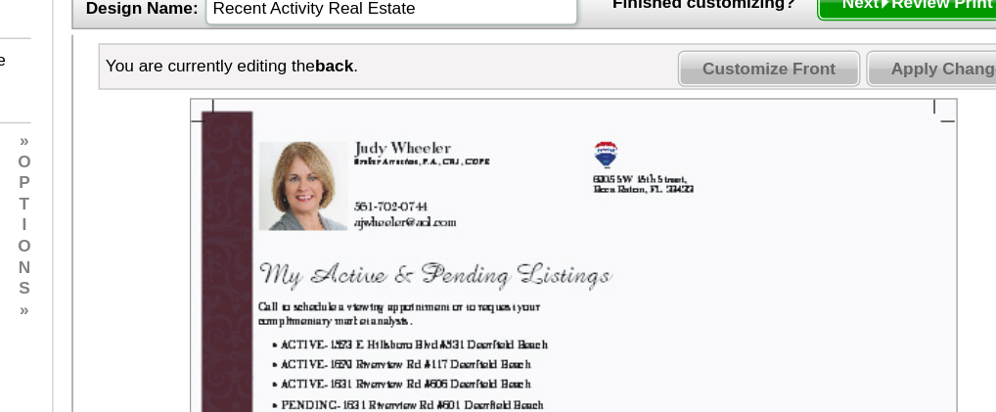
scroll to position [107, 0]
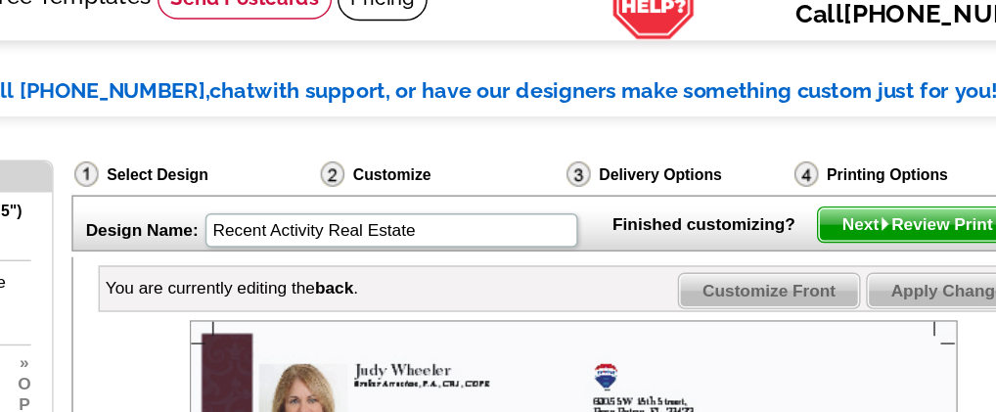
type textarea "[GEOGRAPHIC_DATA] 1, [GEOGRAPHIC_DATA] 2, & [GEOGRAPHIC_DATA]"
click at [852, 214] on span "Apply Changes" at bounding box center [873, 202] width 118 height 23
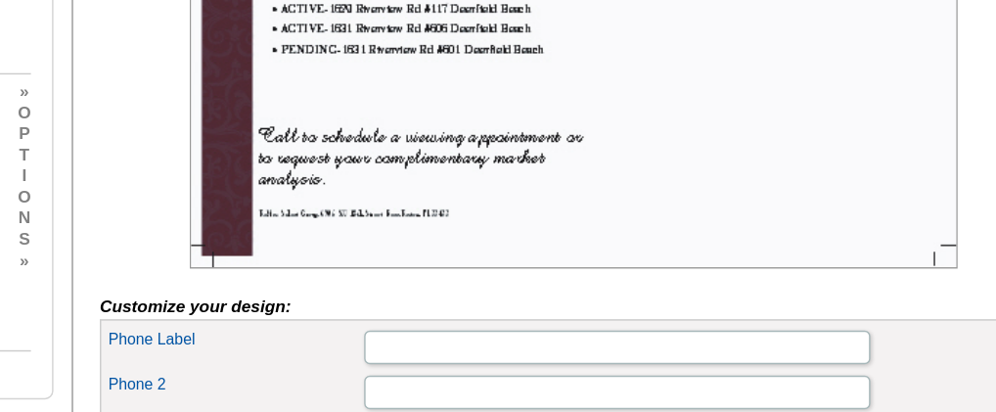
scroll to position [228, 0]
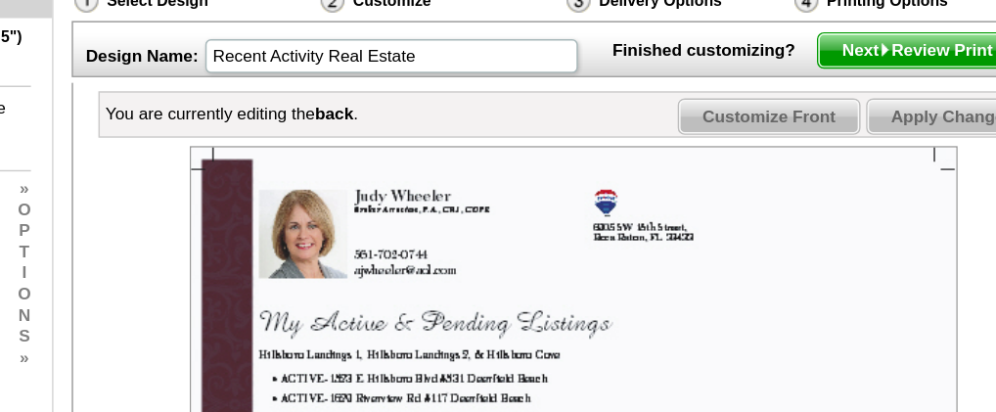
click at [767, 93] on span "Customize Front" at bounding box center [746, 80] width 126 height 23
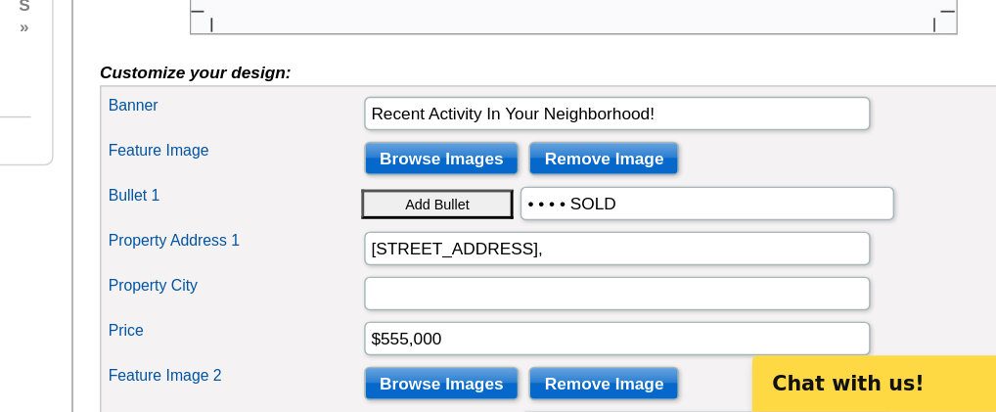
scroll to position [567, 0]
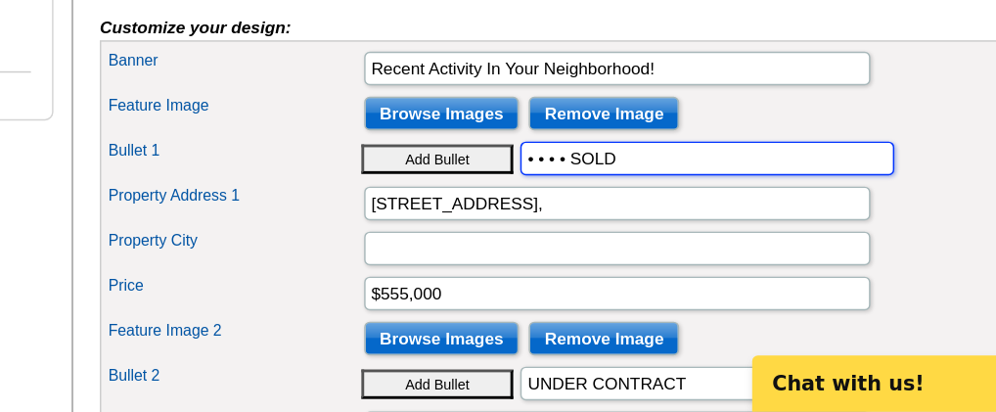
click at [658, 248] on input "• • • • SOLD" at bounding box center [702, 235] width 260 height 23
type input "•"
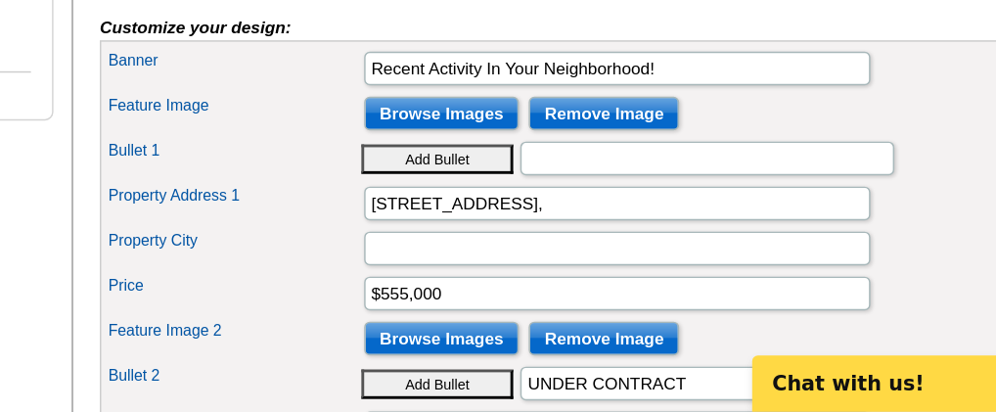
click at [537, 247] on button "Add Bullet" at bounding box center [515, 236] width 106 height 21
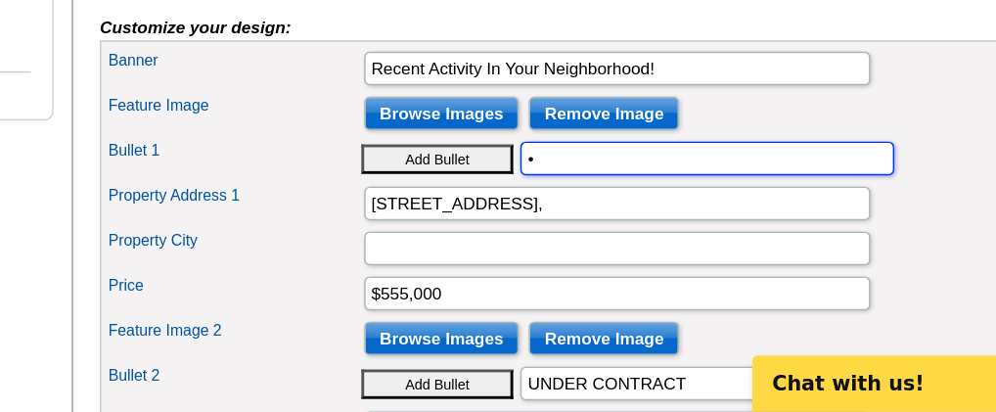
click at [596, 248] on input "•" at bounding box center [702, 235] width 260 height 23
type input "• NEW LISTING"
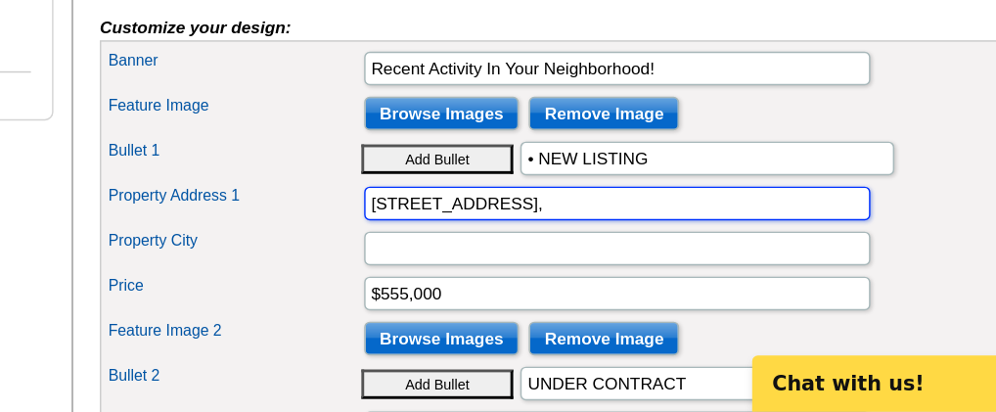
click at [566, 279] on input "[STREET_ADDRESS]," at bounding box center [640, 266] width 352 height 23
type input "1"
type input "[STREET_ADDRESS]"
type input "[GEOGRAPHIC_DATA]"
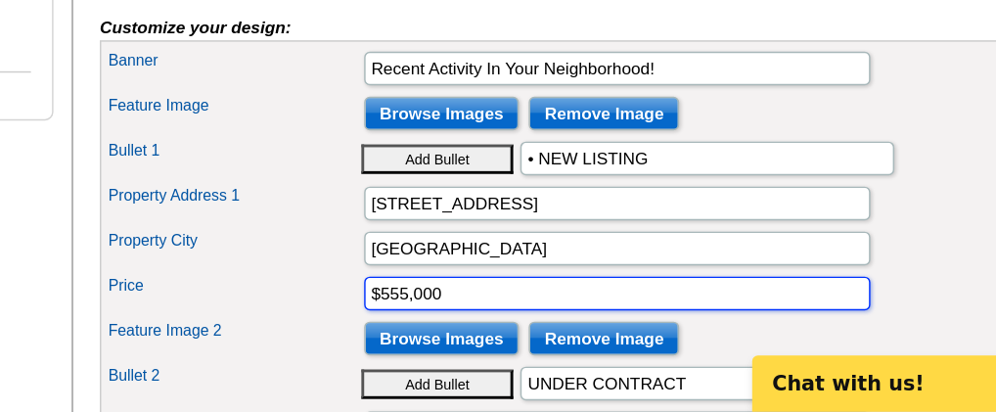
click at [537, 341] on input "$555,000" at bounding box center [640, 329] width 352 height 23
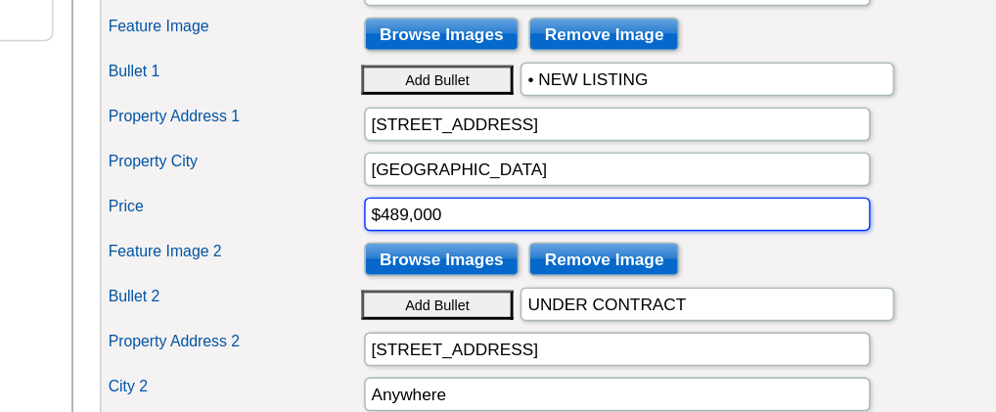
scroll to position [680, 0]
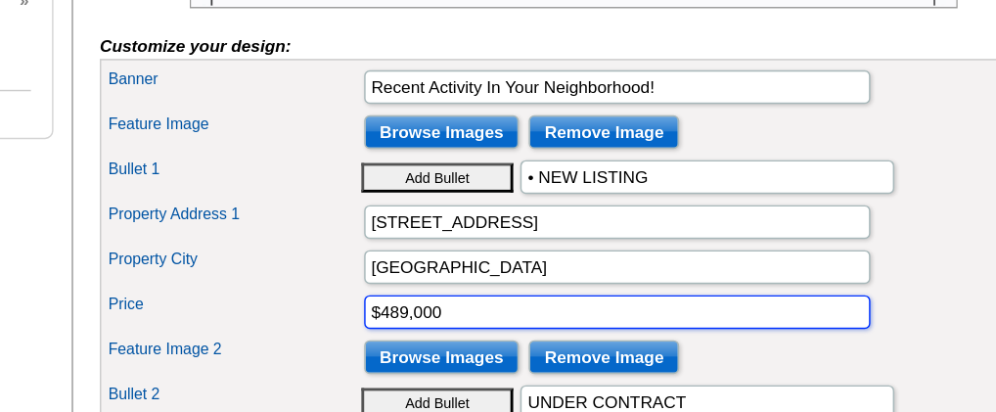
type input "$489,000"
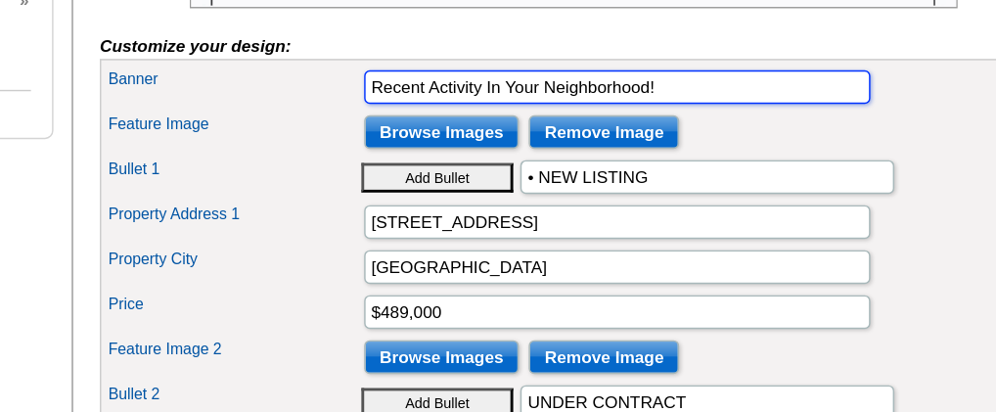
click at [508, 72] on input "Recent Activity In Your Neighborhood!" at bounding box center [640, 60] width 352 height 23
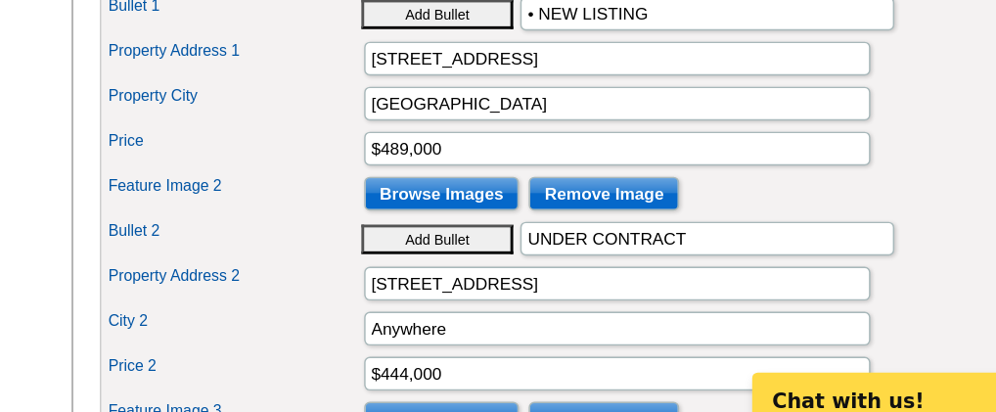
type input "Activity In Your Neighborhood!"
click at [518, 291] on button "Add Bullet" at bounding box center [515, 280] width 106 height 21
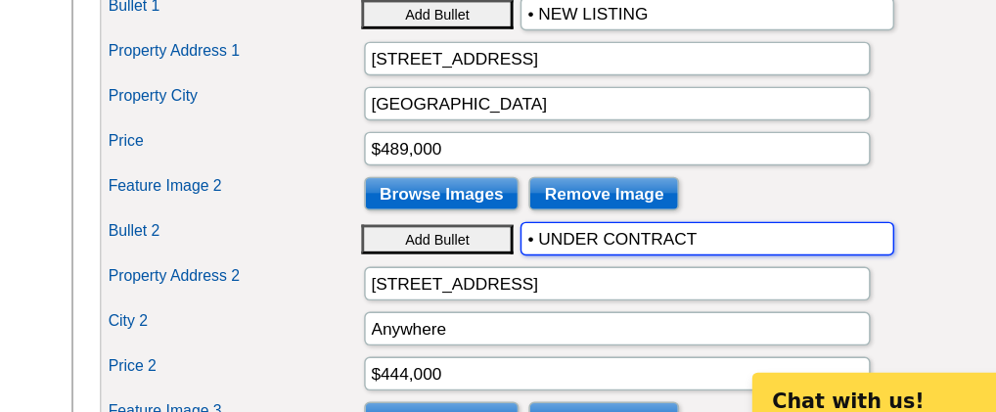
click at [697, 292] on input "• UNDER CONTRACT" at bounding box center [702, 279] width 260 height 23
type input "• FOR SALE"
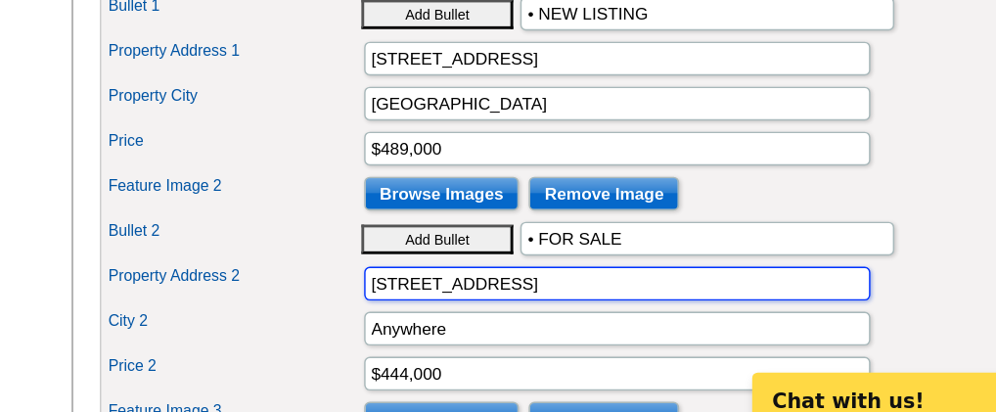
click at [578, 323] on input "[STREET_ADDRESS]" at bounding box center [640, 310] width 352 height 23
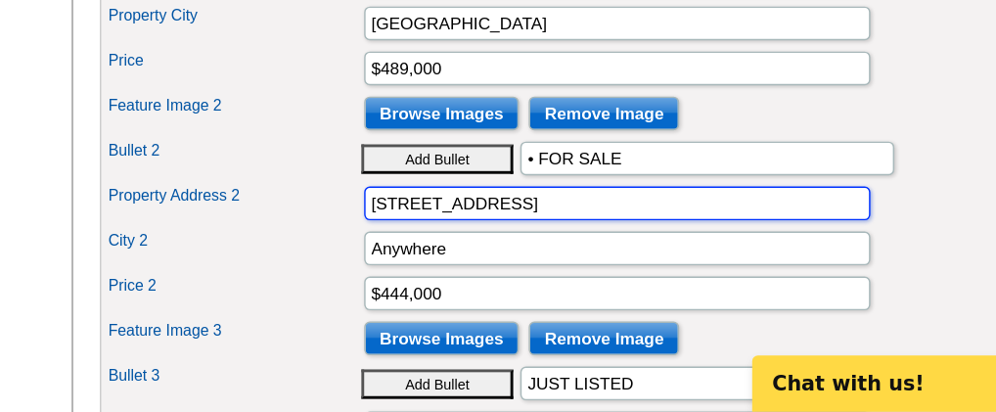
scroll to position [781, 0]
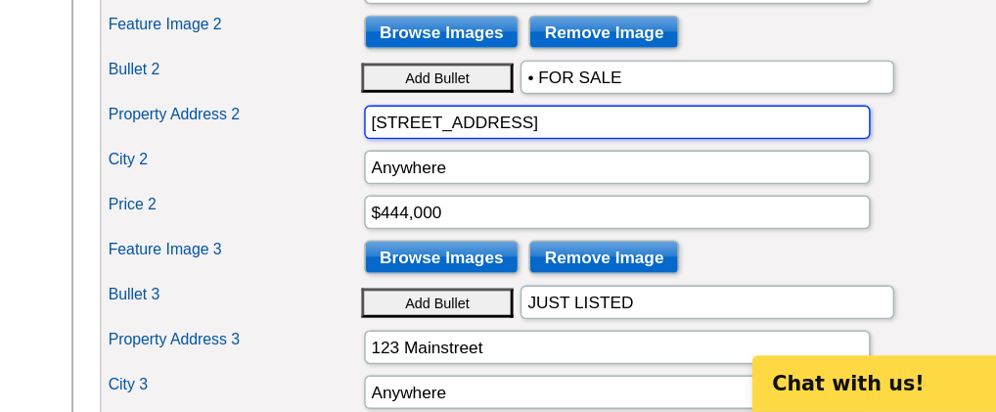
type input "[STREET_ADDRESS]"
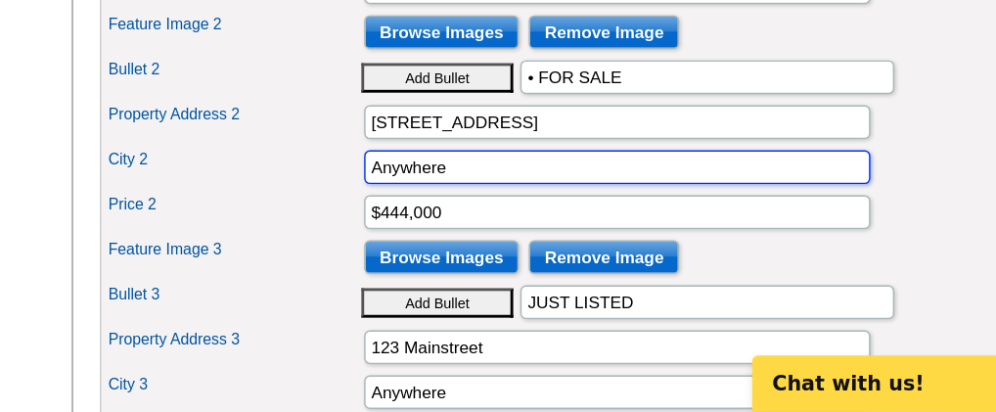
click at [532, 253] on input "Anywhere" at bounding box center [640, 241] width 352 height 23
type input "A"
type input "[GEOGRAPHIC_DATA]"
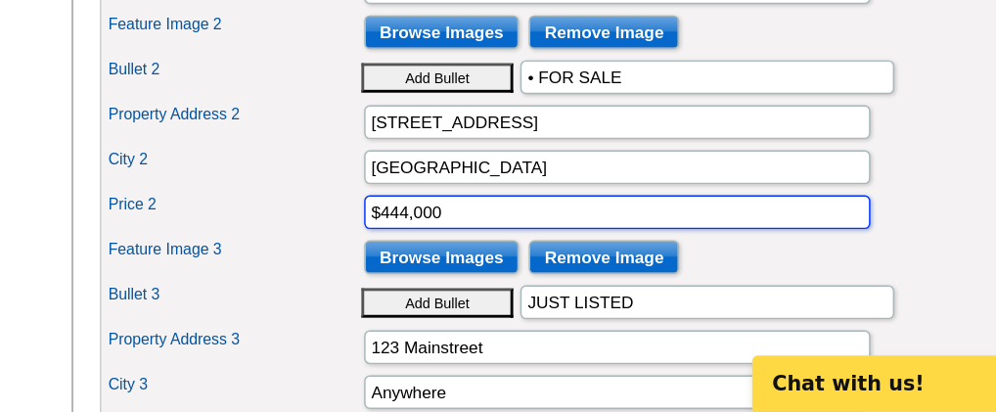
click at [493, 285] on input "$444,000" at bounding box center [640, 272] width 352 height 23
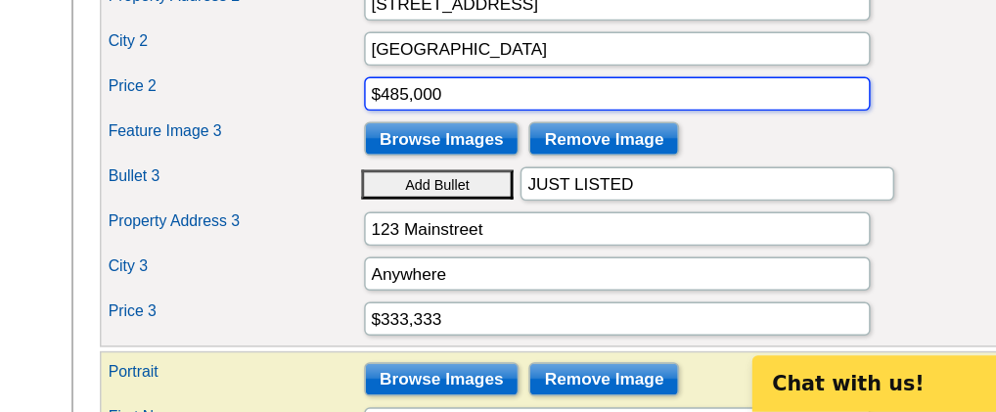
scroll to position [894, 0]
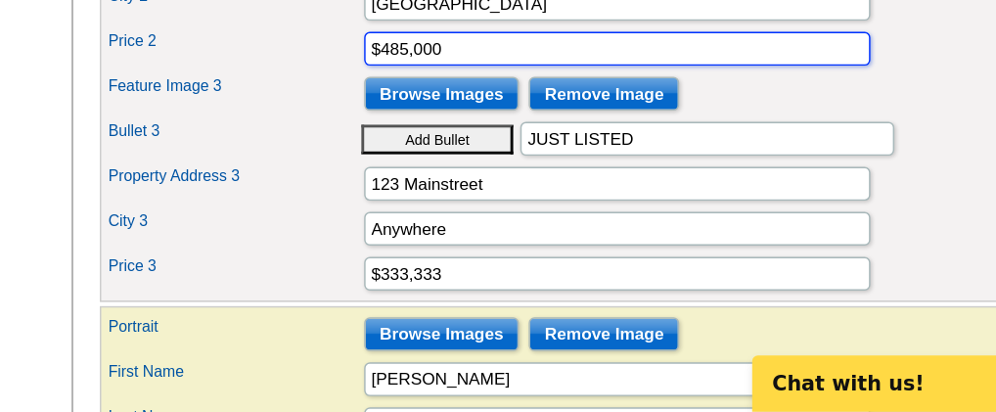
type input "$485,000"
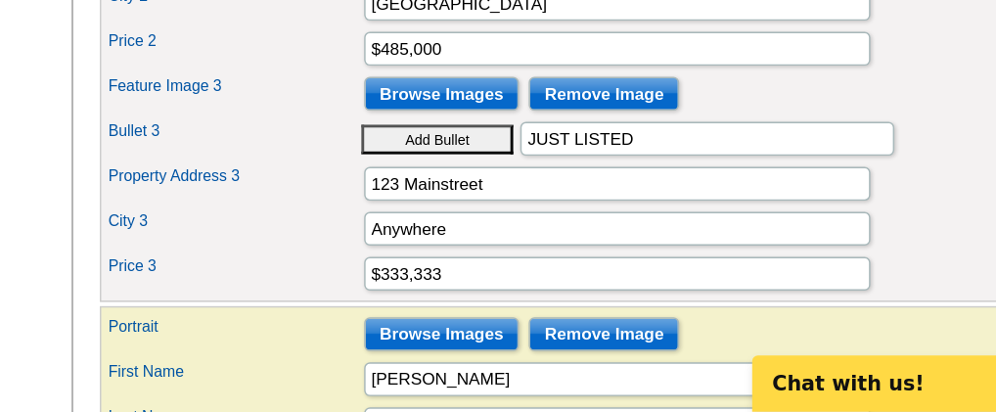
click at [523, 233] on button "Add Bullet" at bounding box center [515, 222] width 106 height 21
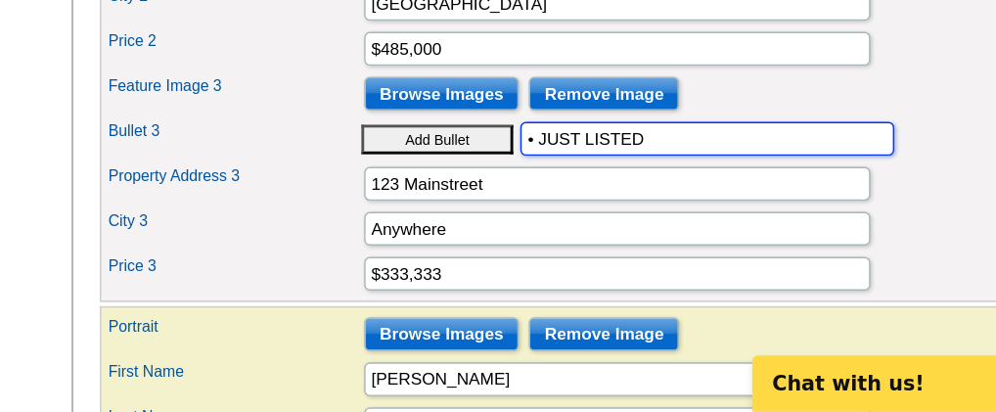
click at [677, 234] on input "• JUST LISTED" at bounding box center [702, 221] width 260 height 23
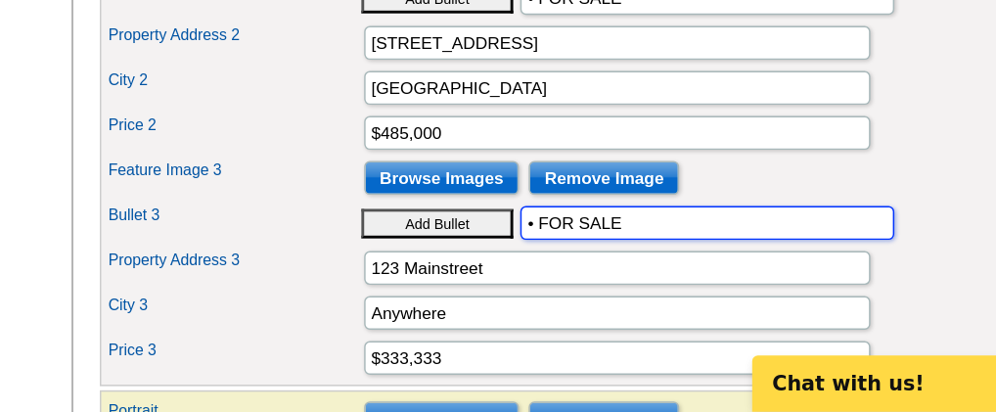
scroll to position [882, 0]
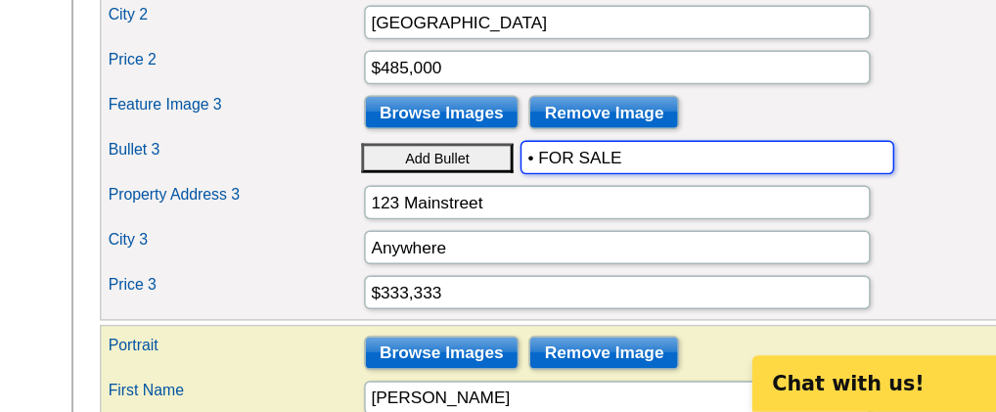
type input "• FOR SALE"
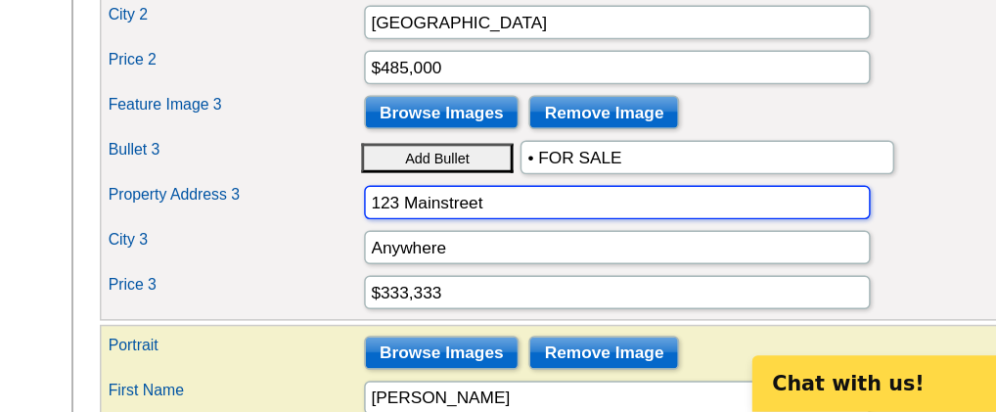
click at [568, 278] on input "123 Mainstreet" at bounding box center [640, 265] width 352 height 23
type input "[STREET_ADDRESS]"
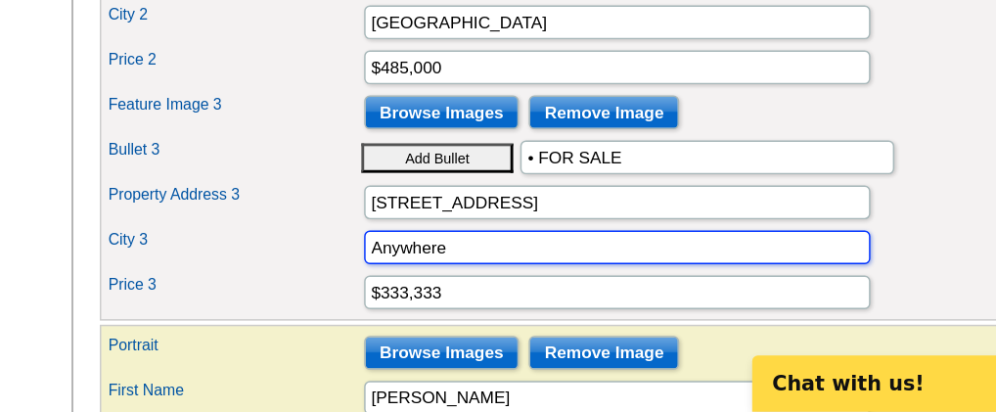
click at [537, 309] on input "Anywhere" at bounding box center [640, 297] width 352 height 23
type input "A"
type input "[GEOGRAPHIC_DATA]"
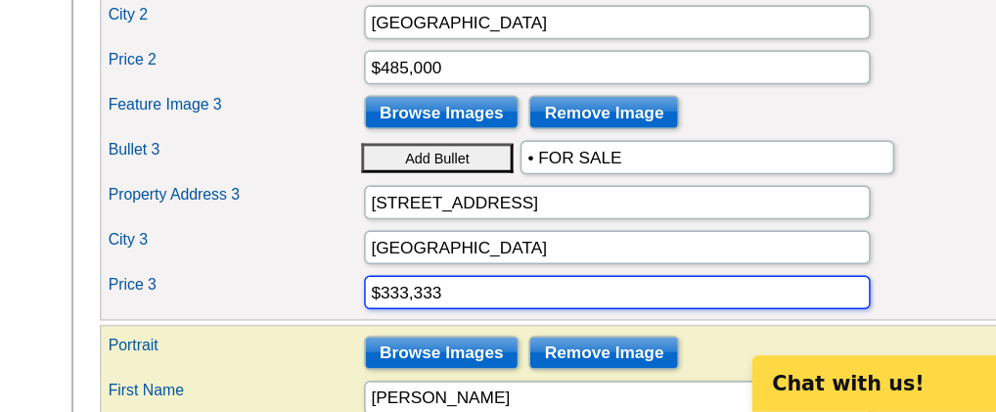
click at [529, 340] on input "$333,333" at bounding box center [640, 328] width 352 height 23
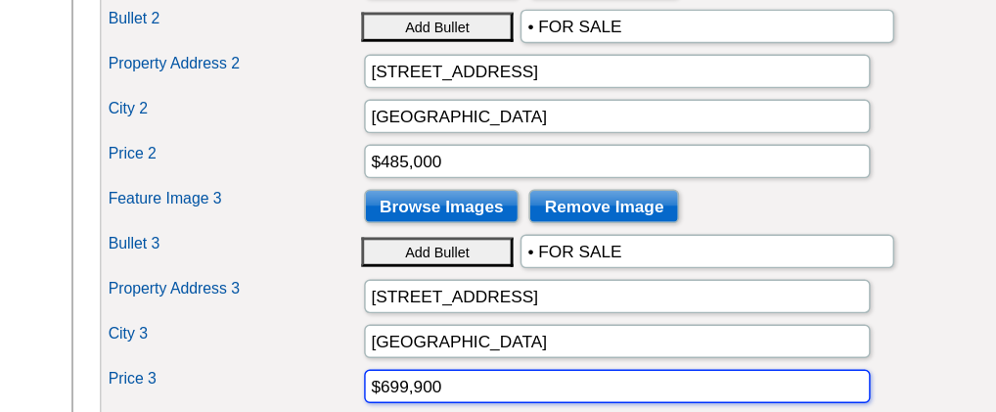
scroll to position [881, 0]
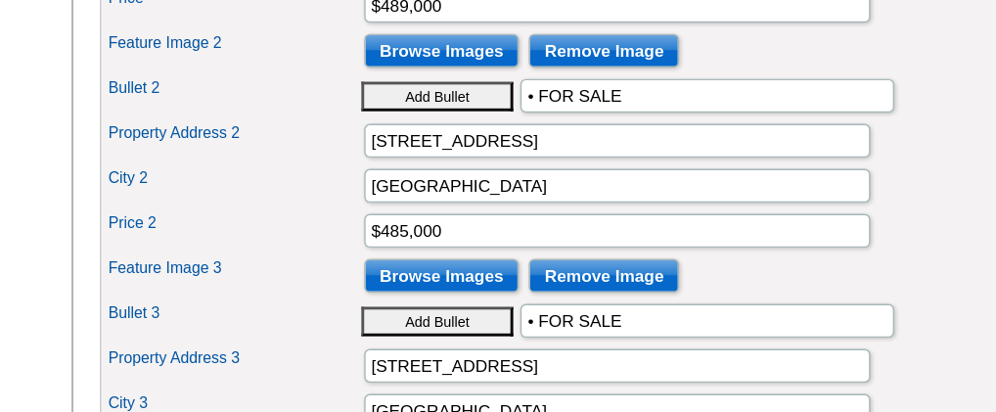
type input "$699,900"
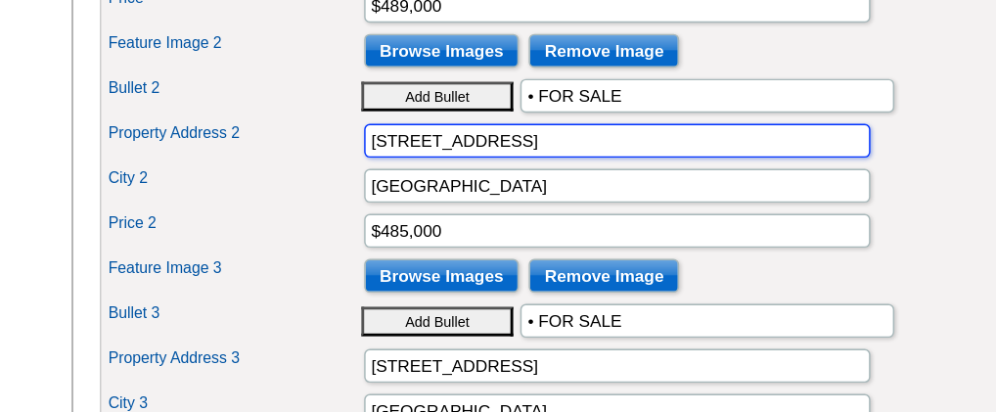
click at [582, 122] on input "[STREET_ADDRESS]" at bounding box center [640, 110] width 352 height 23
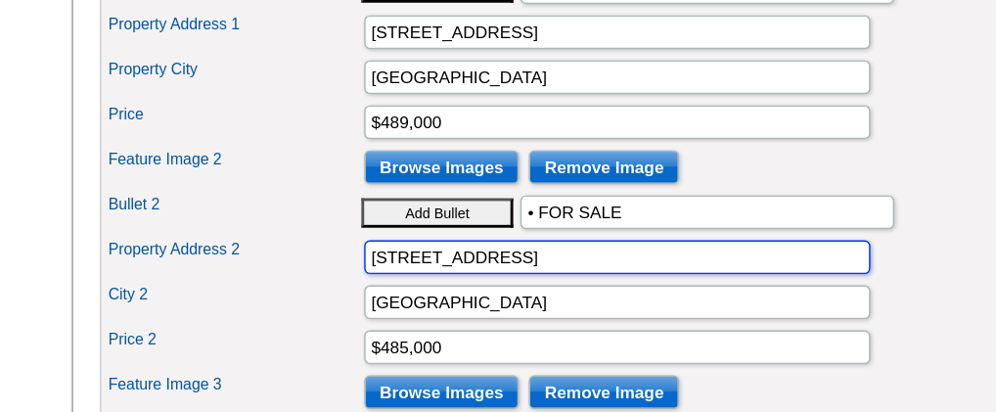
scroll to position [780, 0]
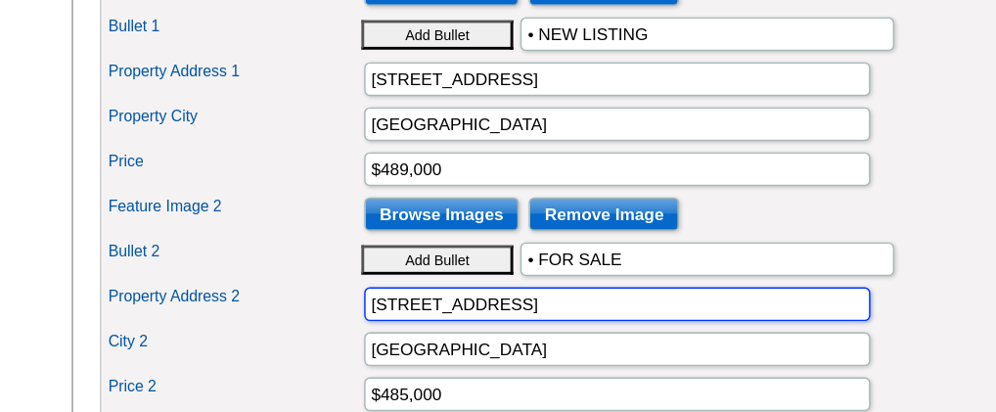
type input "[STREET_ADDRESS]"
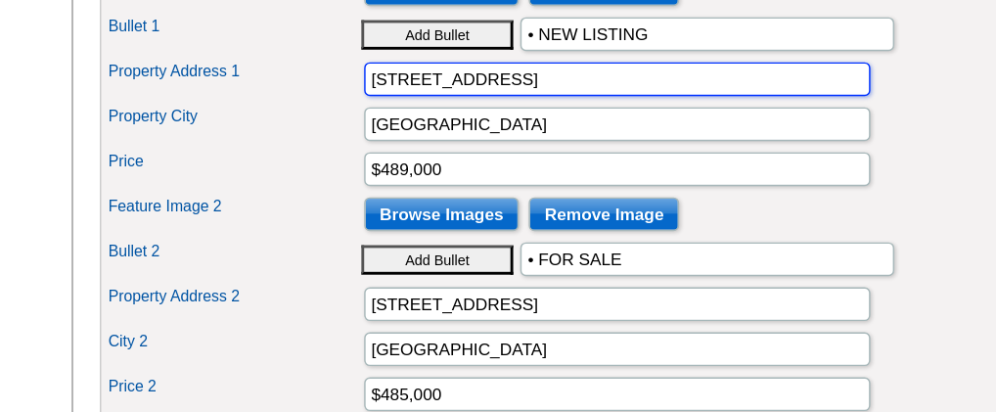
click at [587, 67] on input "[STREET_ADDRESS]" at bounding box center [640, 54] width 352 height 23
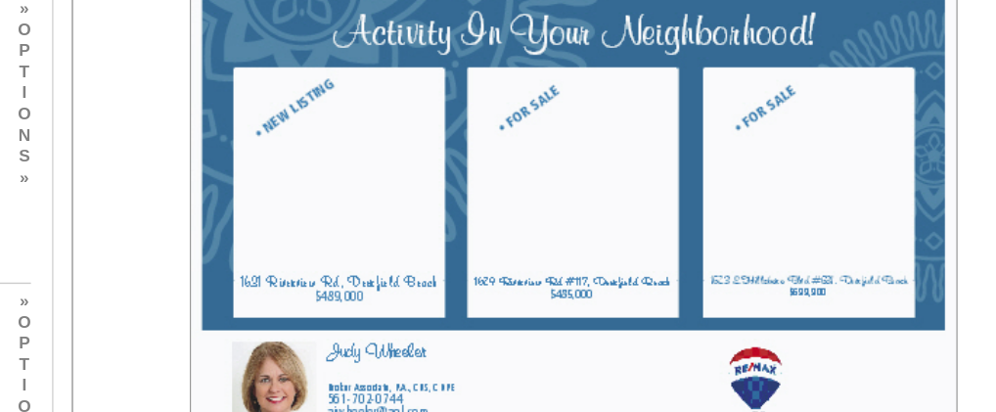
scroll to position [326, 0]
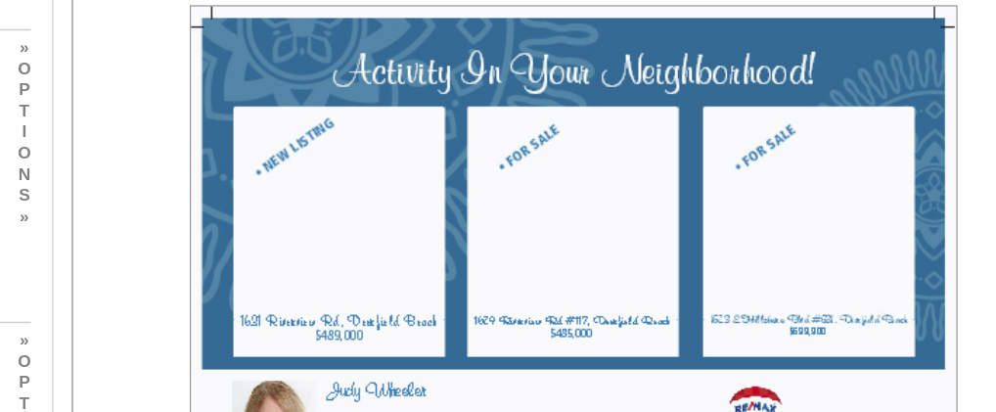
type input "[STREET_ADDRESS]"
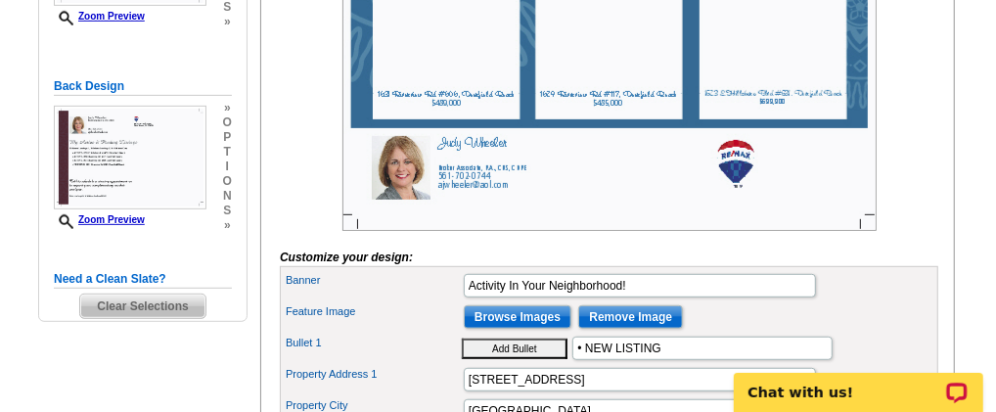
scroll to position [617, 0]
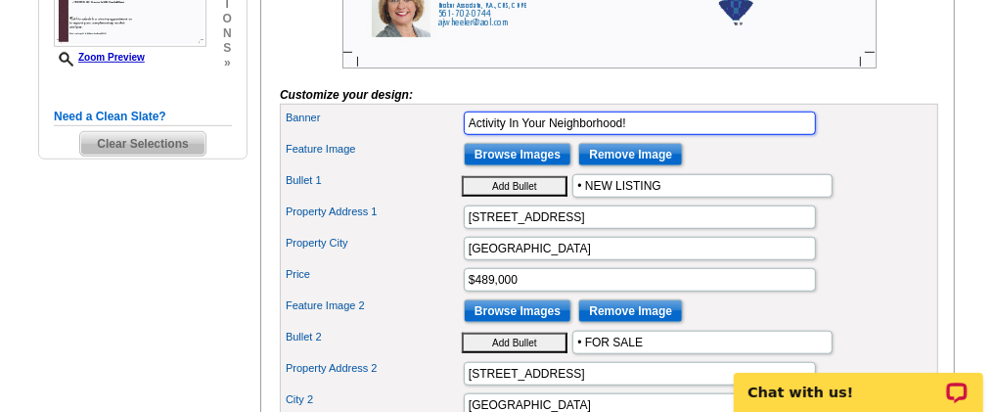
click at [642, 135] on input "Activity In Your Neighborhood!" at bounding box center [640, 123] width 352 height 23
type input "A"
type input "My Current Listings In Your Neighborhood"
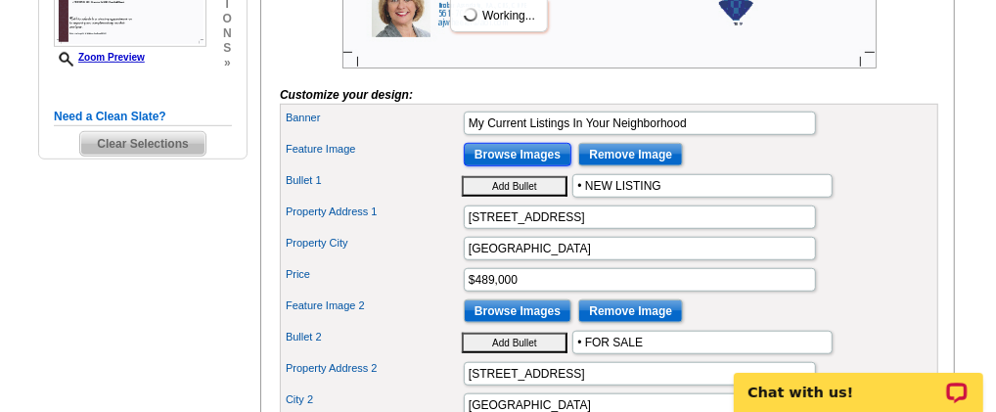
click at [509, 166] on input "Browse Images" at bounding box center [518, 154] width 108 height 23
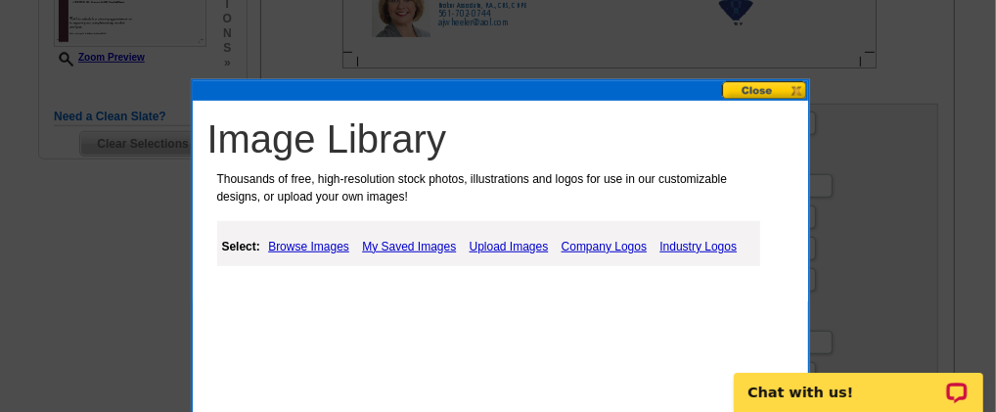
click at [511, 238] on link "Upload Images" at bounding box center [509, 246] width 89 height 23
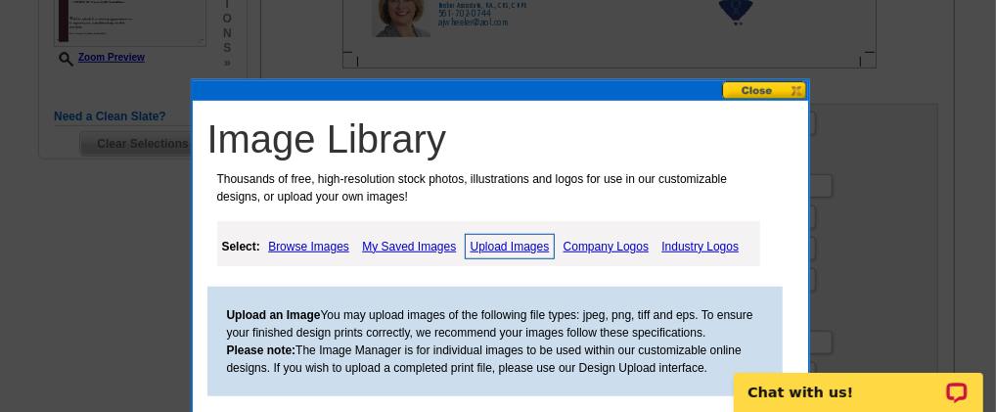
scroll to position [781, 0]
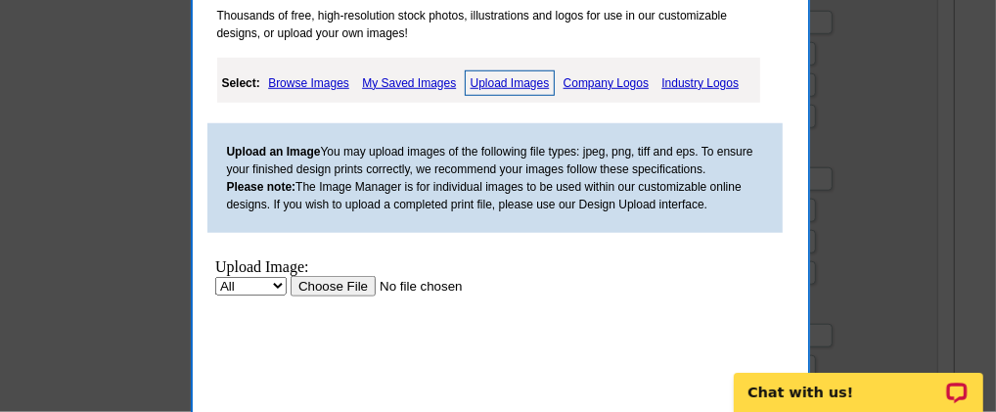
click at [320, 288] on input "file" at bounding box center [414, 285] width 248 height 21
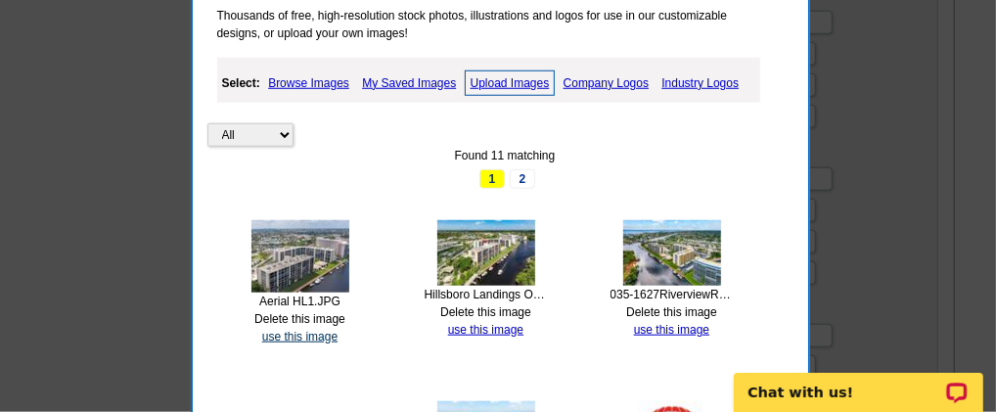
click at [286, 332] on link "use this image" at bounding box center [299, 337] width 75 height 14
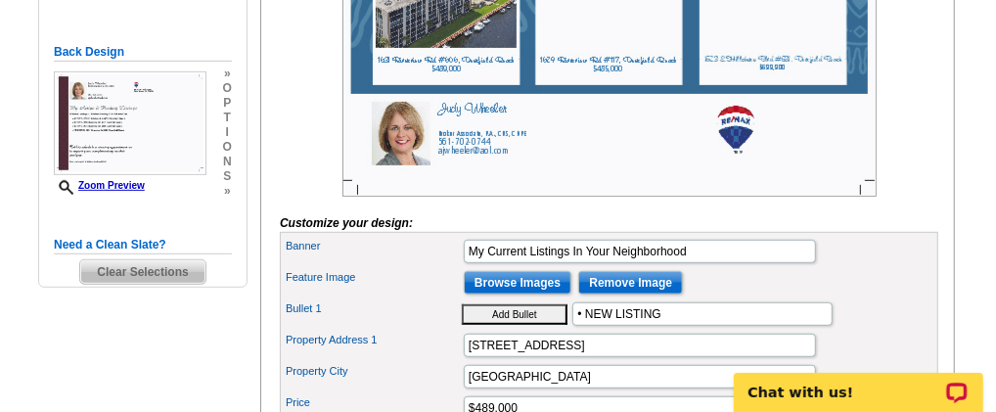
scroll to position [652, 0]
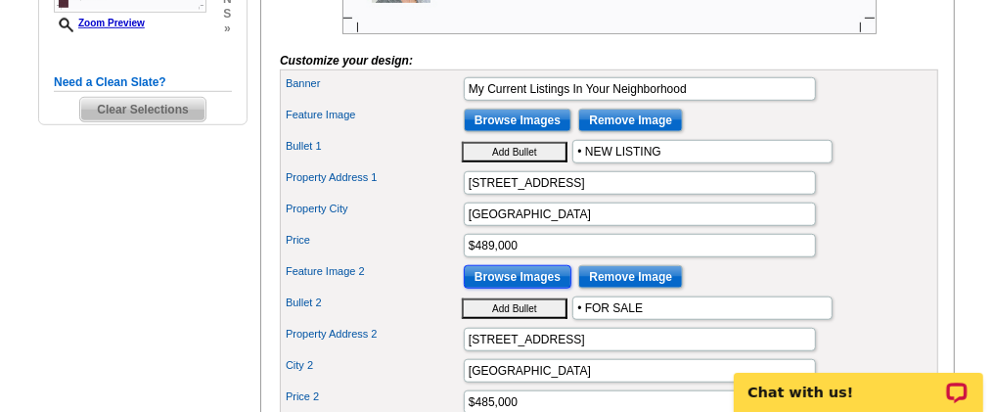
click at [511, 289] on input "Browse Images" at bounding box center [518, 276] width 108 height 23
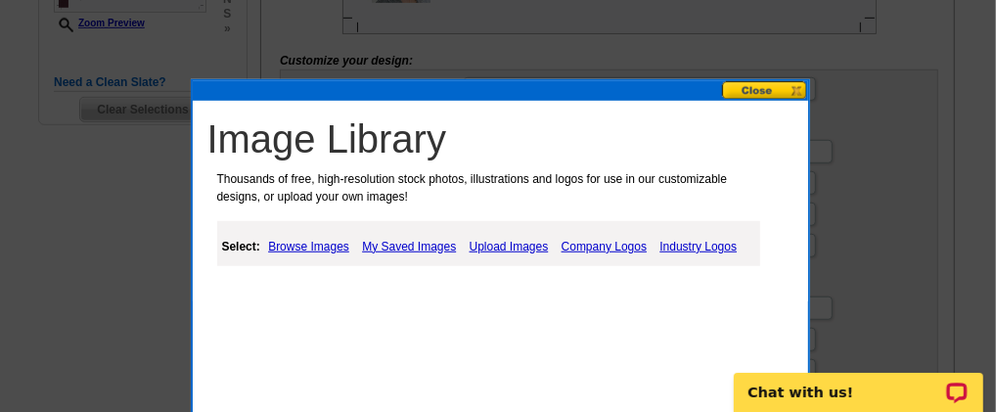
click at [506, 238] on link "Upload Images" at bounding box center [509, 246] width 89 height 23
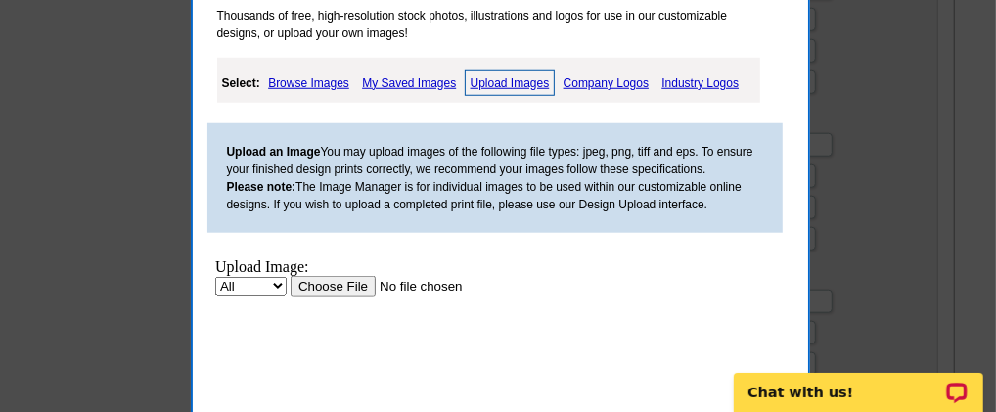
scroll to position [978, 0]
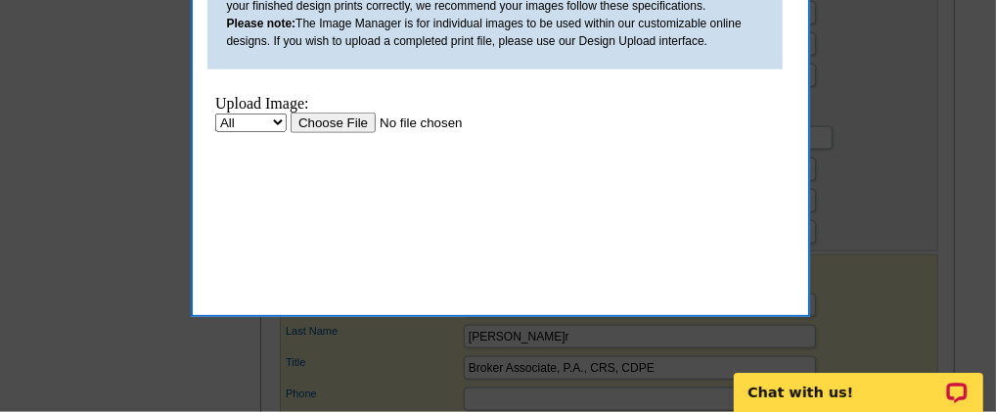
click at [335, 122] on input "file" at bounding box center [414, 122] width 248 height 21
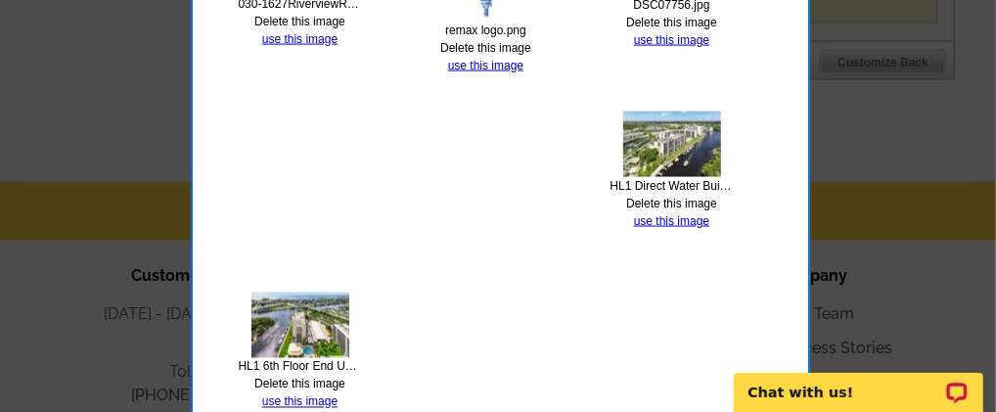
scroll to position [1630, 0]
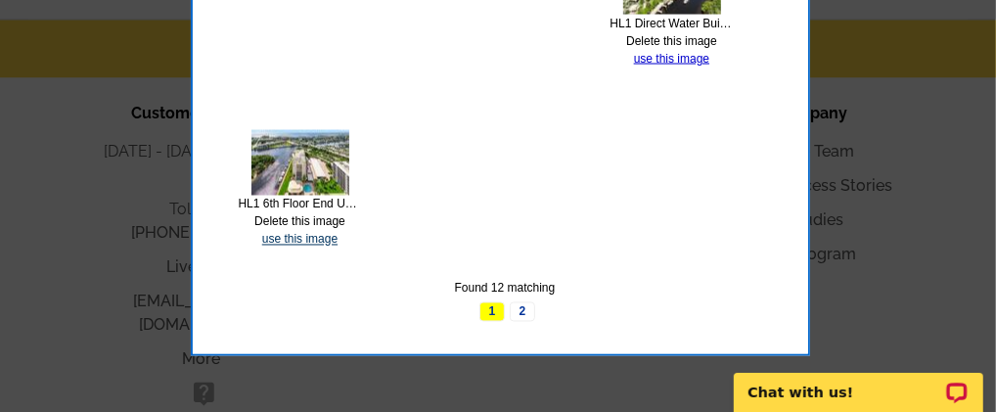
click at [305, 239] on link "use this image" at bounding box center [299, 240] width 75 height 14
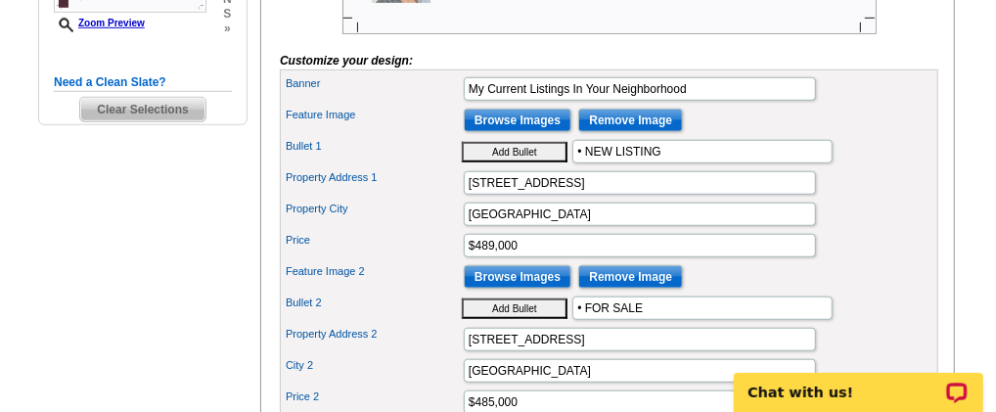
scroll to position [815, 0]
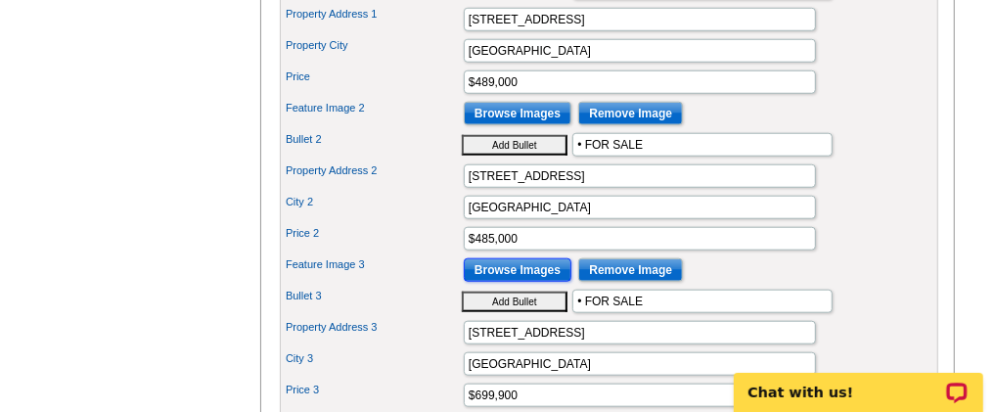
click at [528, 282] on input "Browse Images" at bounding box center [518, 269] width 108 height 23
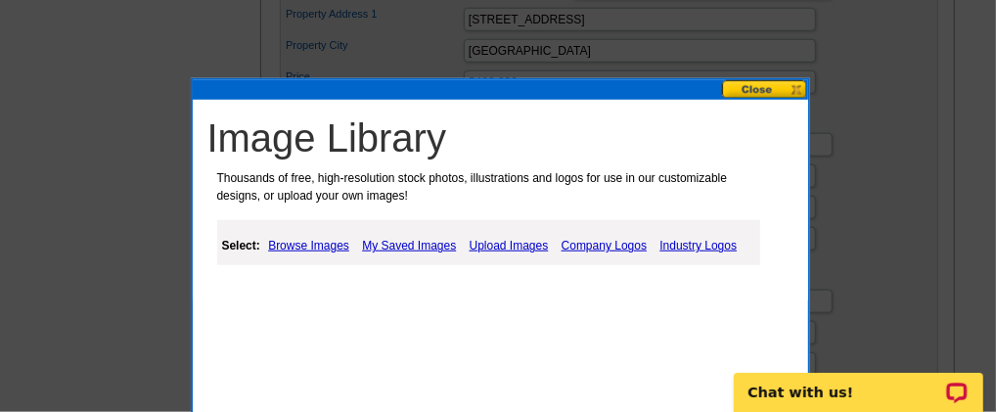
click at [508, 240] on link "Upload Images" at bounding box center [509, 245] width 89 height 23
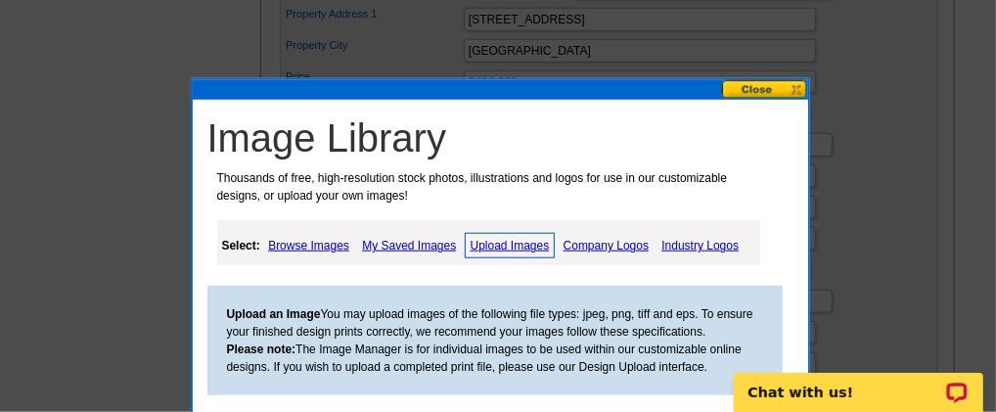
scroll to position [0, 0]
click at [508, 240] on link "Upload Images" at bounding box center [510, 245] width 91 height 25
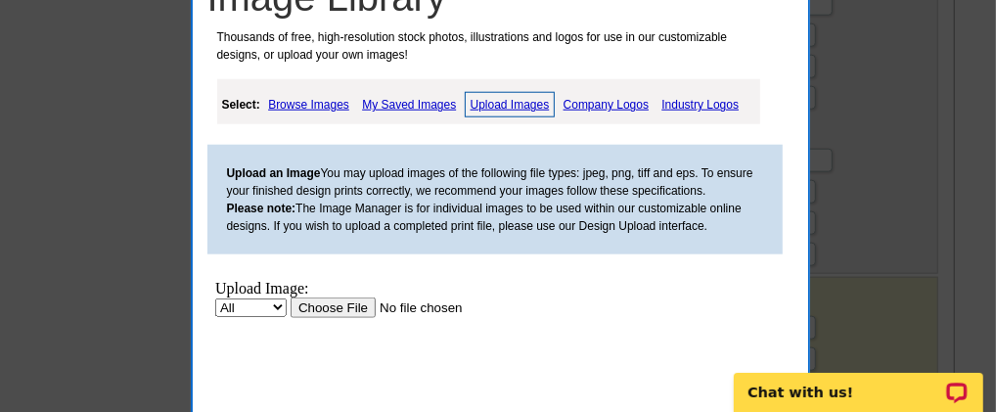
scroll to position [978, 0]
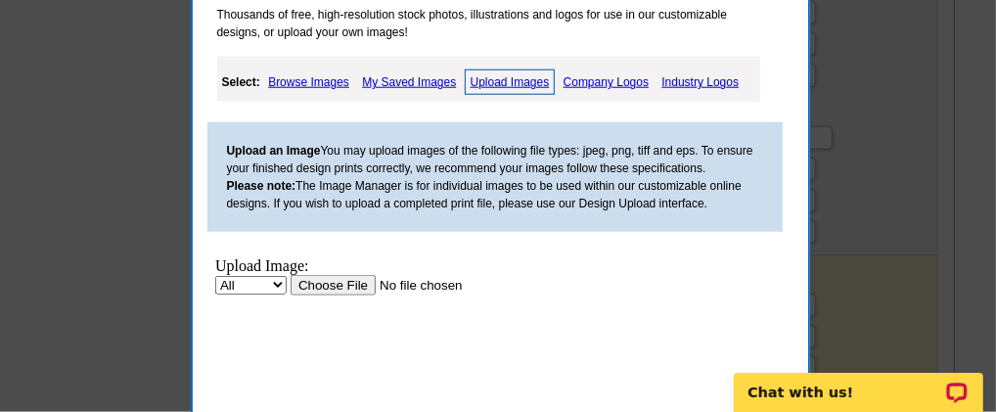
click at [334, 287] on input "file" at bounding box center [414, 285] width 248 height 21
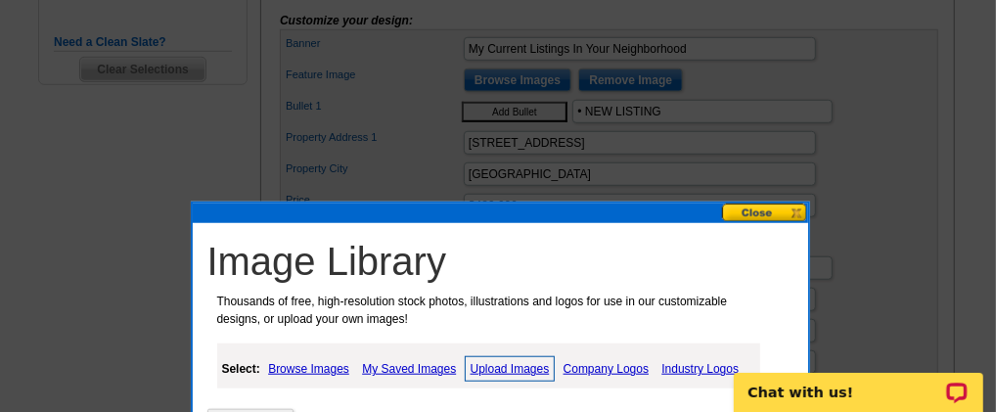
scroll to position [652, 0]
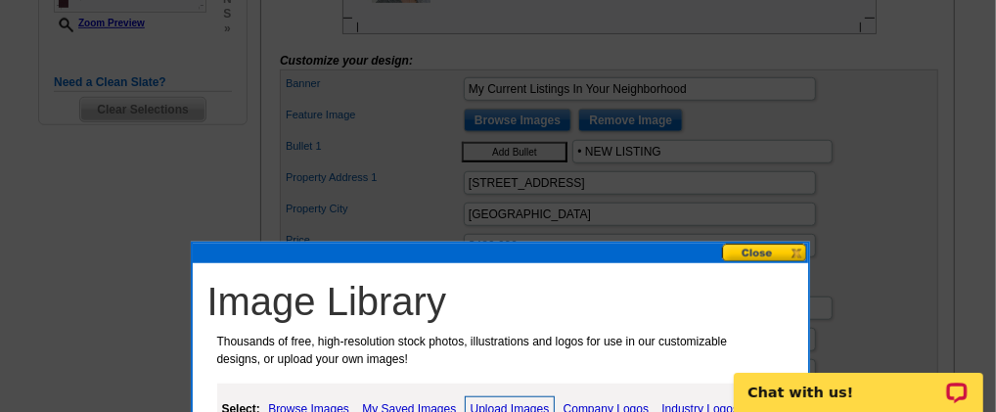
click at [753, 253] on button at bounding box center [765, 253] width 86 height 19
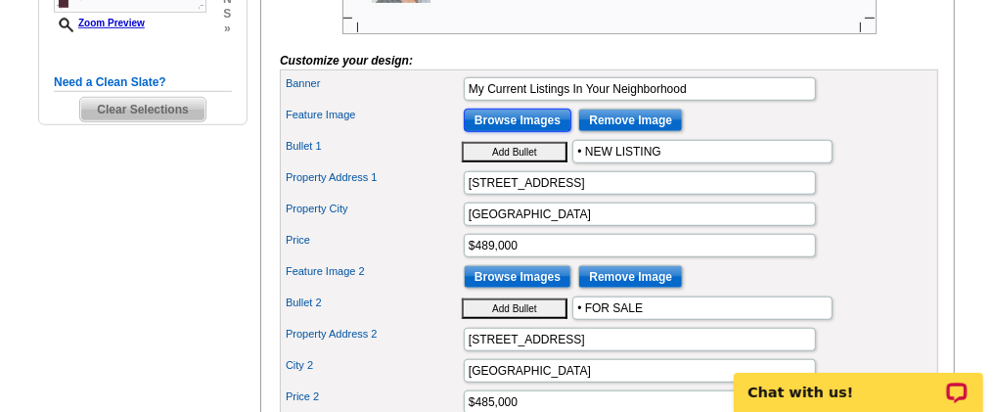
click at [520, 132] on input "Browse Images" at bounding box center [518, 120] width 108 height 23
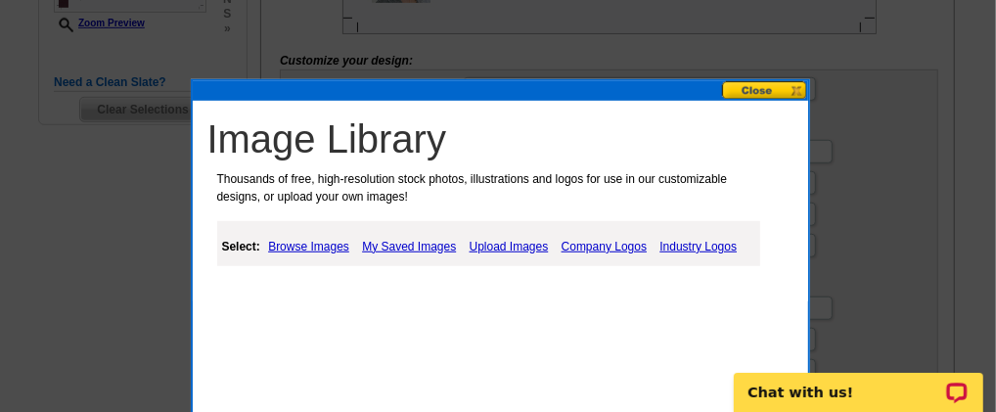
click at [430, 243] on link "My Saved Images" at bounding box center [409, 246] width 104 height 23
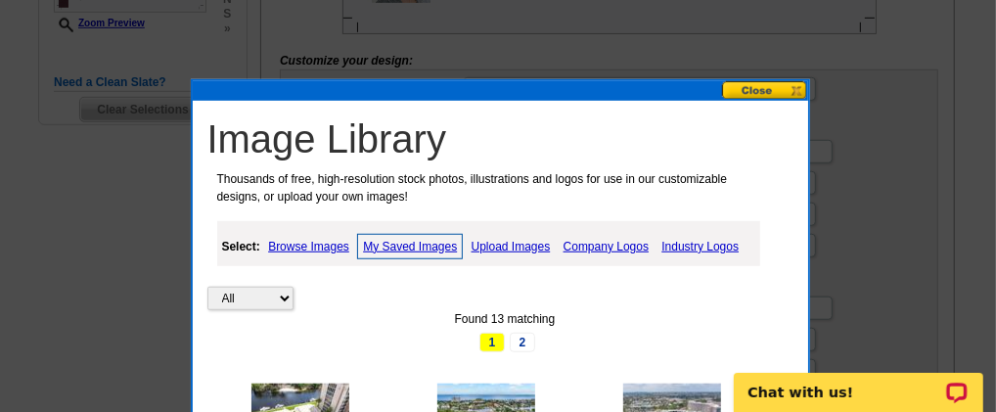
scroll to position [815, 0]
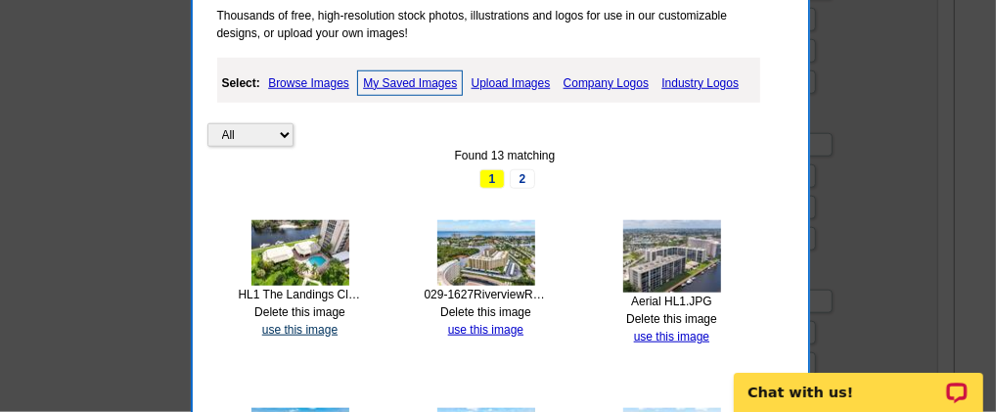
click at [281, 326] on link "use this image" at bounding box center [299, 330] width 75 height 14
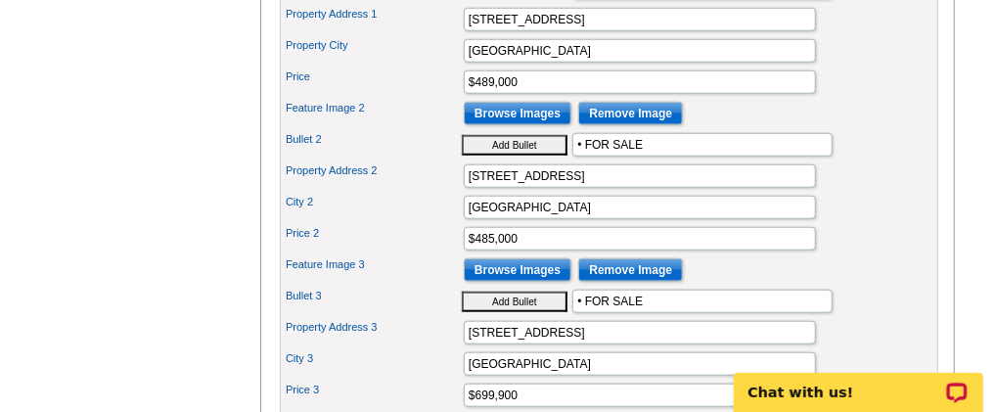
scroll to position [652, 0]
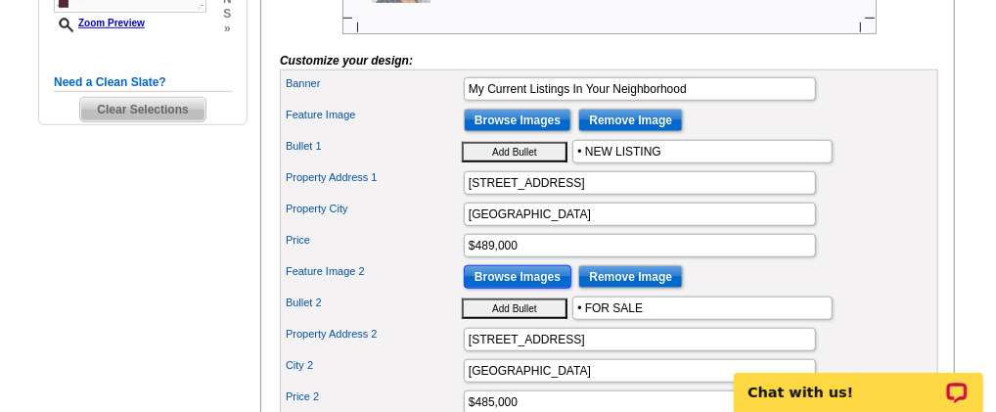
click at [519, 289] on input "Browse Images" at bounding box center [518, 276] width 108 height 23
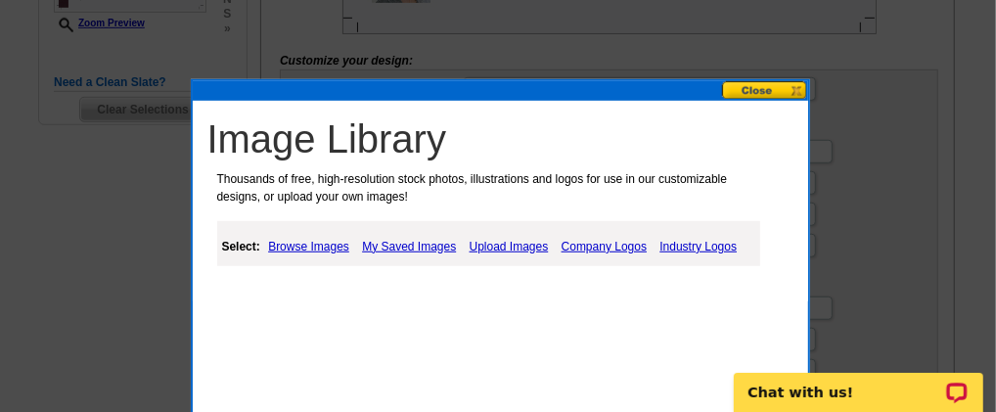
click at [428, 244] on link "My Saved Images" at bounding box center [409, 246] width 104 height 23
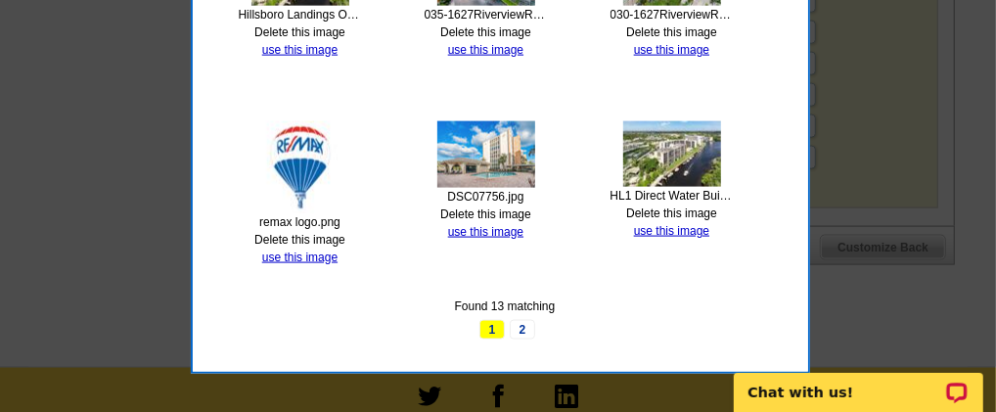
scroll to position [1304, 0]
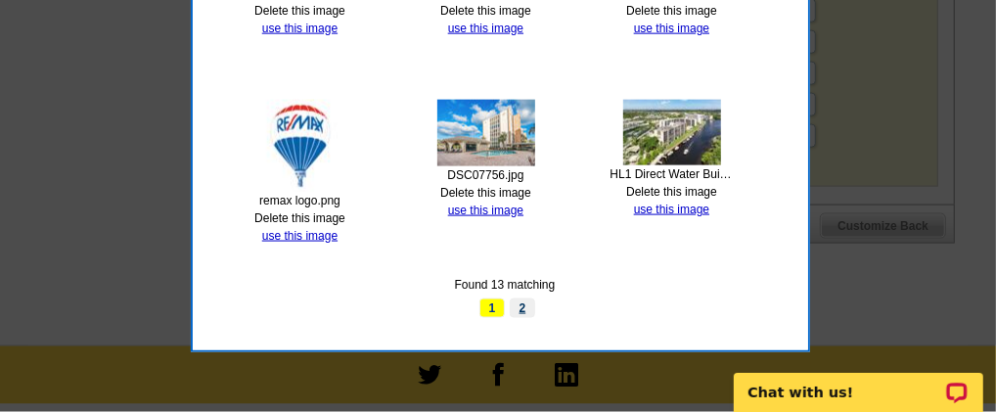
click at [525, 298] on link "2" at bounding box center [522, 308] width 25 height 20
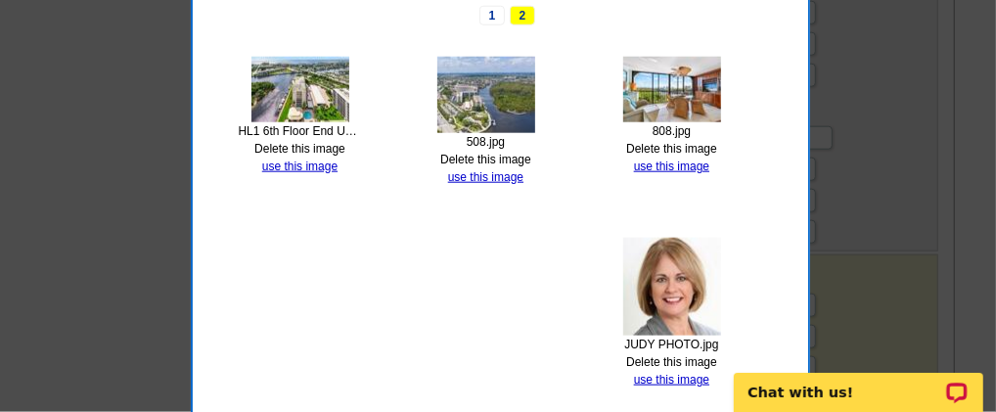
scroll to position [1141, 0]
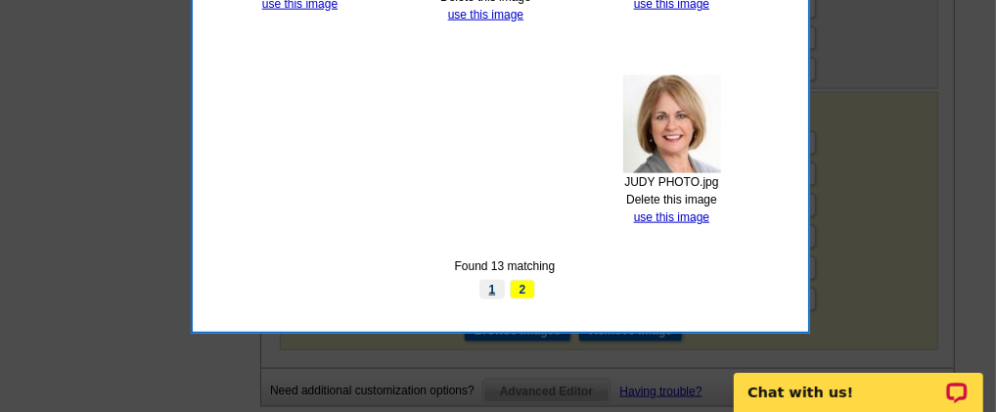
click at [495, 288] on link "1" at bounding box center [491, 290] width 25 height 20
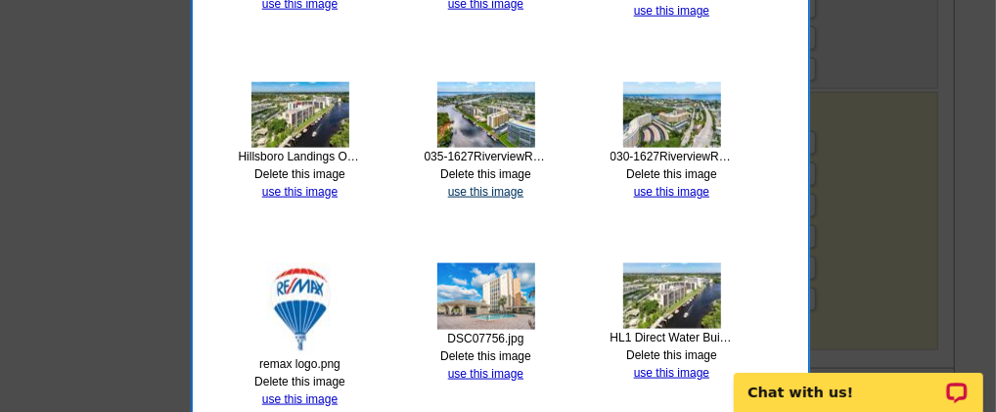
click at [508, 186] on link "use this image" at bounding box center [485, 192] width 75 height 14
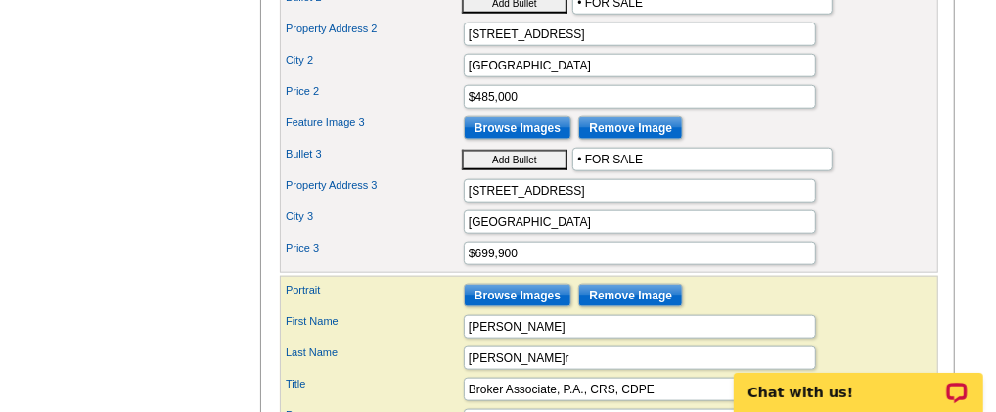
scroll to position [978, 0]
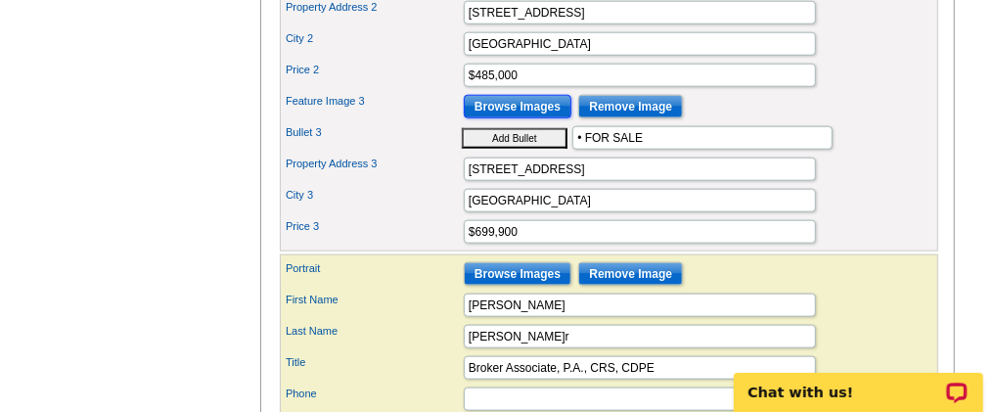
click at [521, 118] on input "Browse Images" at bounding box center [518, 106] width 108 height 23
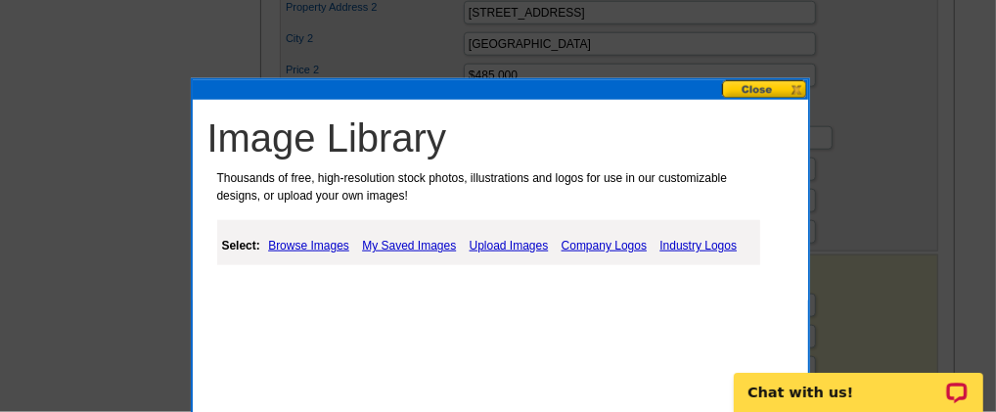
click at [306, 245] on link "Browse Images" at bounding box center [308, 245] width 91 height 23
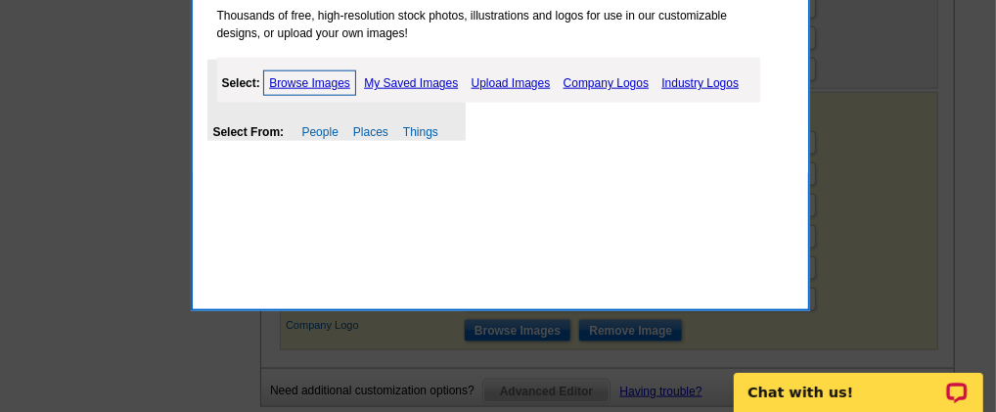
click at [483, 82] on link "Upload Images" at bounding box center [511, 82] width 89 height 23
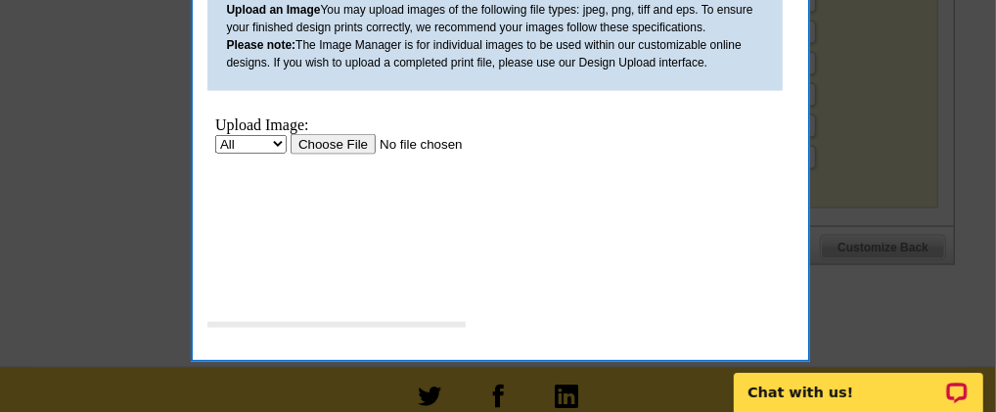
scroll to position [1304, 0]
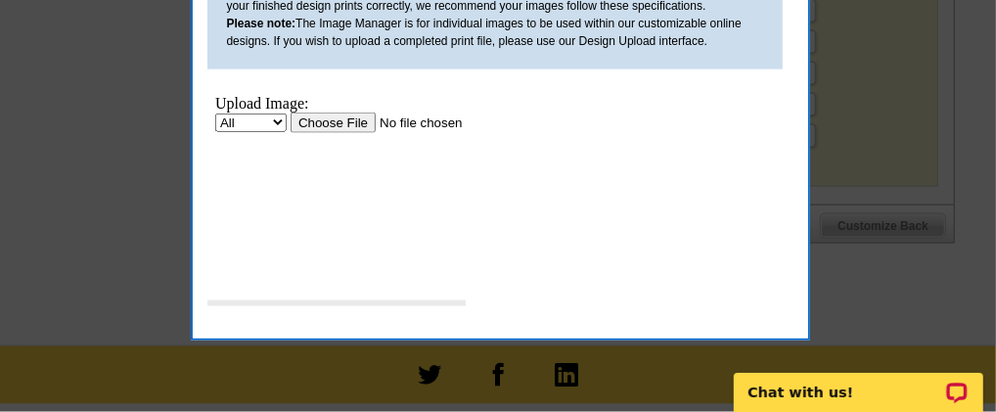
click at [354, 118] on input "file" at bounding box center [414, 122] width 248 height 21
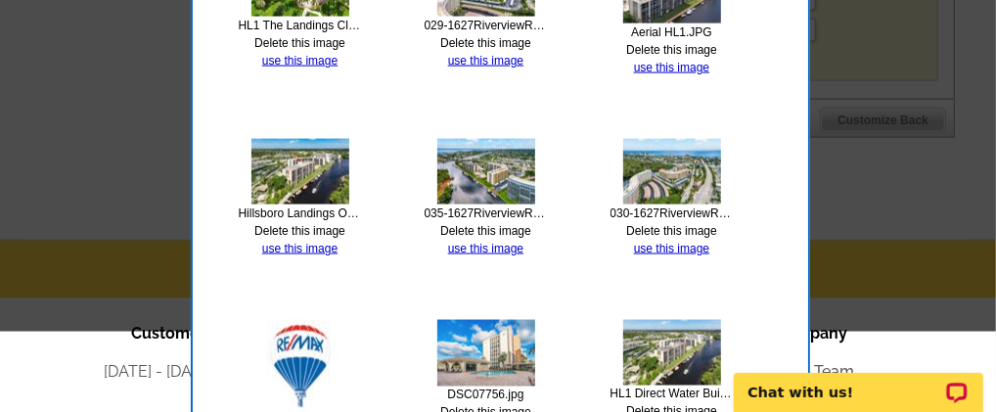
scroll to position [1630, 0]
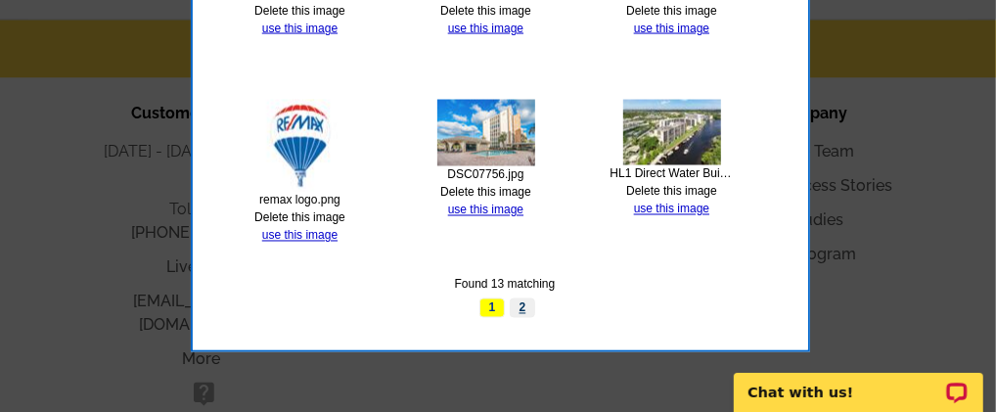
click at [522, 305] on link "2" at bounding box center [522, 308] width 25 height 20
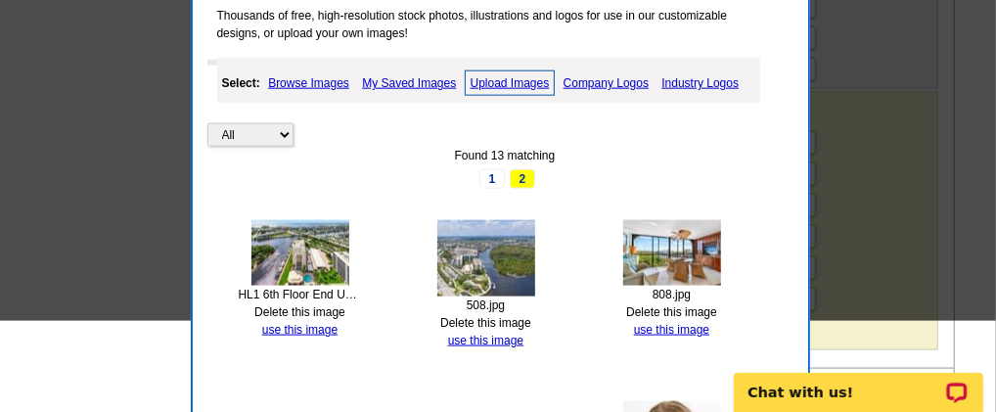
scroll to position [978, 0]
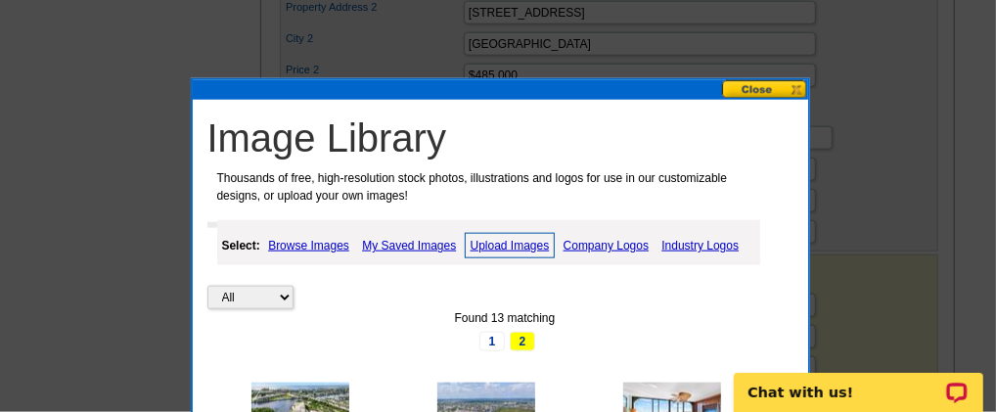
click at [526, 237] on link "Upload Images" at bounding box center [510, 245] width 91 height 25
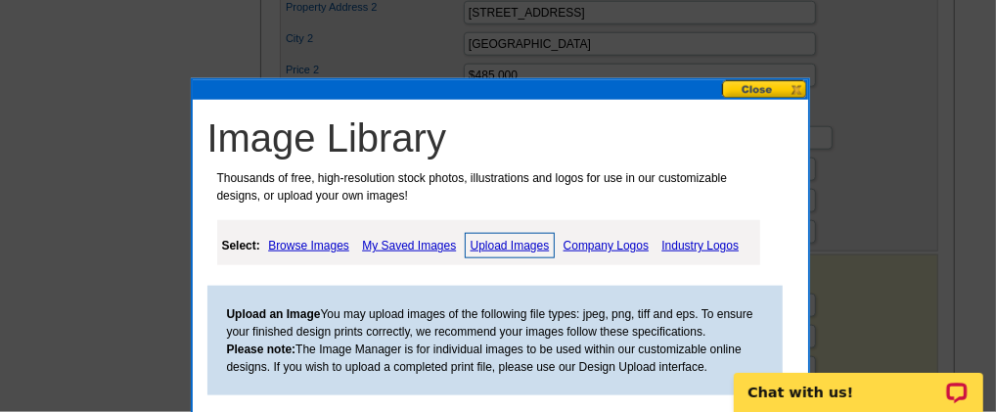
scroll to position [0, 0]
click at [394, 238] on link "My Saved Images" at bounding box center [409, 245] width 104 height 23
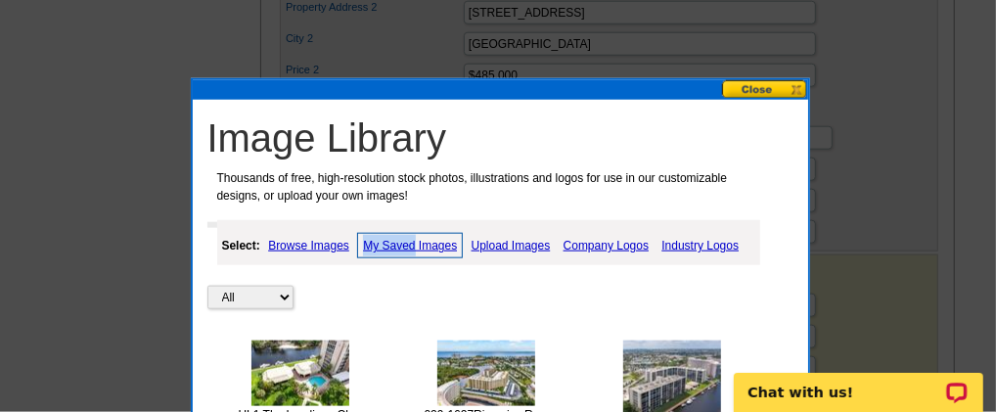
drag, startPoint x: 394, startPoint y: 238, endPoint x: 369, endPoint y: 247, distance: 26.9
click at [369, 247] on link "My Saved Images" at bounding box center [410, 245] width 106 height 25
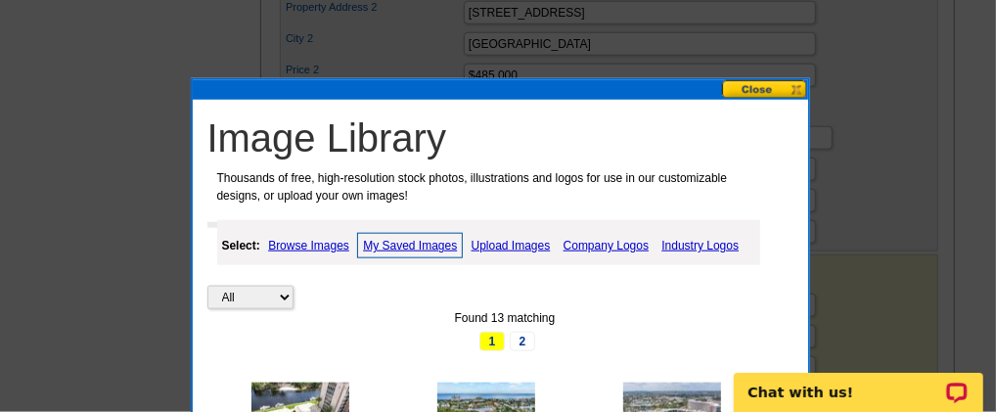
click at [524, 250] on link "Upload Images" at bounding box center [511, 245] width 89 height 23
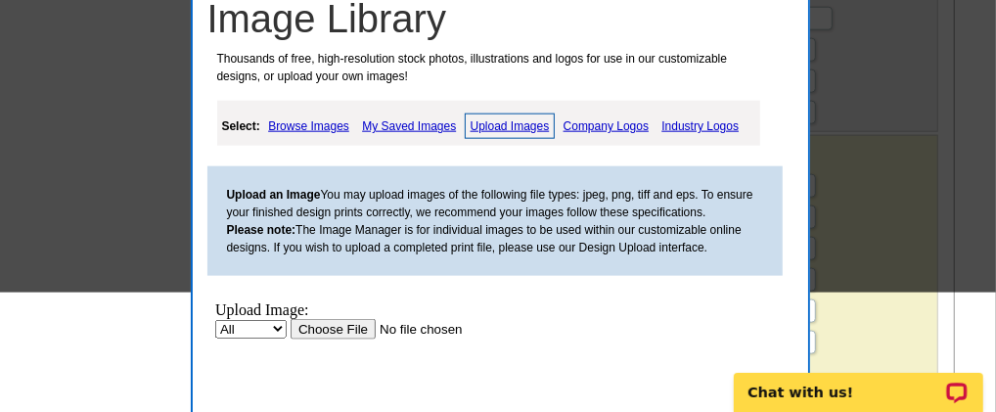
scroll to position [1141, 0]
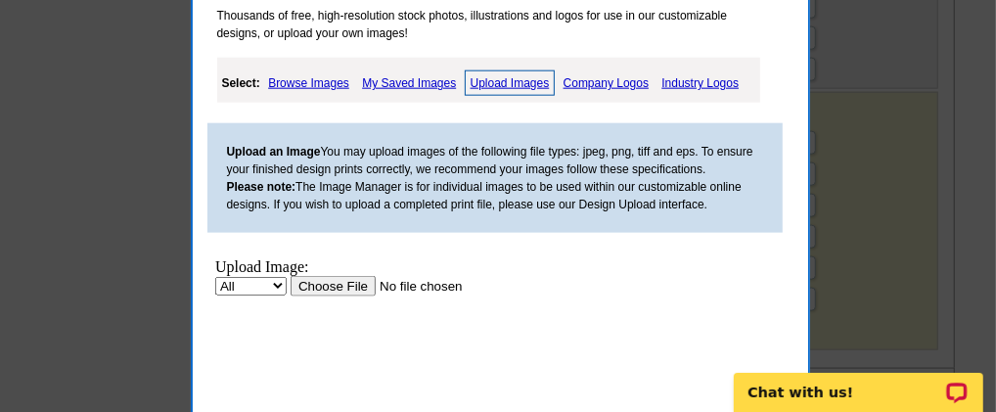
click at [339, 289] on input "file" at bounding box center [414, 285] width 248 height 21
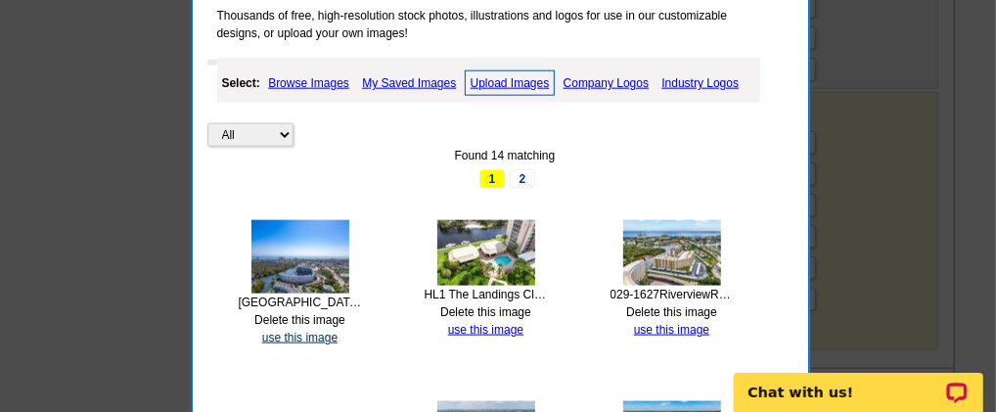
click at [306, 331] on link "use this image" at bounding box center [299, 338] width 75 height 14
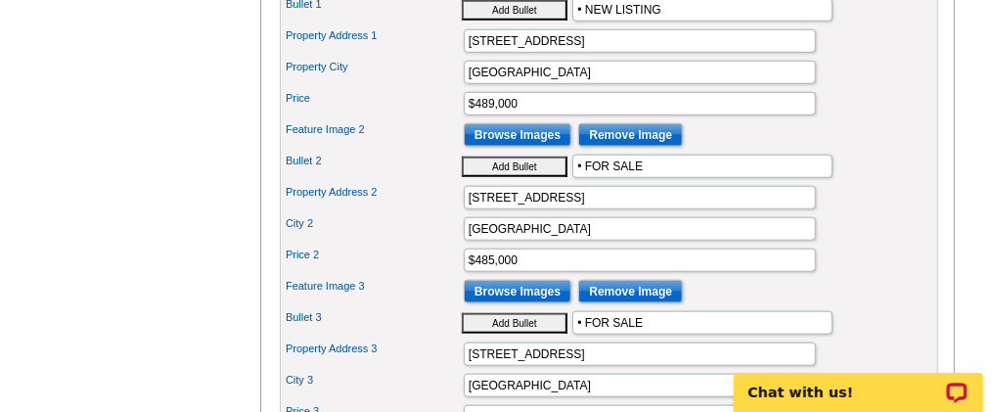
scroll to position [815, 0]
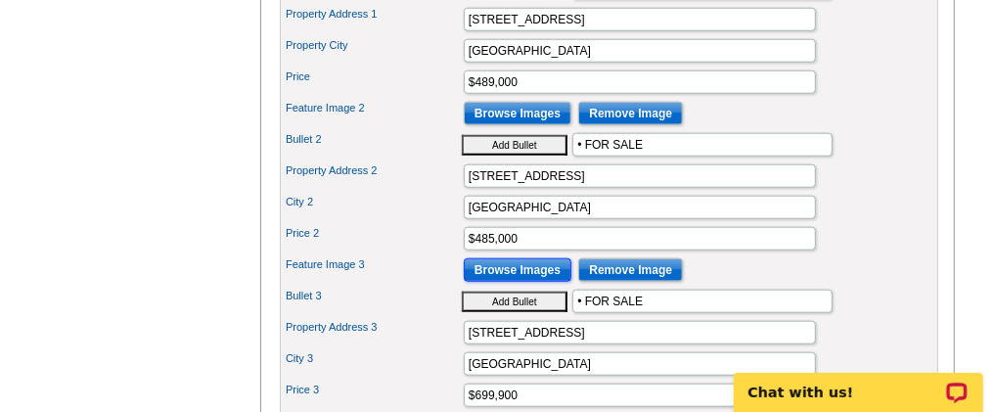
click at [513, 282] on input "Browse Images" at bounding box center [518, 269] width 108 height 23
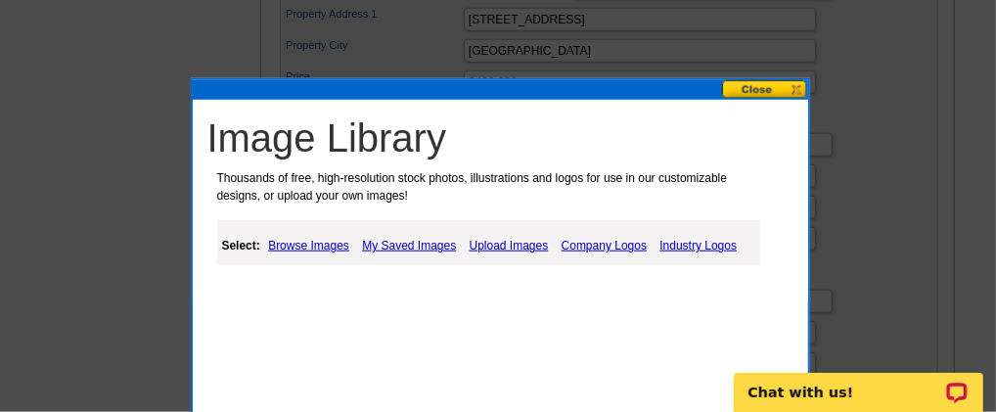
click at [498, 244] on link "Upload Images" at bounding box center [509, 245] width 89 height 23
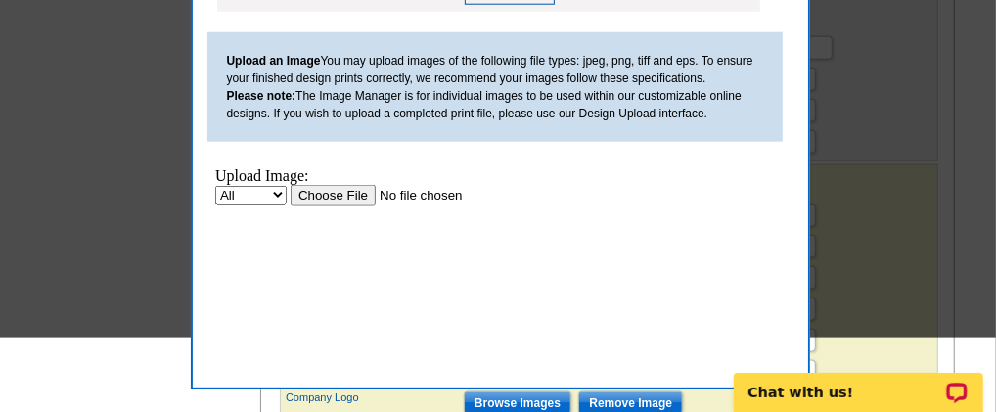
scroll to position [1141, 0]
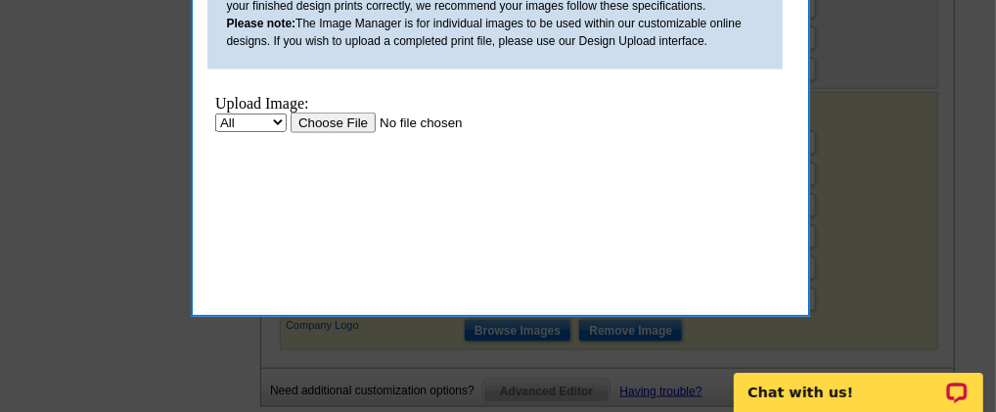
click at [325, 121] on input "file" at bounding box center [414, 123] width 248 height 21
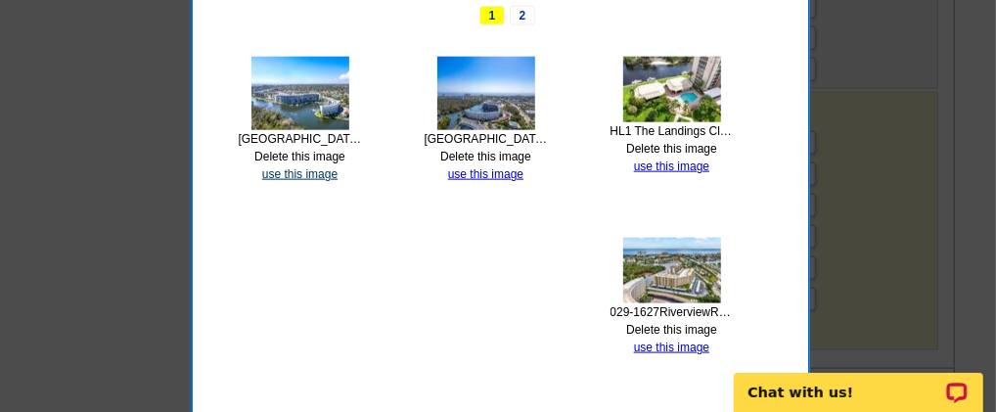
click at [287, 167] on link "use this image" at bounding box center [299, 174] width 75 height 14
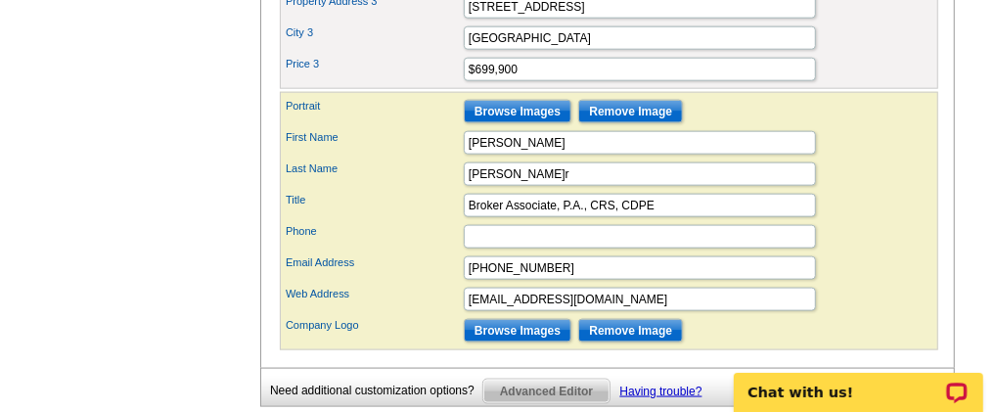
scroll to position [1304, 0]
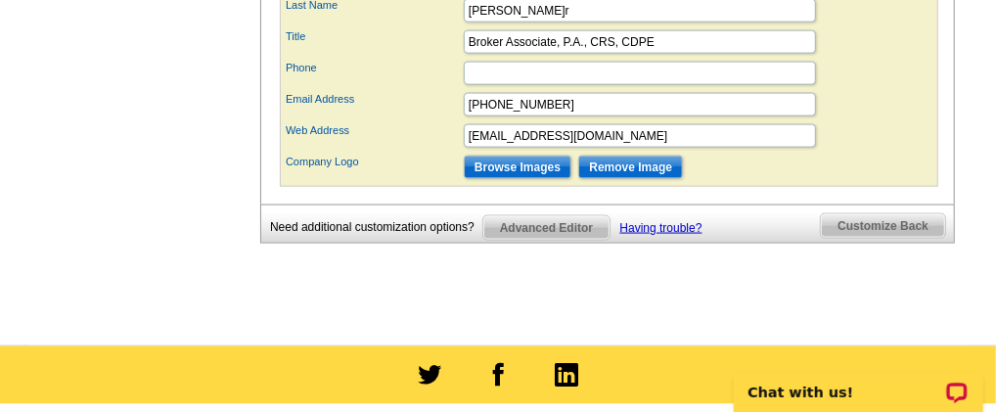
click at [868, 229] on span "Customize Back" at bounding box center [883, 225] width 124 height 23
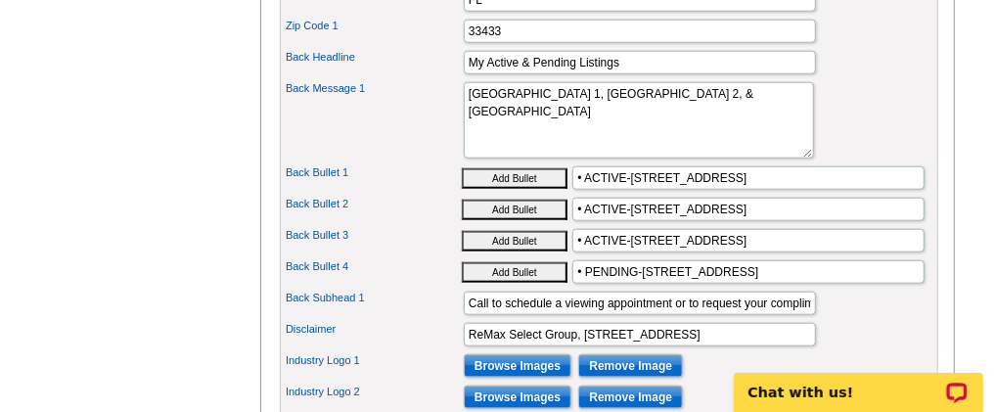
scroll to position [1092, 0]
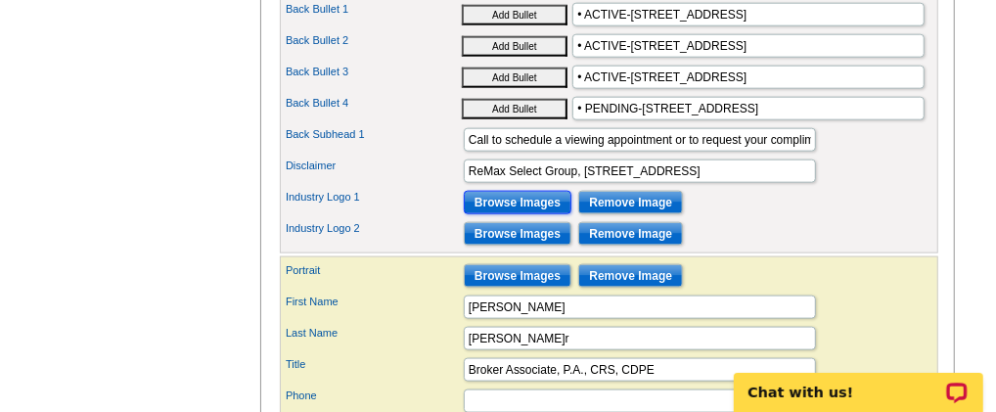
click at [516, 211] on input "Browse Images" at bounding box center [518, 202] width 108 height 23
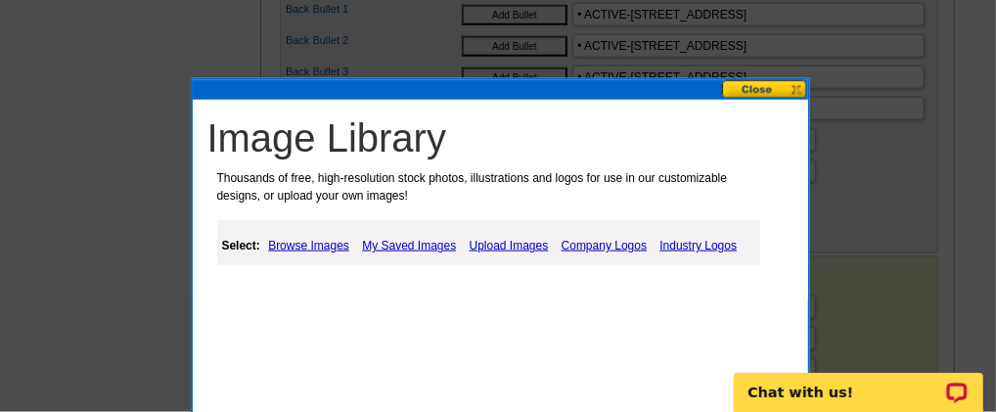
click at [688, 243] on link "Industry Logos" at bounding box center [698, 245] width 87 height 23
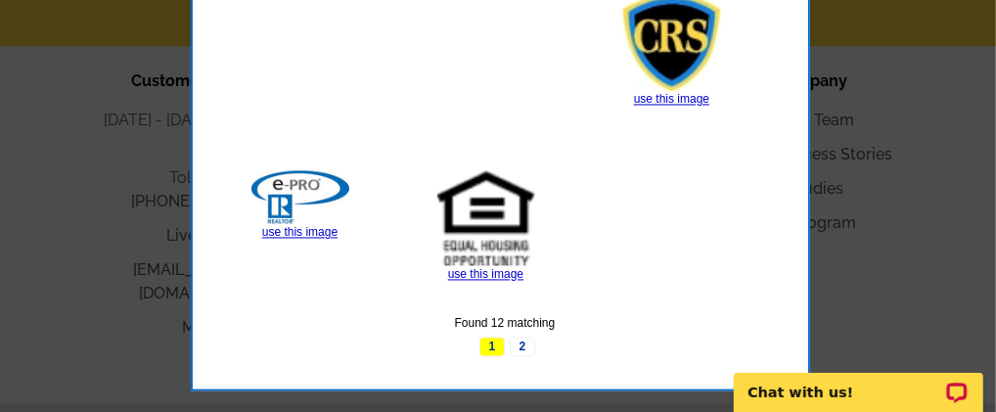
scroll to position [1800, 0]
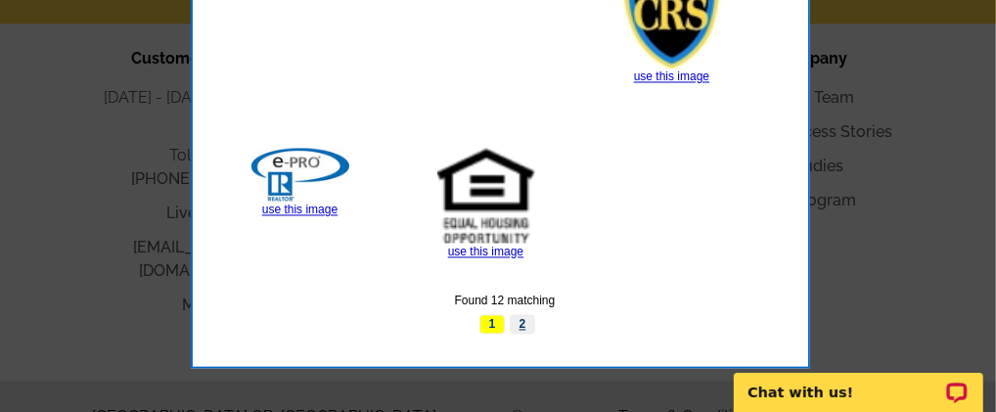
click at [519, 318] on link "2" at bounding box center [522, 324] width 25 height 20
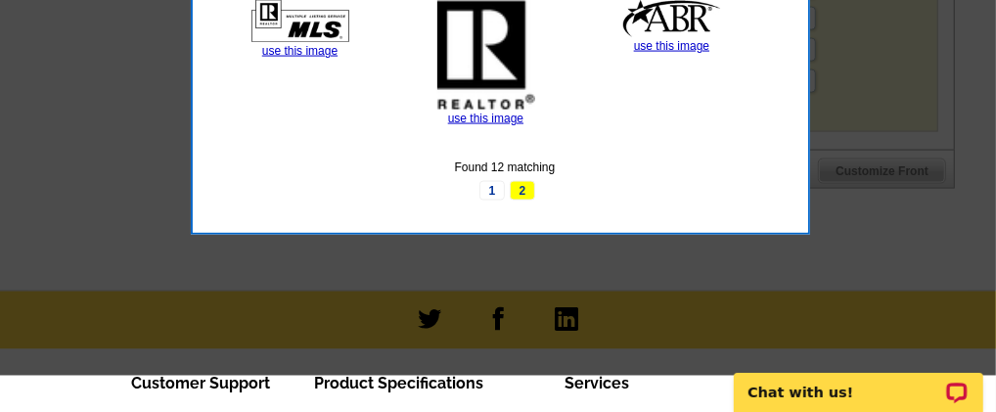
scroll to position [1311, 0]
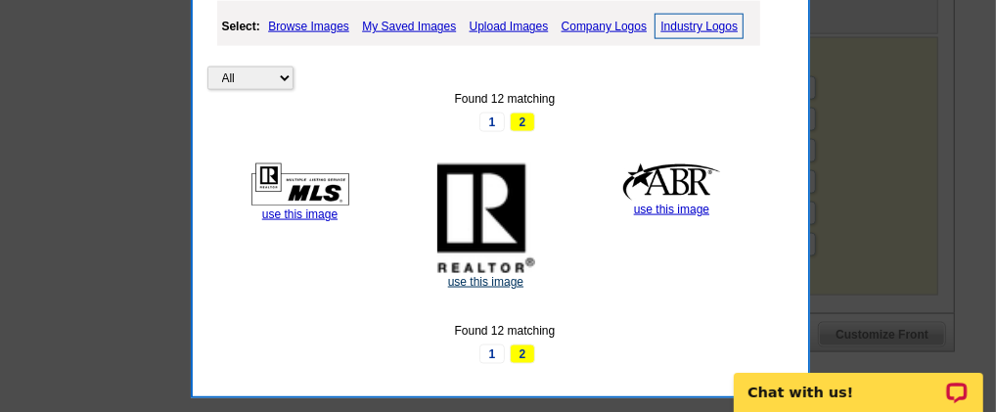
click at [501, 278] on link "use this image" at bounding box center [485, 282] width 75 height 14
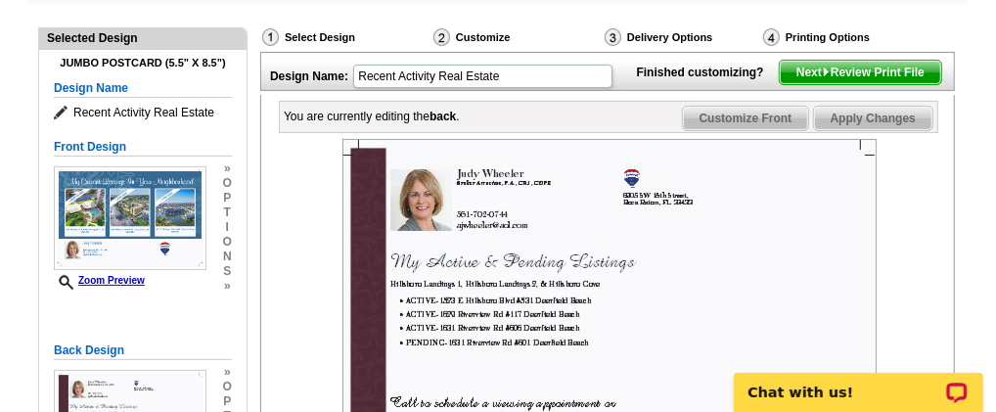
scroll to position [162, 0]
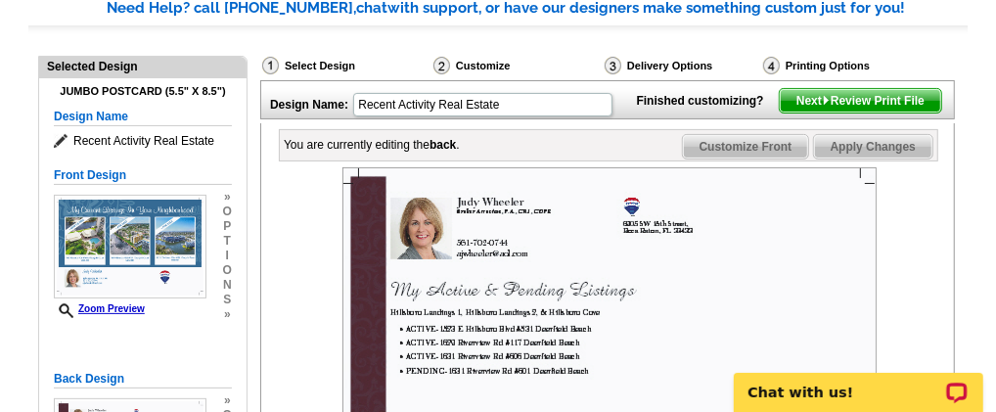
click at [867, 113] on span "Next Review Print File" at bounding box center [860, 100] width 161 height 23
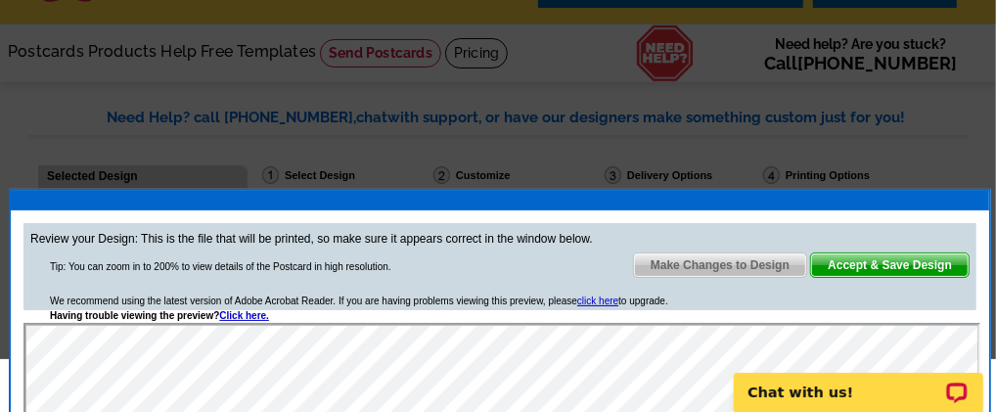
scroll to position [0, 0]
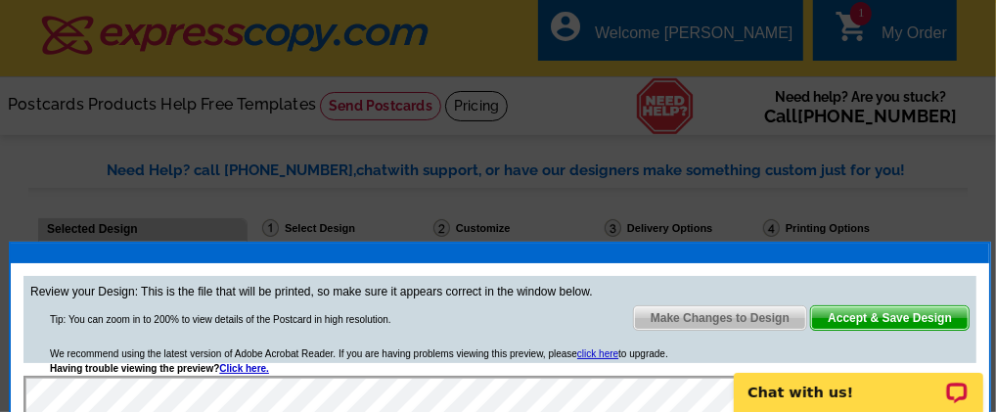
click at [741, 318] on span "Make Changes to Design" at bounding box center [720, 317] width 172 height 23
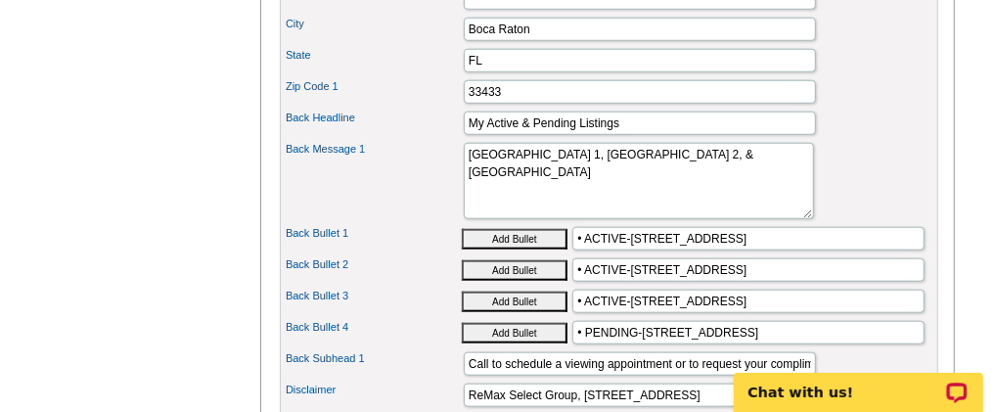
scroll to position [978, 0]
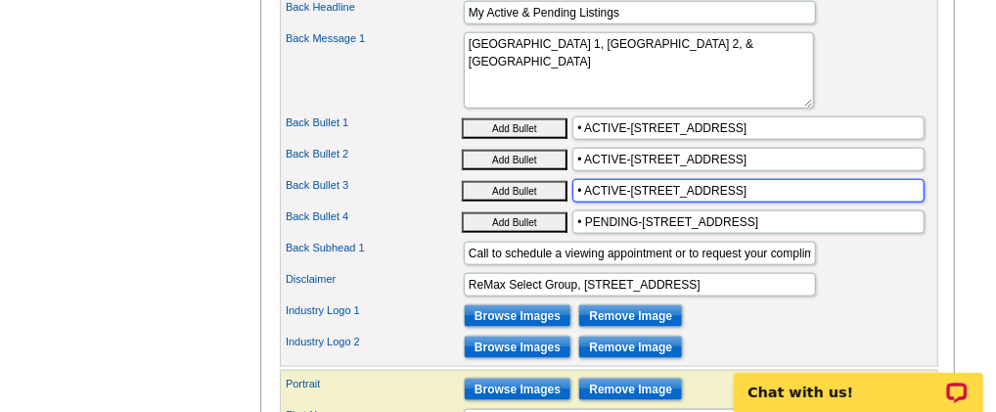
click at [625, 203] on input "• ACTIVE-[STREET_ADDRESS]" at bounding box center [748, 190] width 352 height 23
type input "• ACTIVE-[STREET_ADDRESS]"
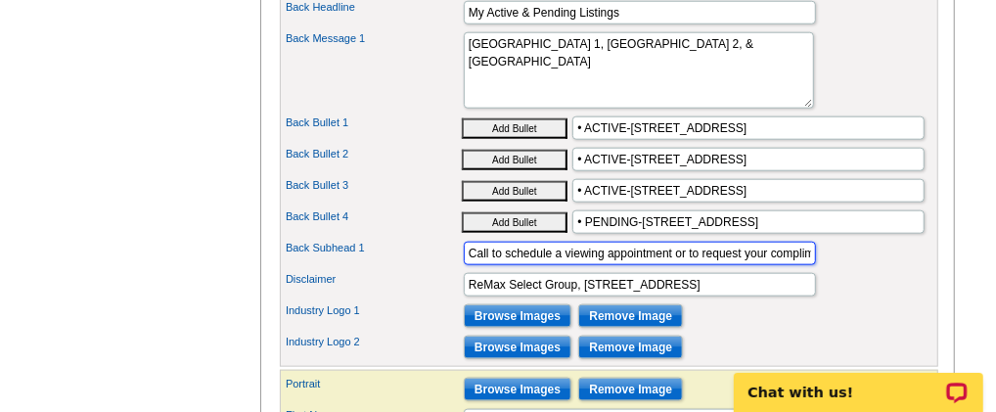
click at [672, 265] on input "Call to schedule a viewing appointment or to request your complimentary market …" at bounding box center [640, 253] width 352 height 23
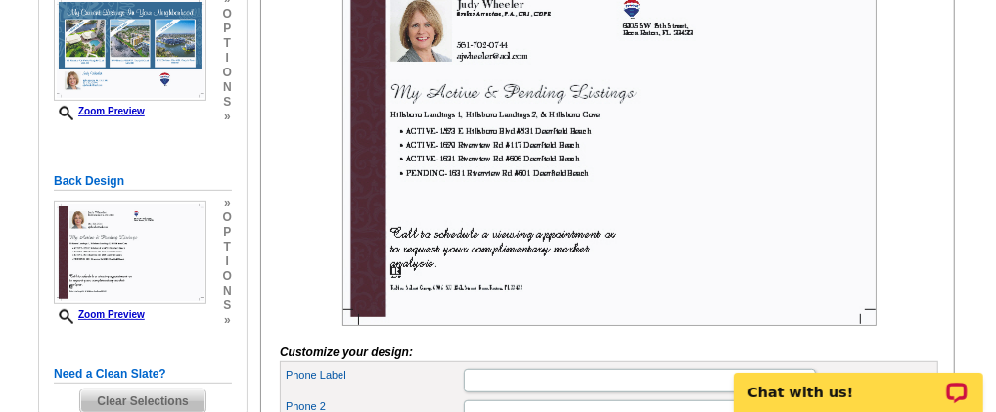
scroll to position [326, 0]
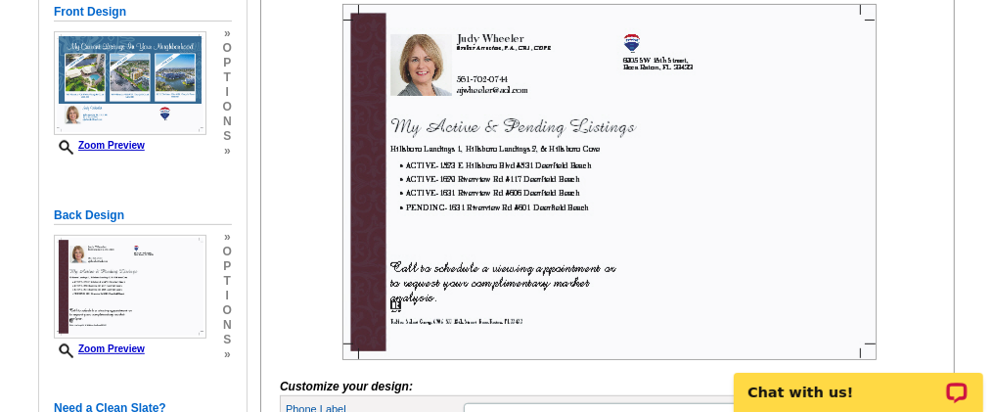
type input "Call to schedule a showing or to request your complimentary market analysis."
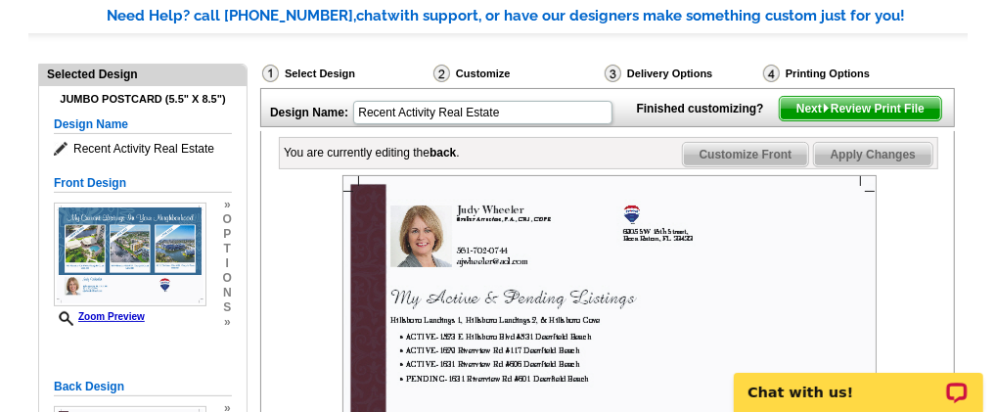
scroll to position [0, 0]
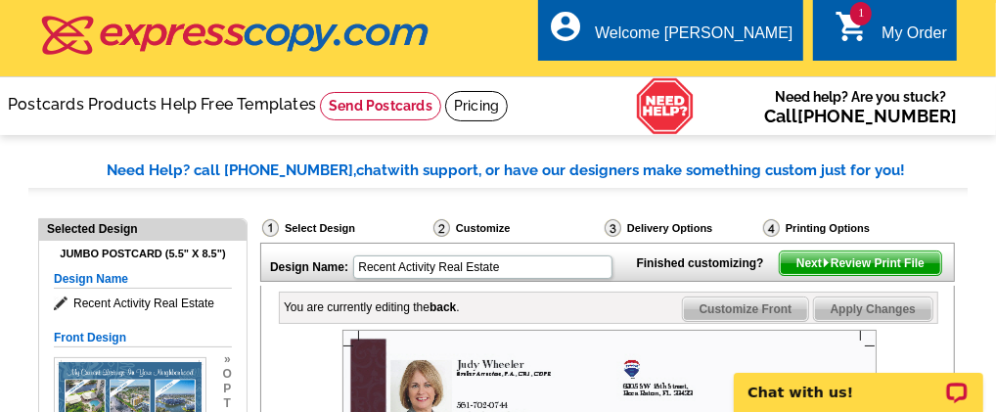
click at [845, 275] on span "Next Review Print File" at bounding box center [860, 262] width 161 height 23
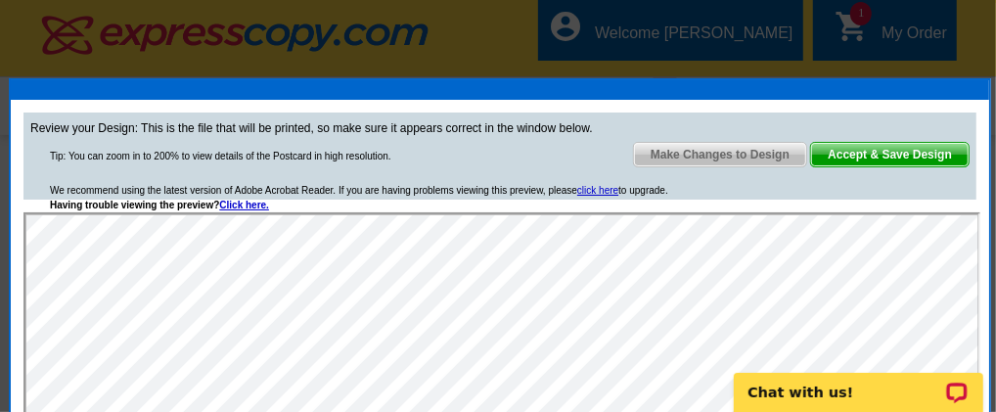
click at [706, 154] on span "Make Changes to Design" at bounding box center [720, 154] width 172 height 23
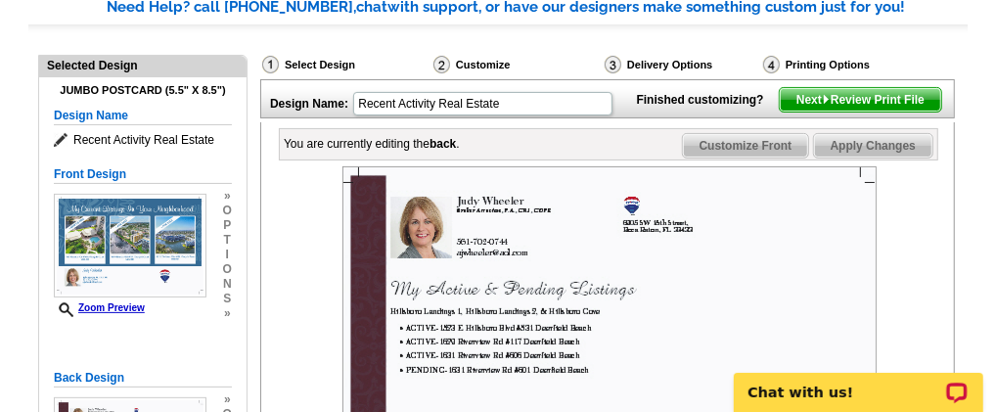
scroll to position [162, 0]
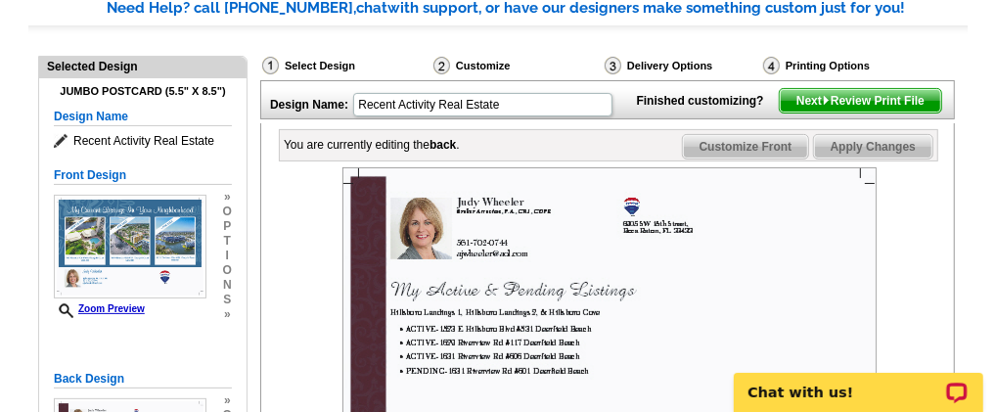
click at [837, 113] on span "Next Review Print File" at bounding box center [860, 100] width 161 height 23
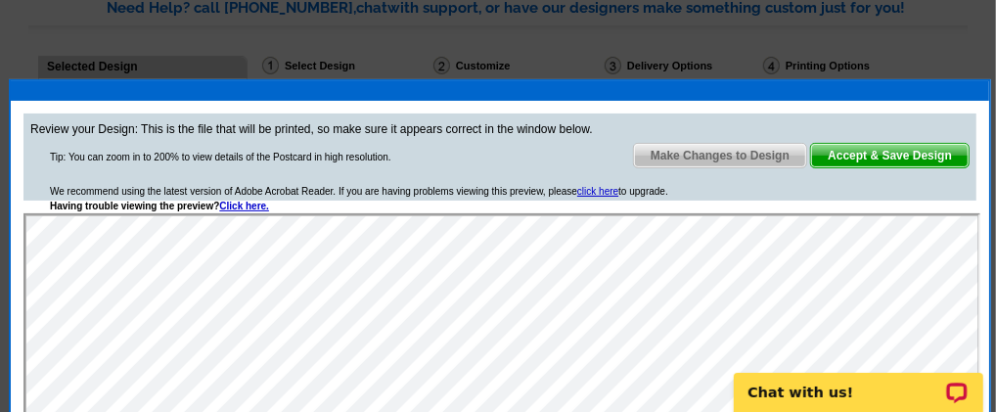
click at [655, 152] on span "Make Changes to Design" at bounding box center [720, 155] width 172 height 23
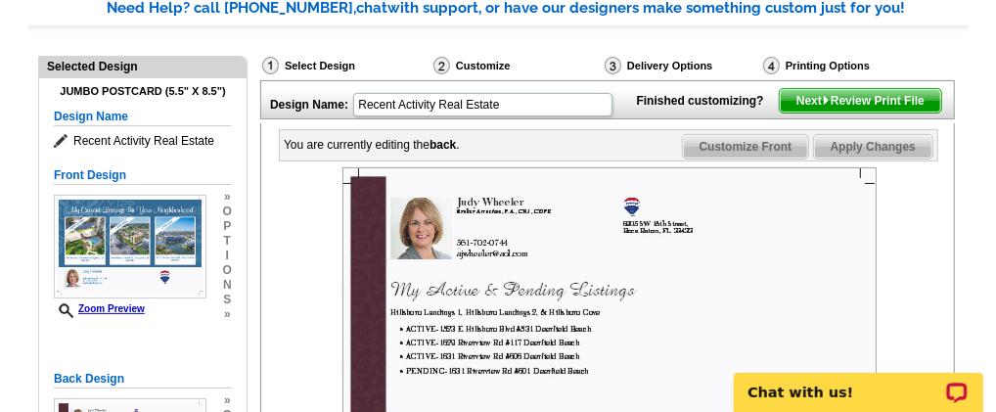
scroll to position [0, 0]
